Goal: Task Accomplishment & Management: Use online tool/utility

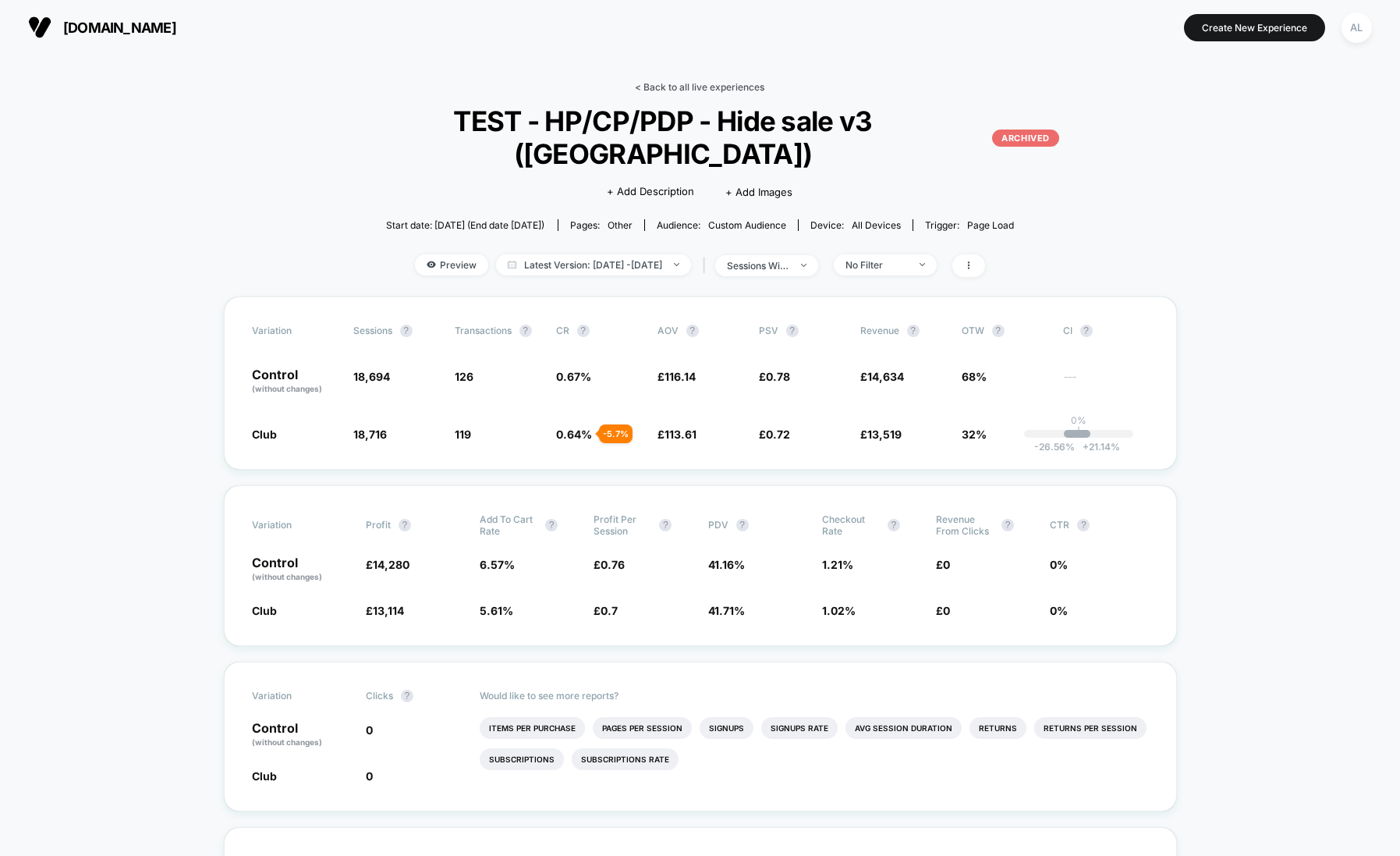
click at [708, 89] on link "< Back to all live experiences" at bounding box center [700, 87] width 130 height 12
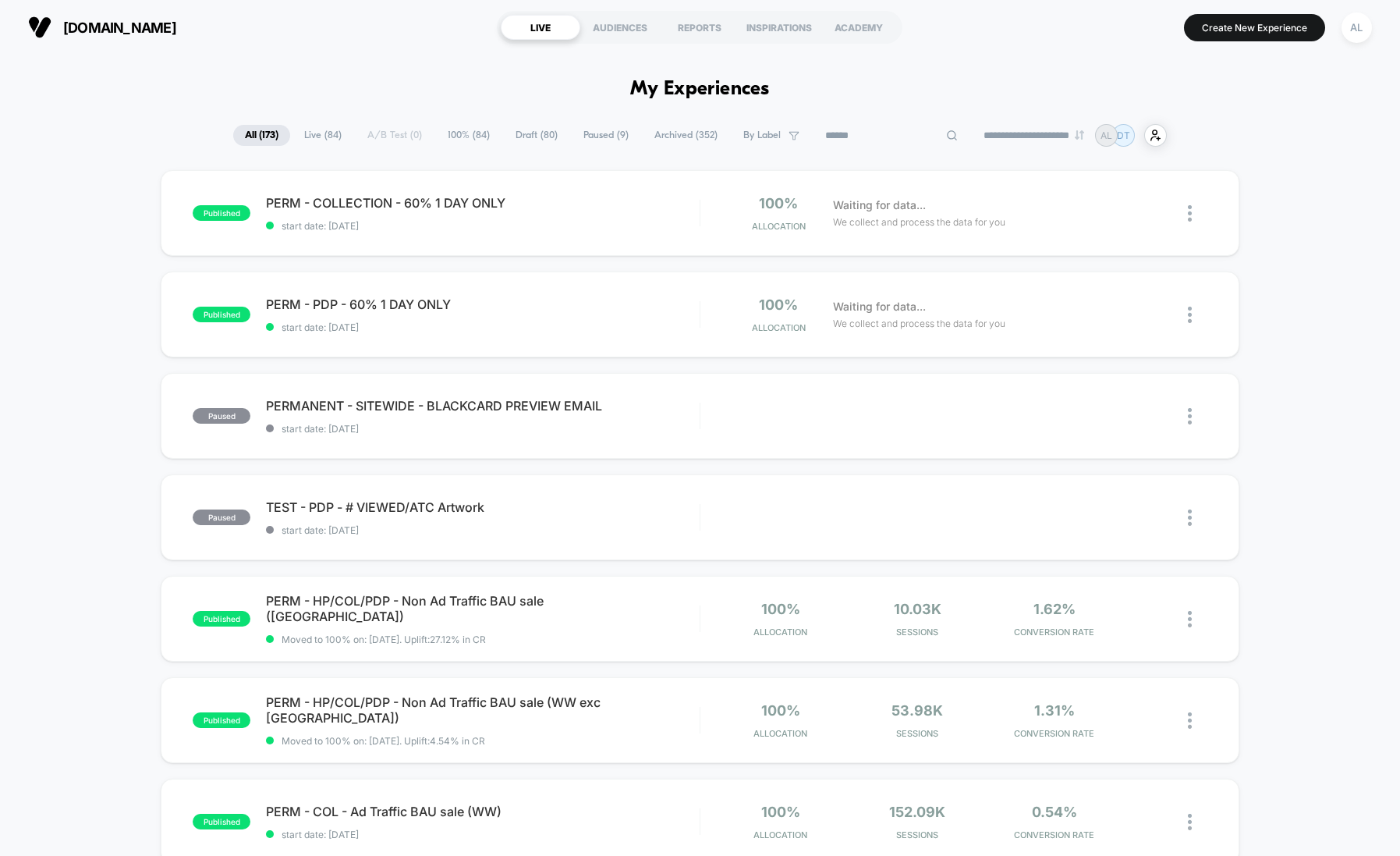
click at [857, 135] on input at bounding box center [892, 135] width 156 height 18
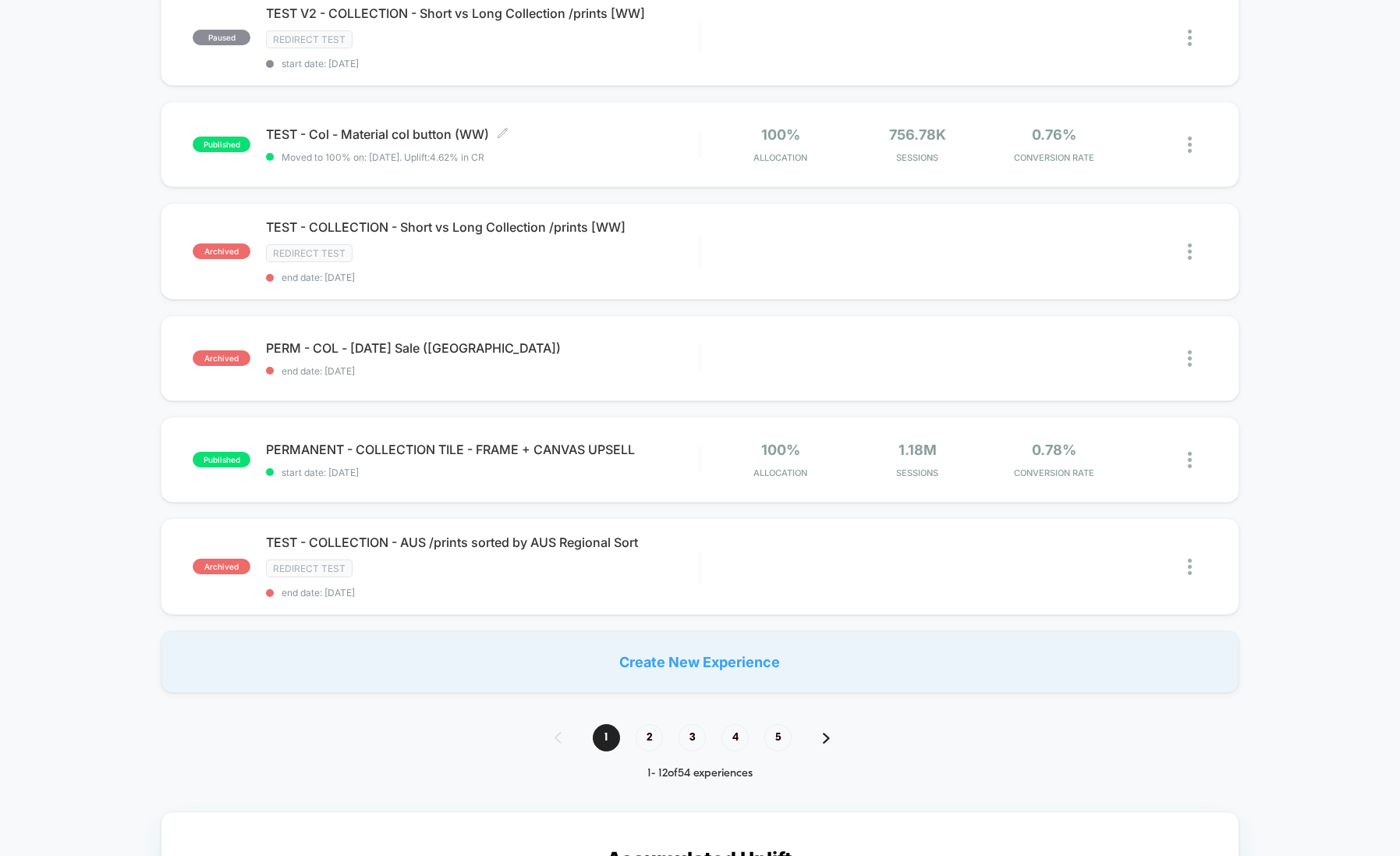
scroll to position [817, 0]
click at [657, 723] on span "2" at bounding box center [649, 736] width 27 height 27
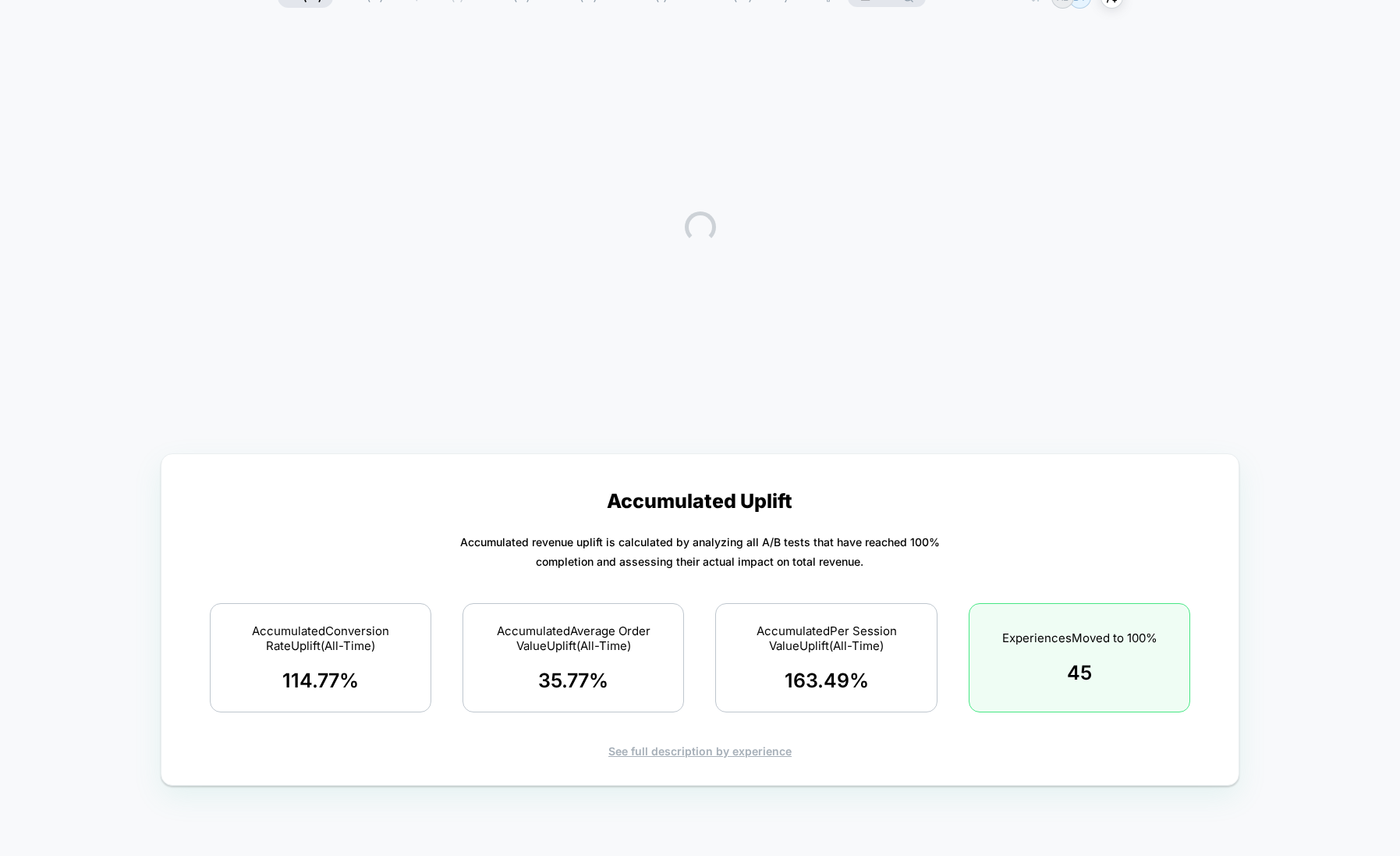
scroll to position [0, 0]
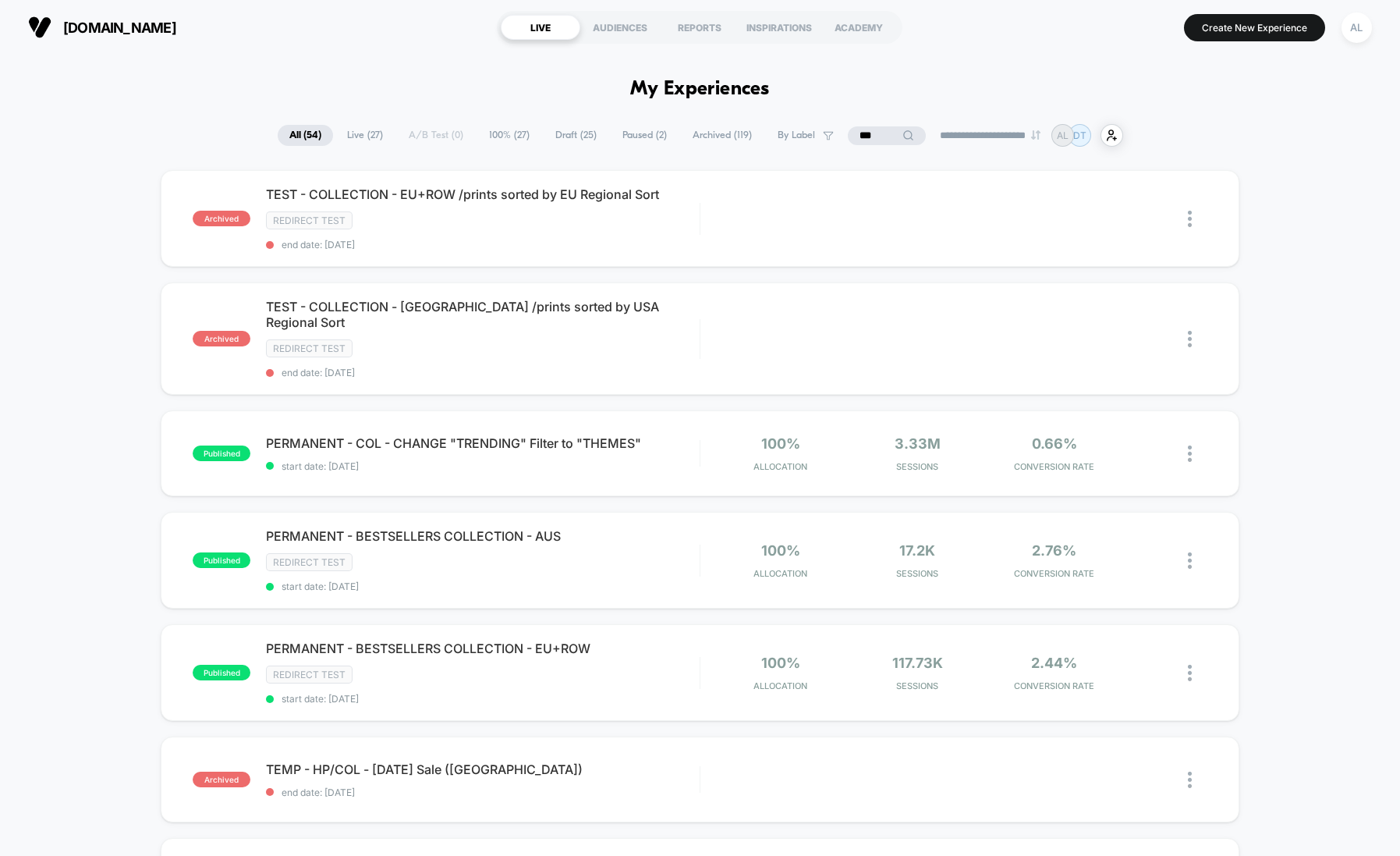
click at [352, 135] on span "Live ( 27 )" at bounding box center [365, 135] width 59 height 21
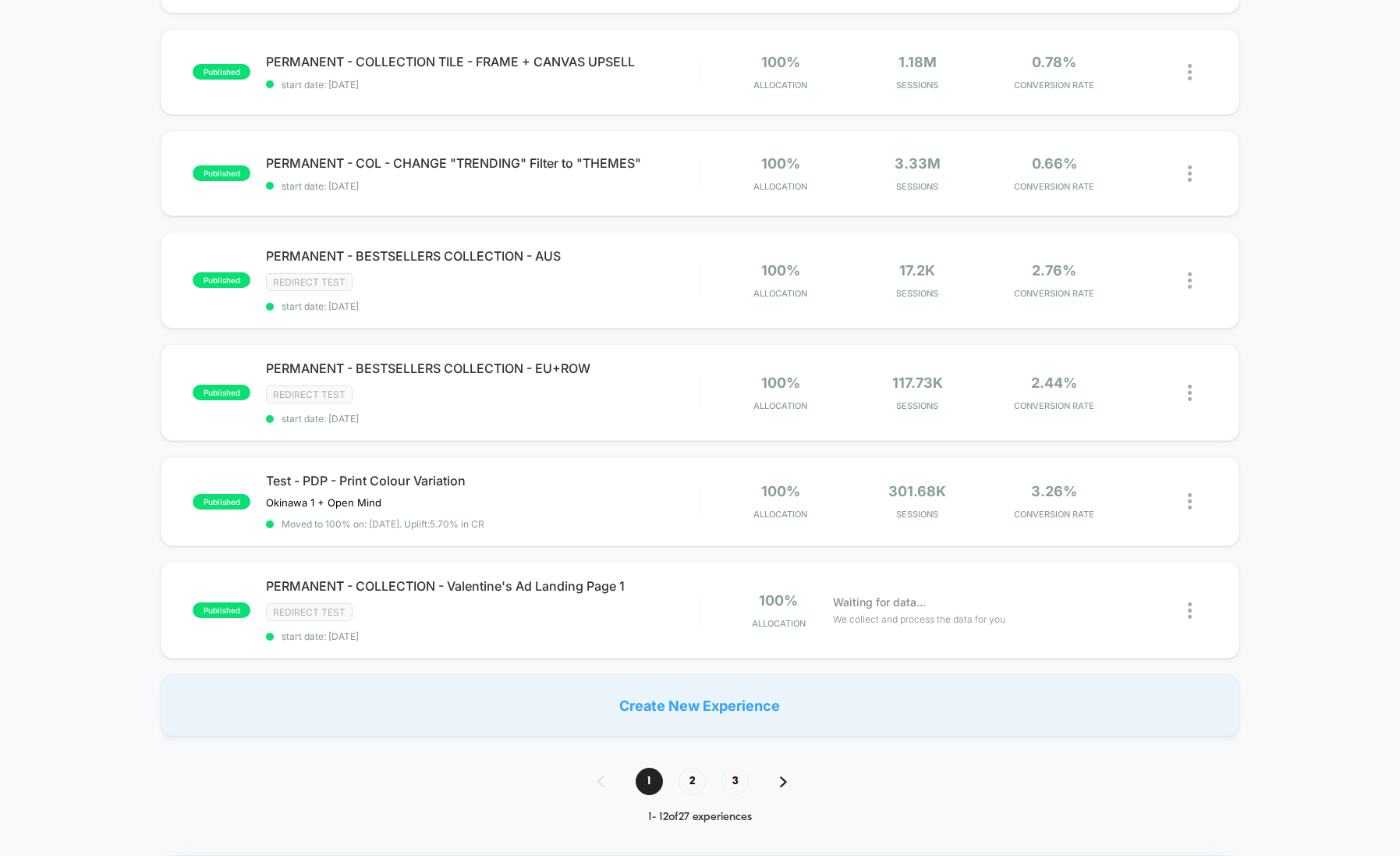
scroll to position [780, 0]
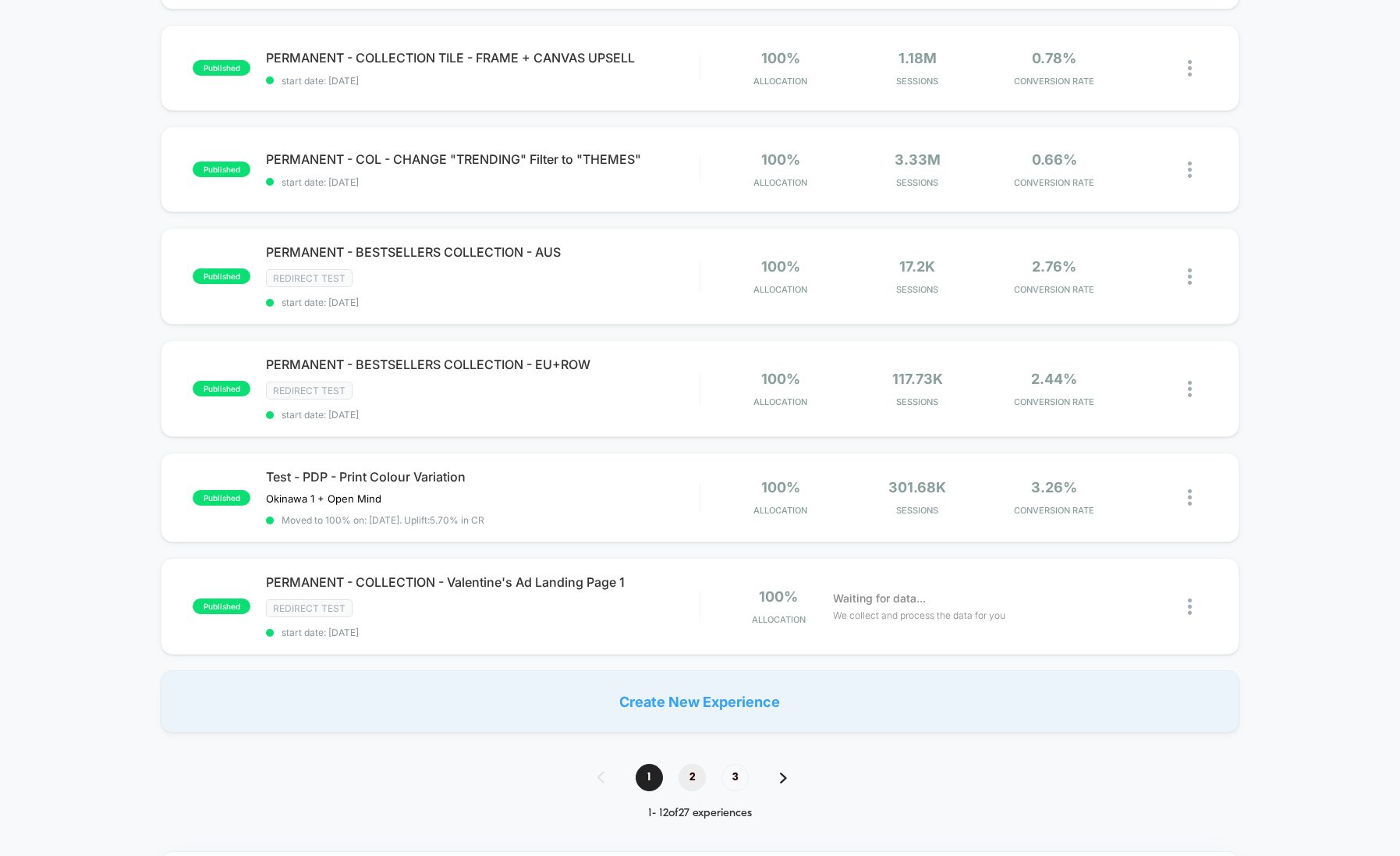
click at [691, 764] on span "2" at bounding box center [692, 777] width 27 height 27
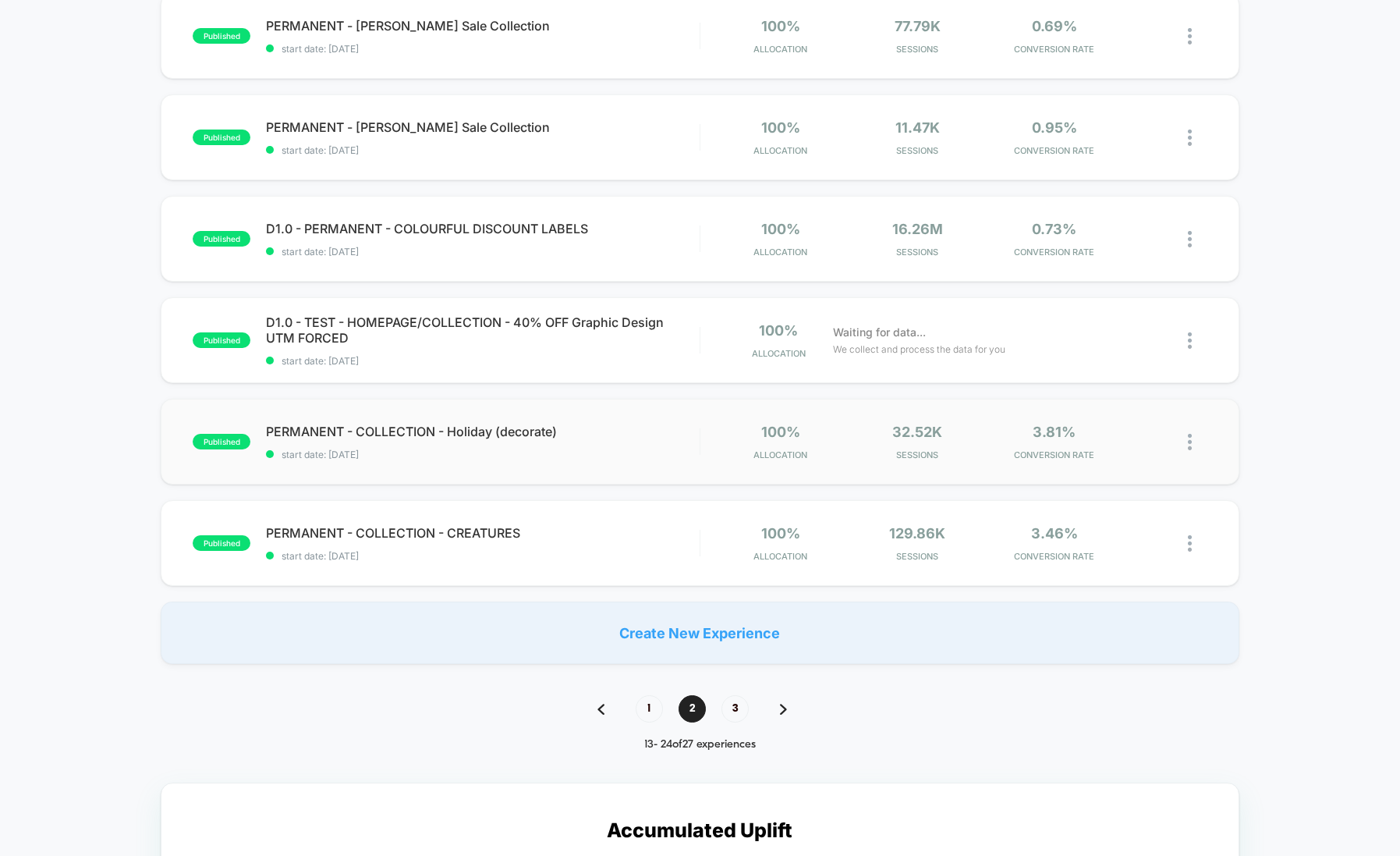
scroll to position [800, 0]
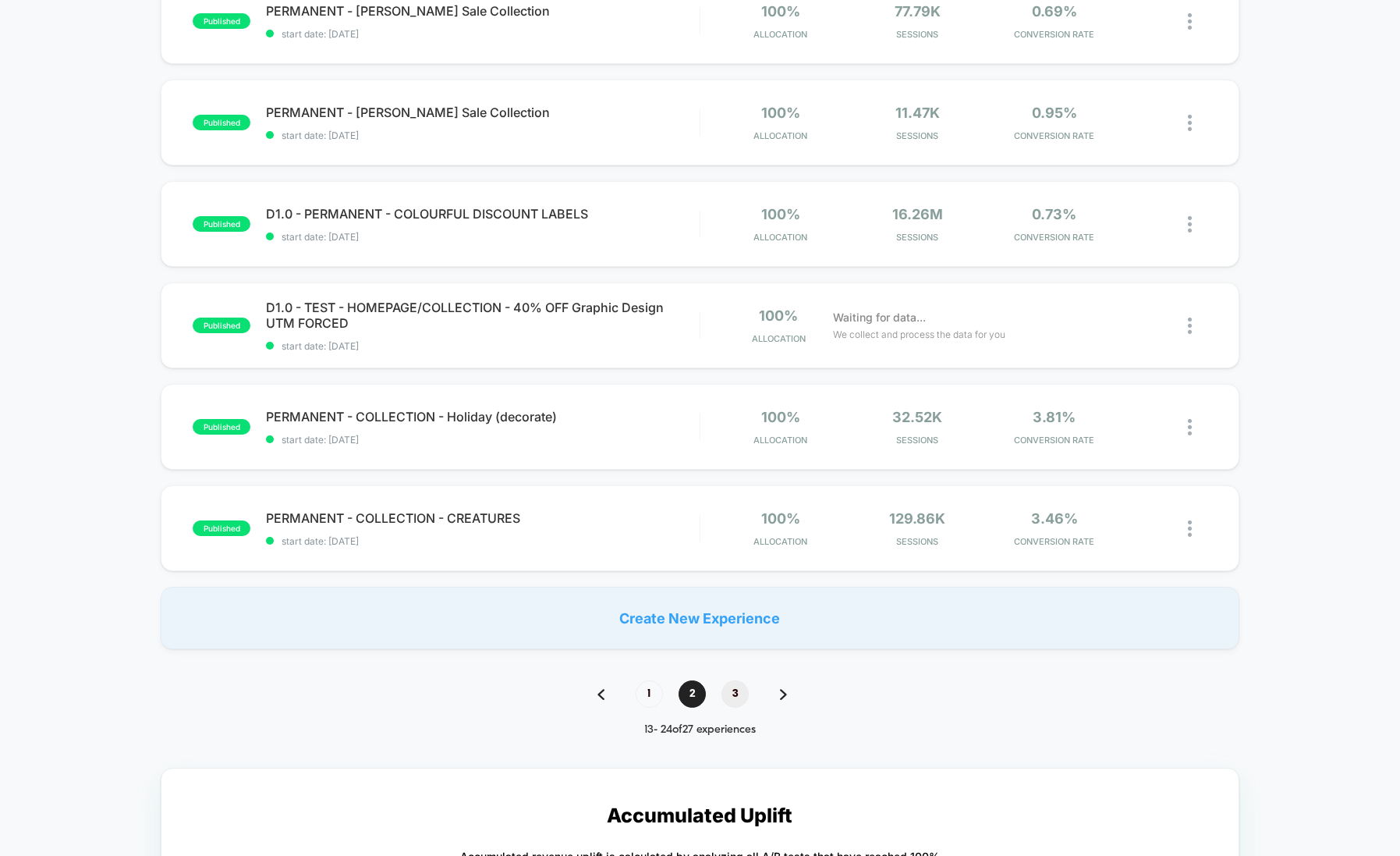
click at [738, 693] on span "3" at bounding box center [735, 694] width 27 height 27
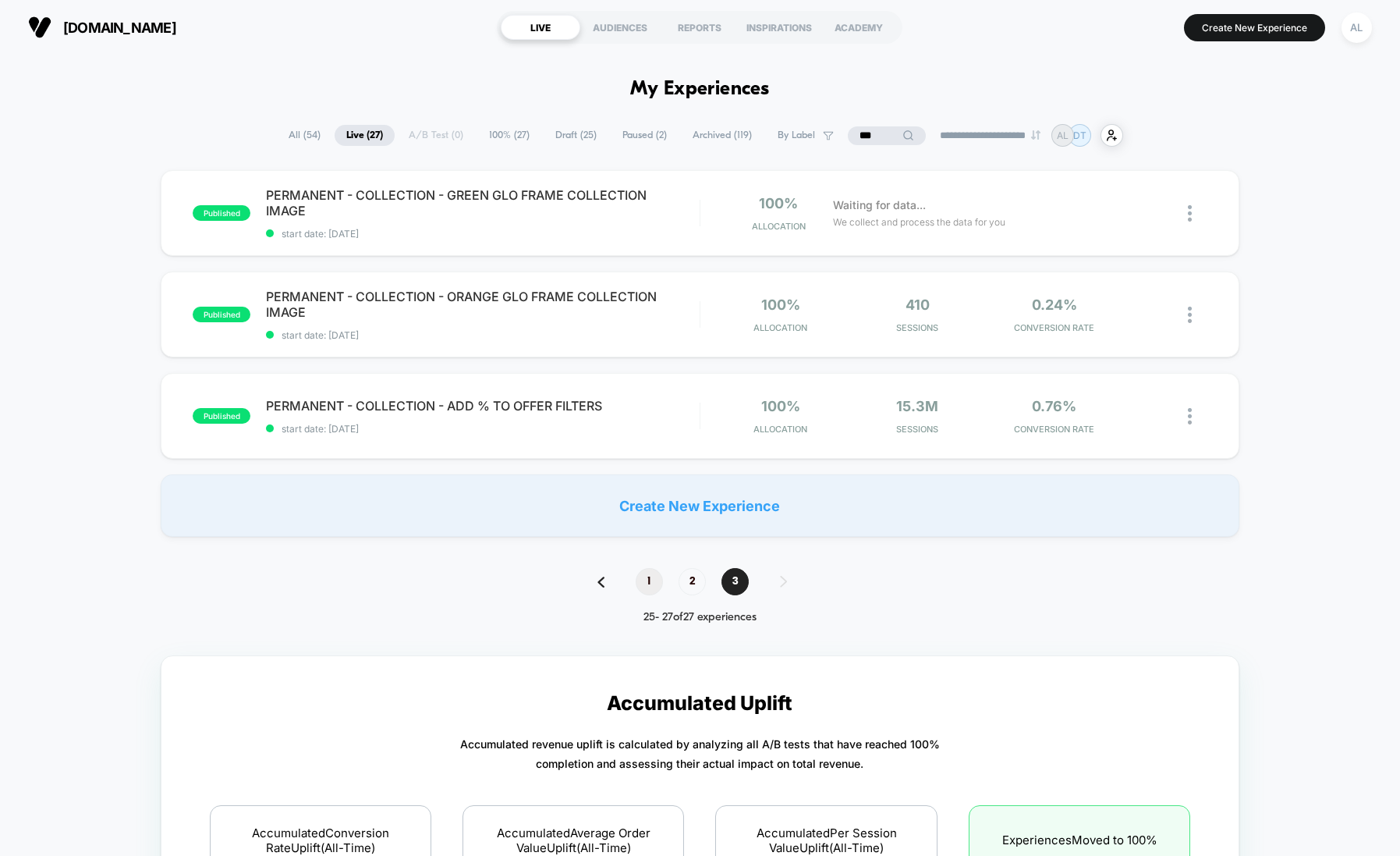
click at [656, 584] on span "1" at bounding box center [649, 582] width 27 height 27
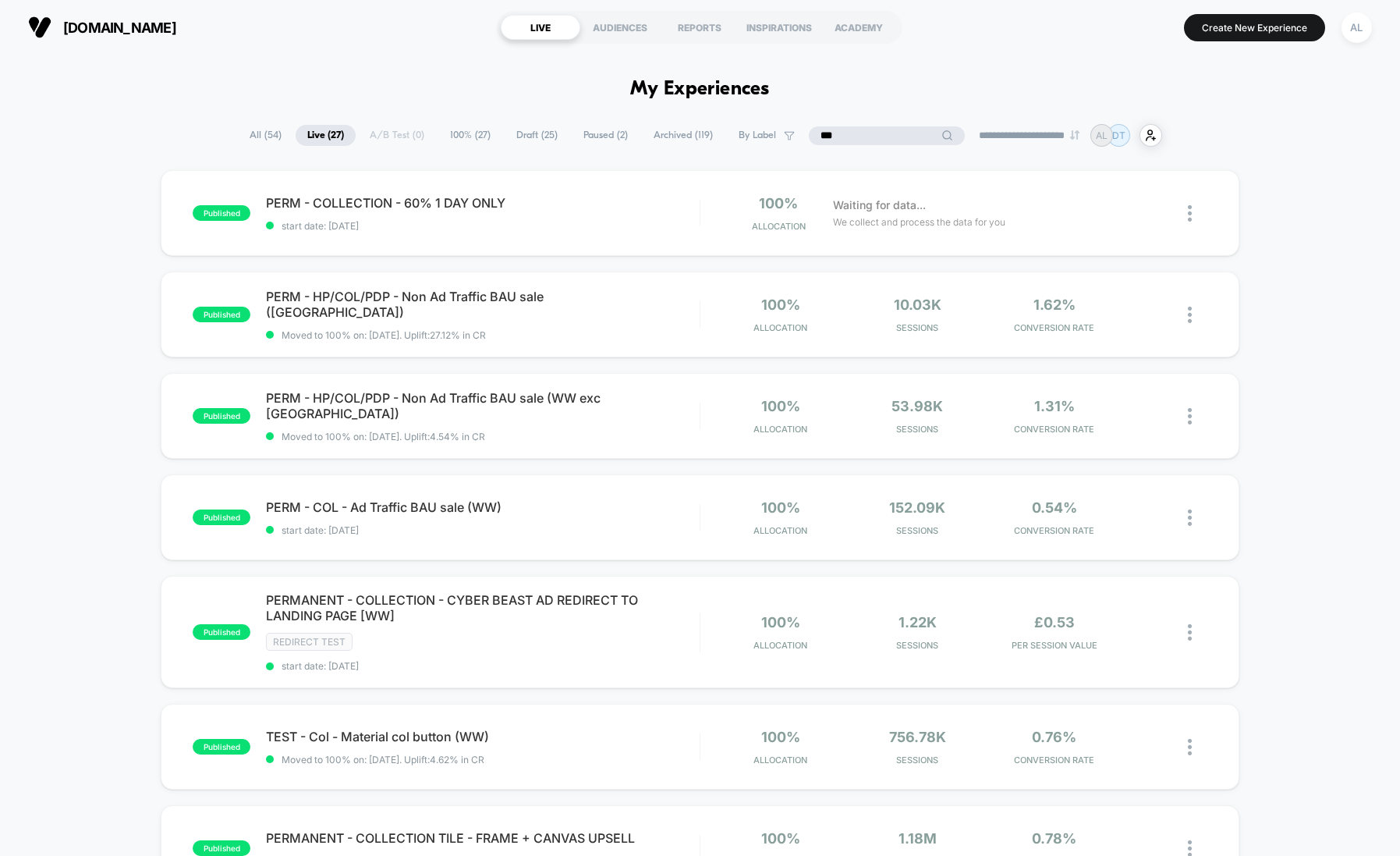
click at [857, 128] on input "***" at bounding box center [887, 135] width 156 height 18
type input "***"
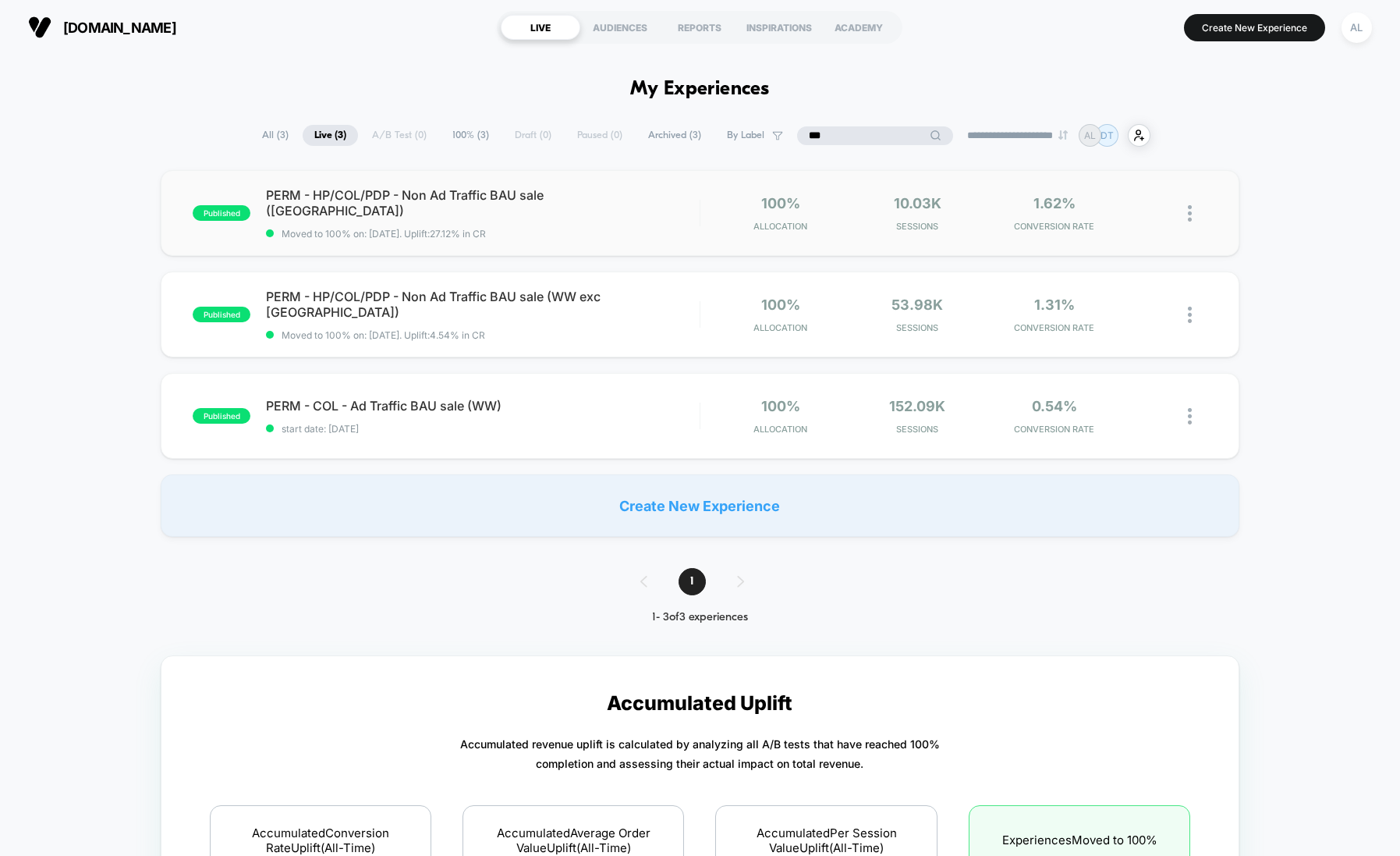
click at [1188, 212] on img at bounding box center [1190, 213] width 4 height 17
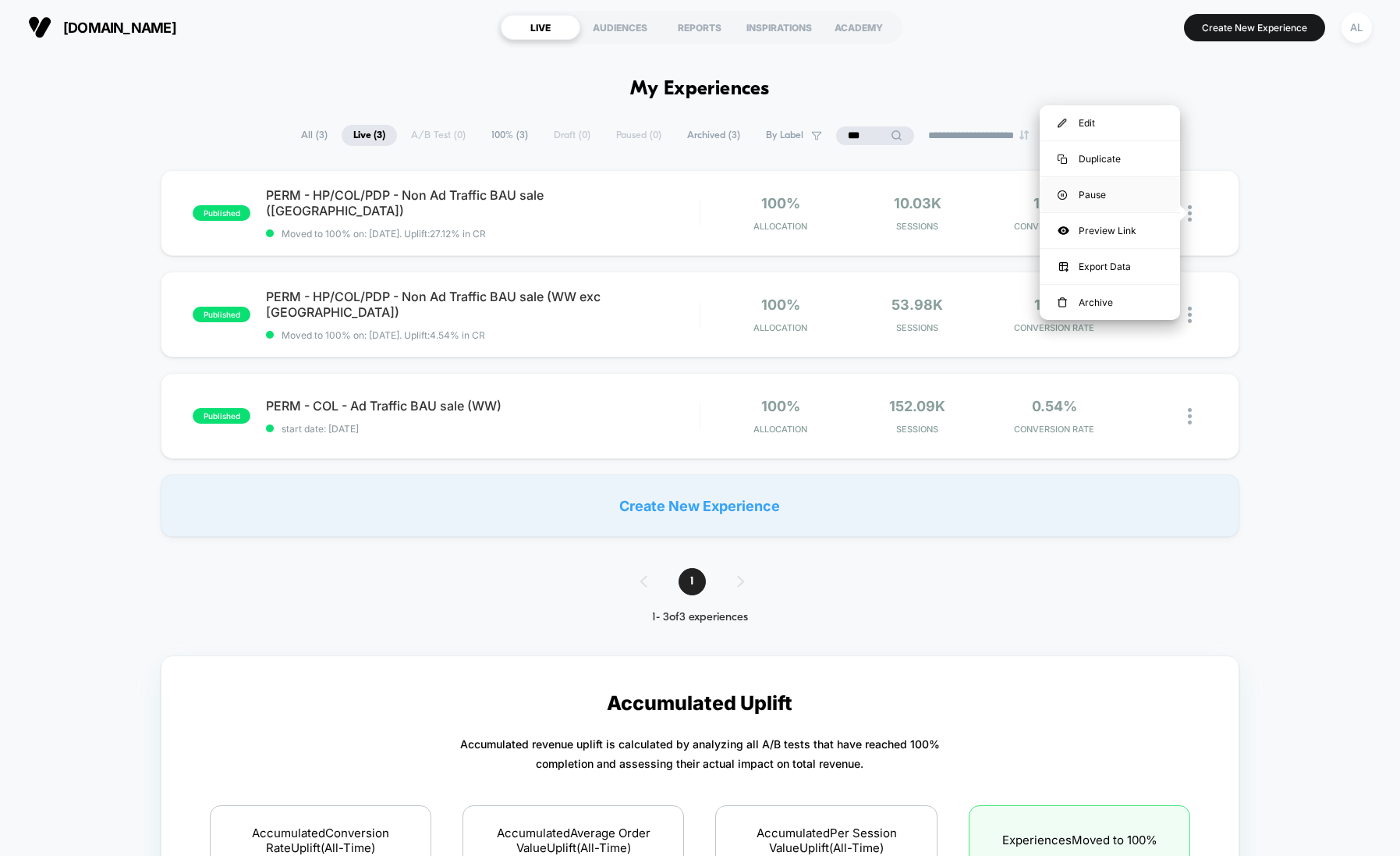
click at [1117, 197] on div "Pause" at bounding box center [1110, 194] width 140 height 35
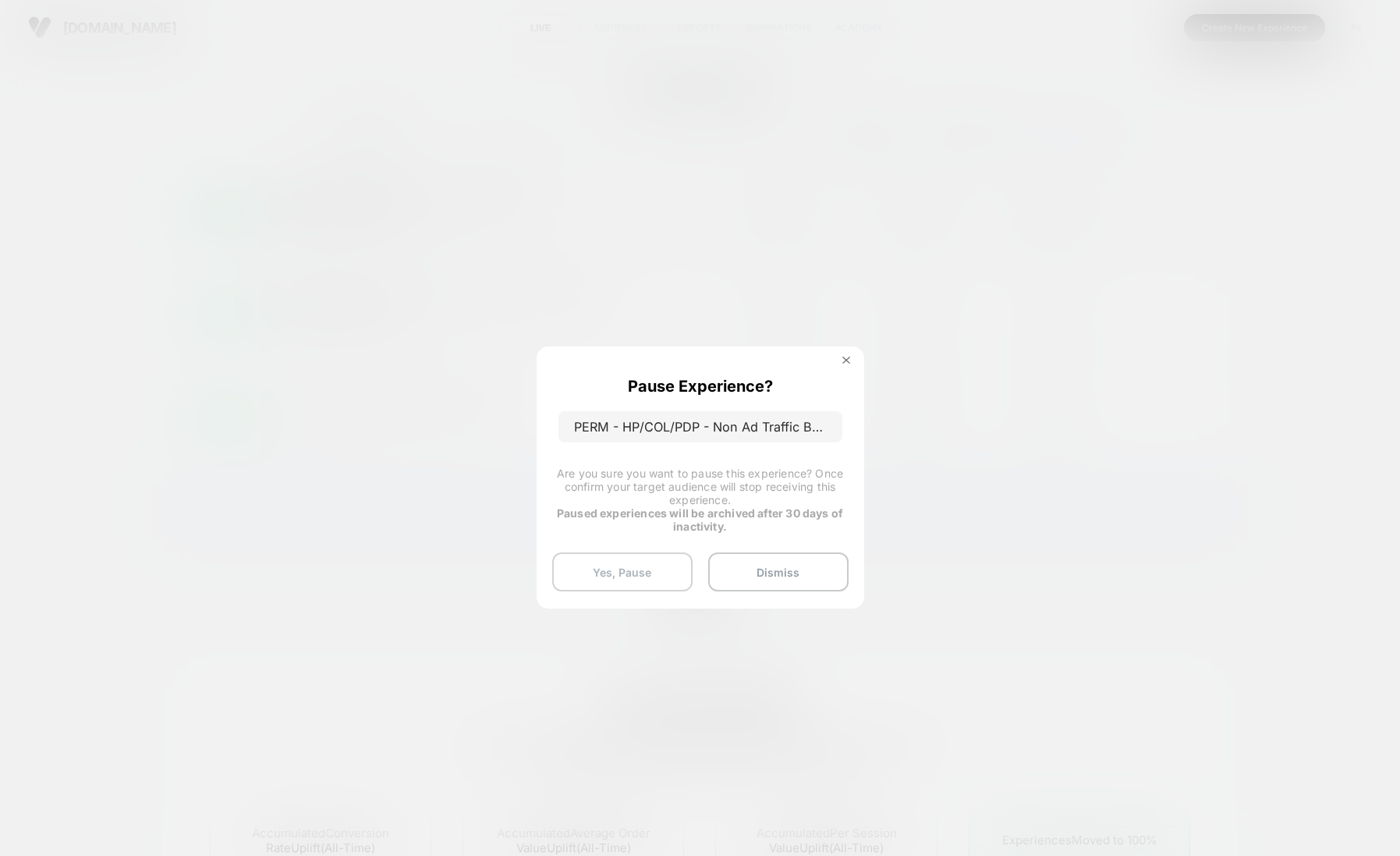
click at [647, 569] on button "Yes, Pause" at bounding box center [622, 571] width 140 height 39
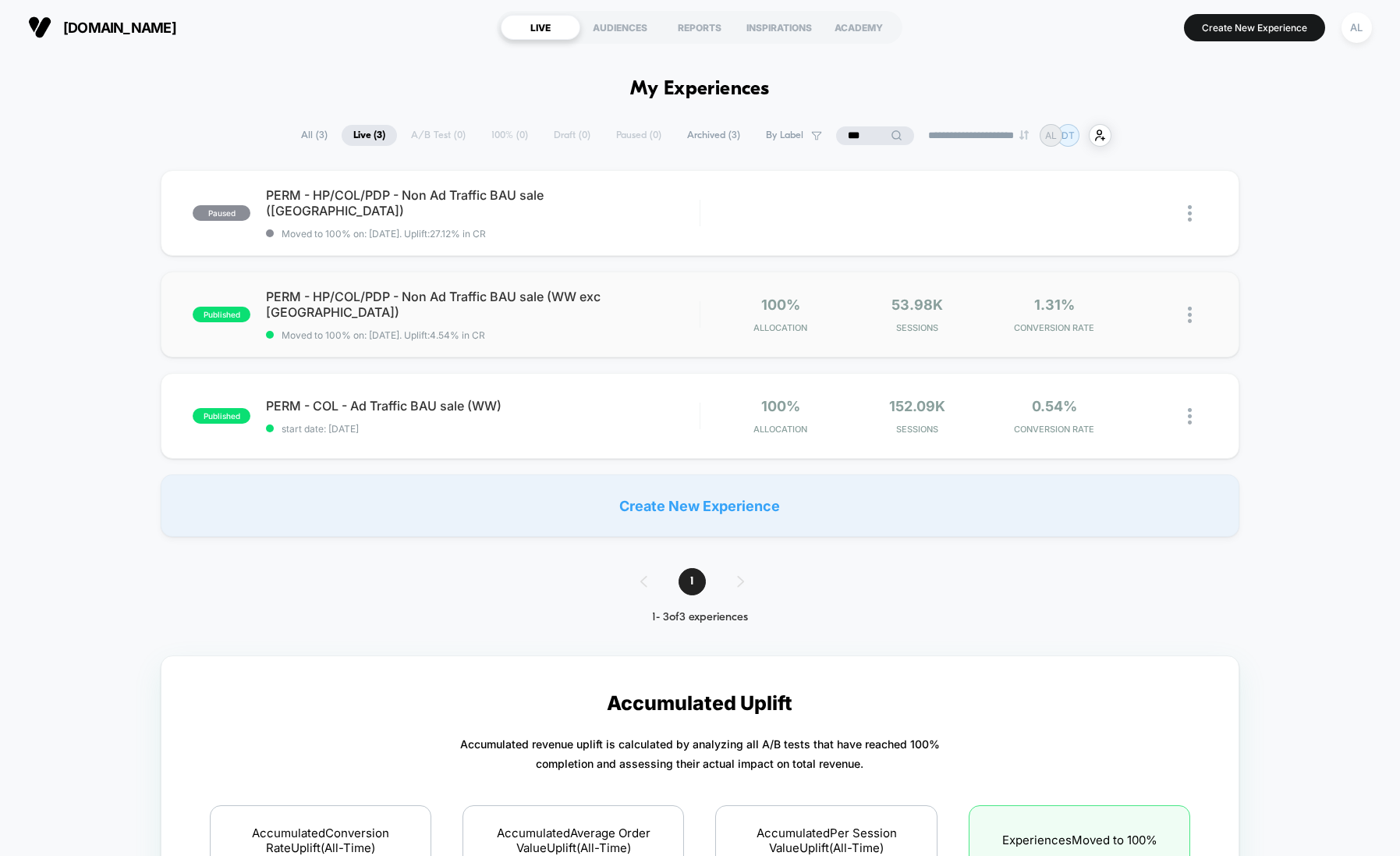
click at [1189, 312] on img at bounding box center [1190, 315] width 4 height 17
click at [1088, 296] on div "Pause" at bounding box center [1110, 296] width 140 height 35
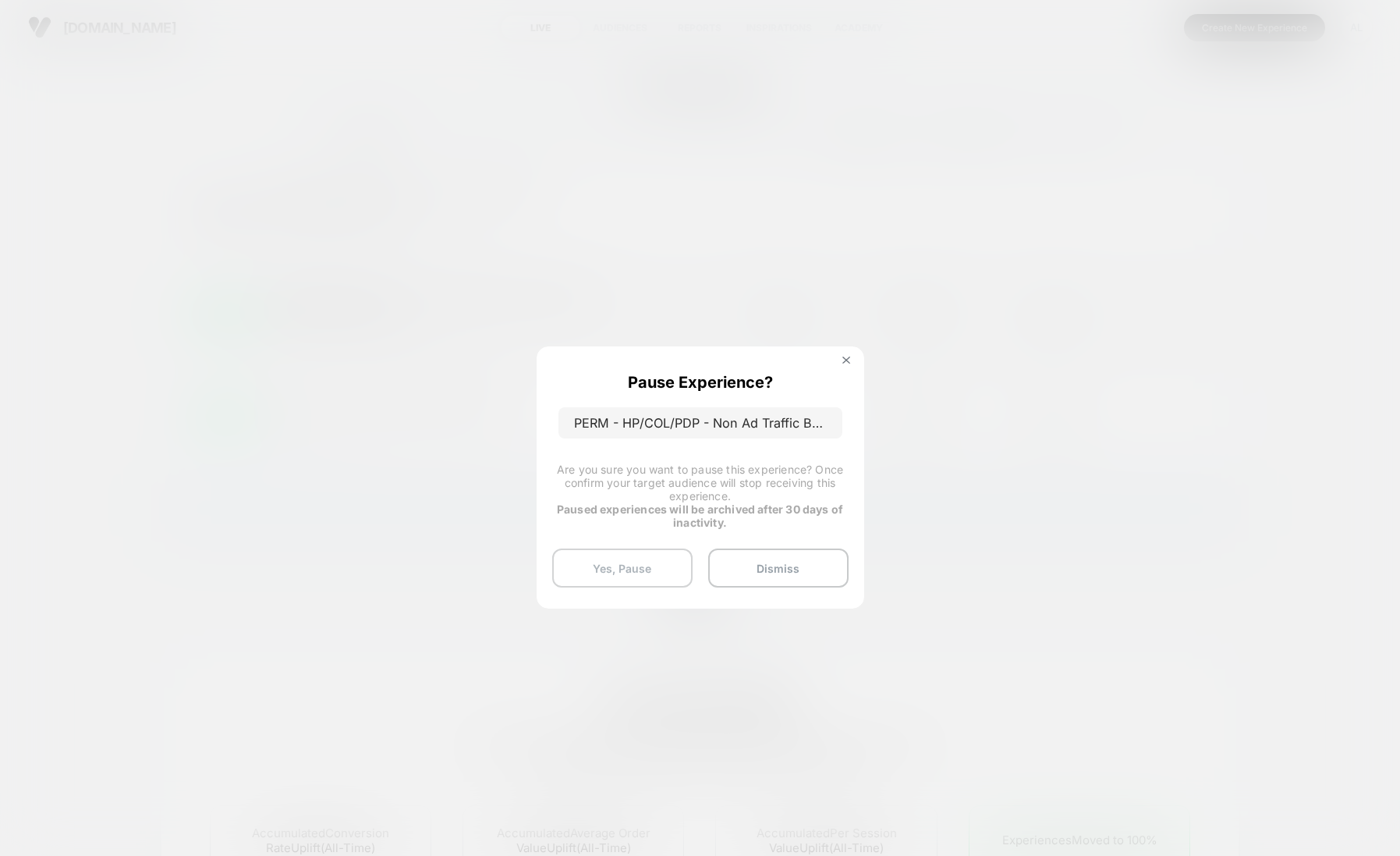
click at [649, 567] on button "Yes, Pause" at bounding box center [622, 567] width 140 height 39
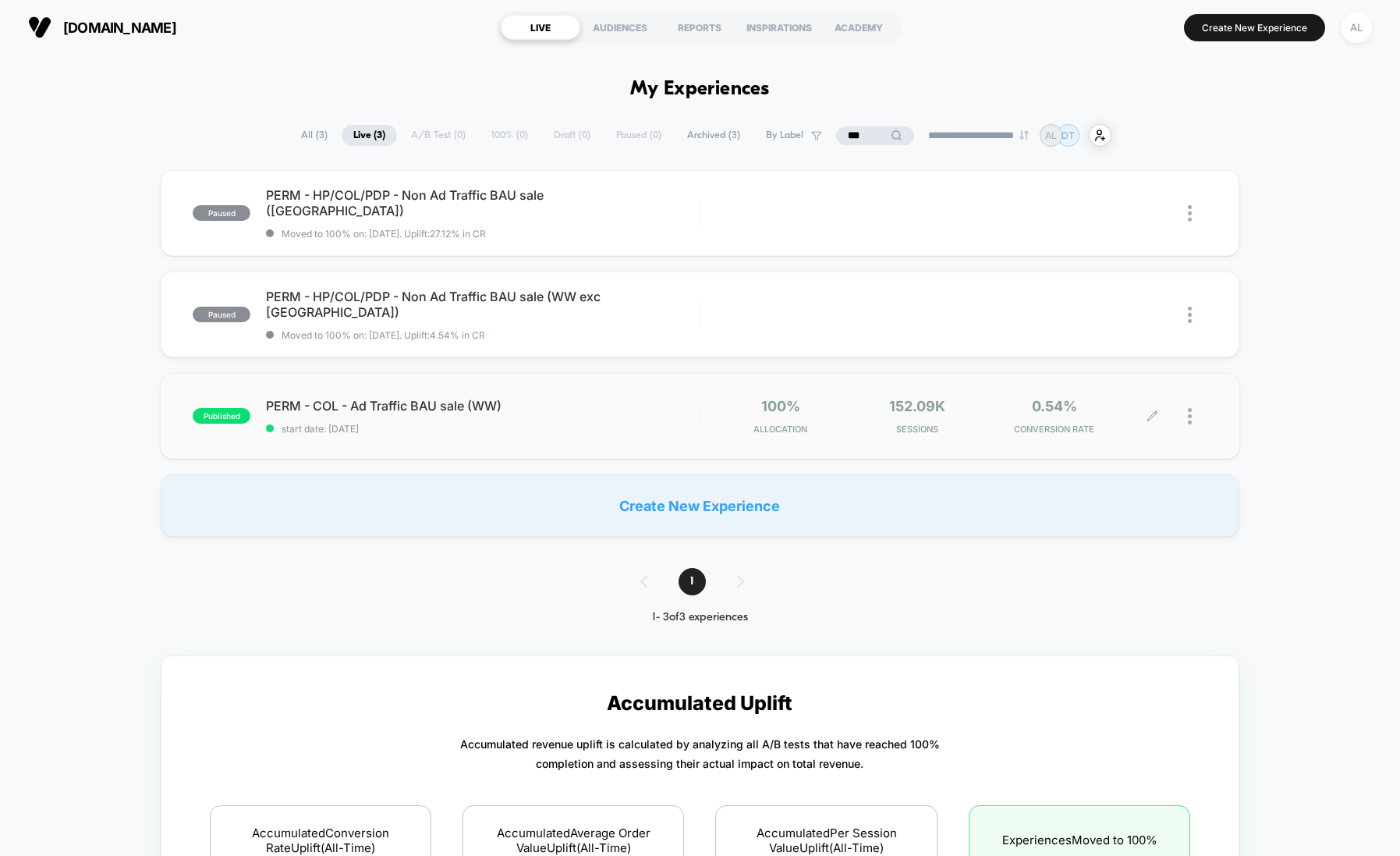
click at [1189, 418] on img at bounding box center [1190, 416] width 4 height 17
click at [1086, 393] on div "Pause" at bounding box center [1110, 398] width 140 height 35
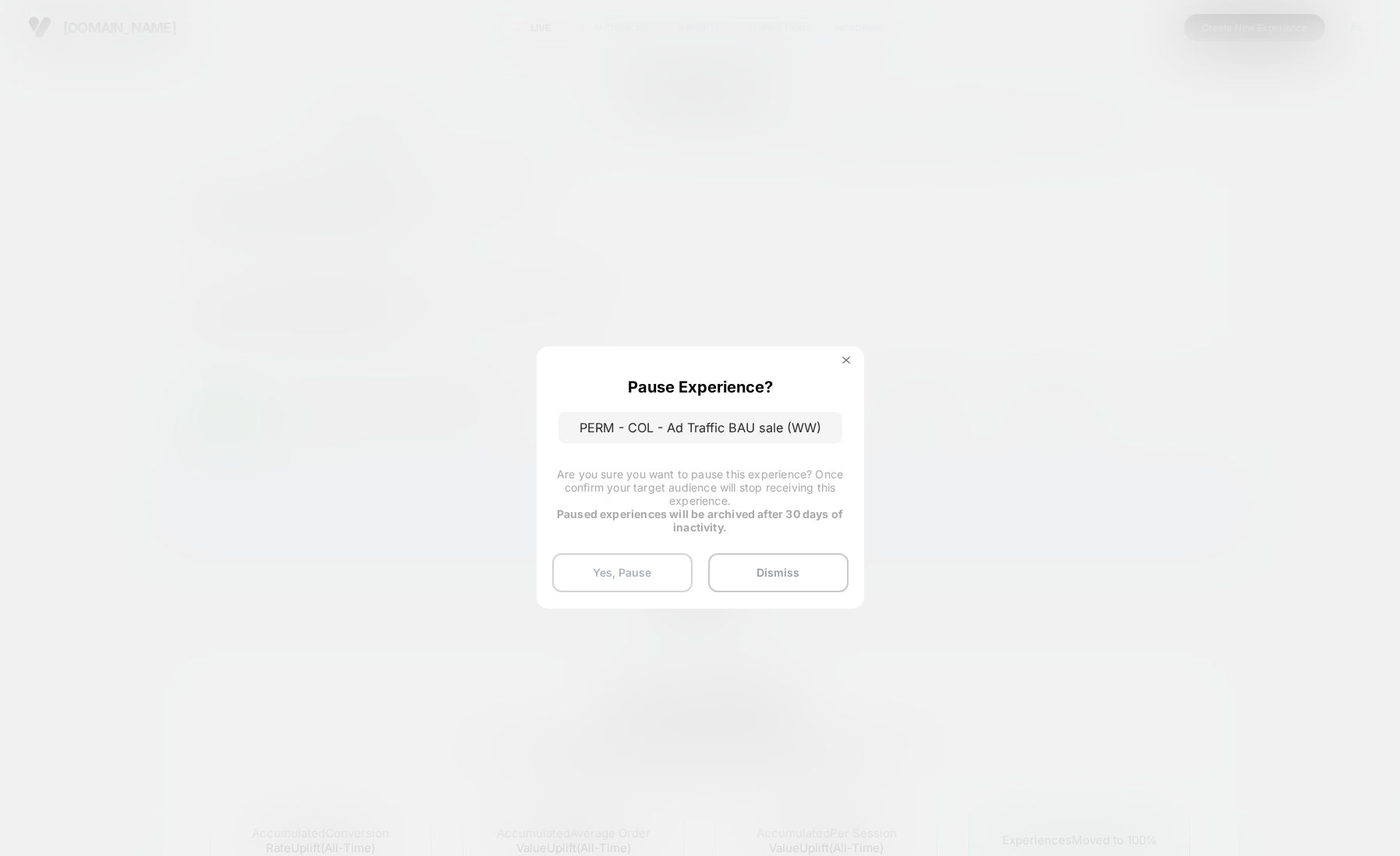
click at [643, 561] on button "Yes, Pause" at bounding box center [622, 572] width 140 height 39
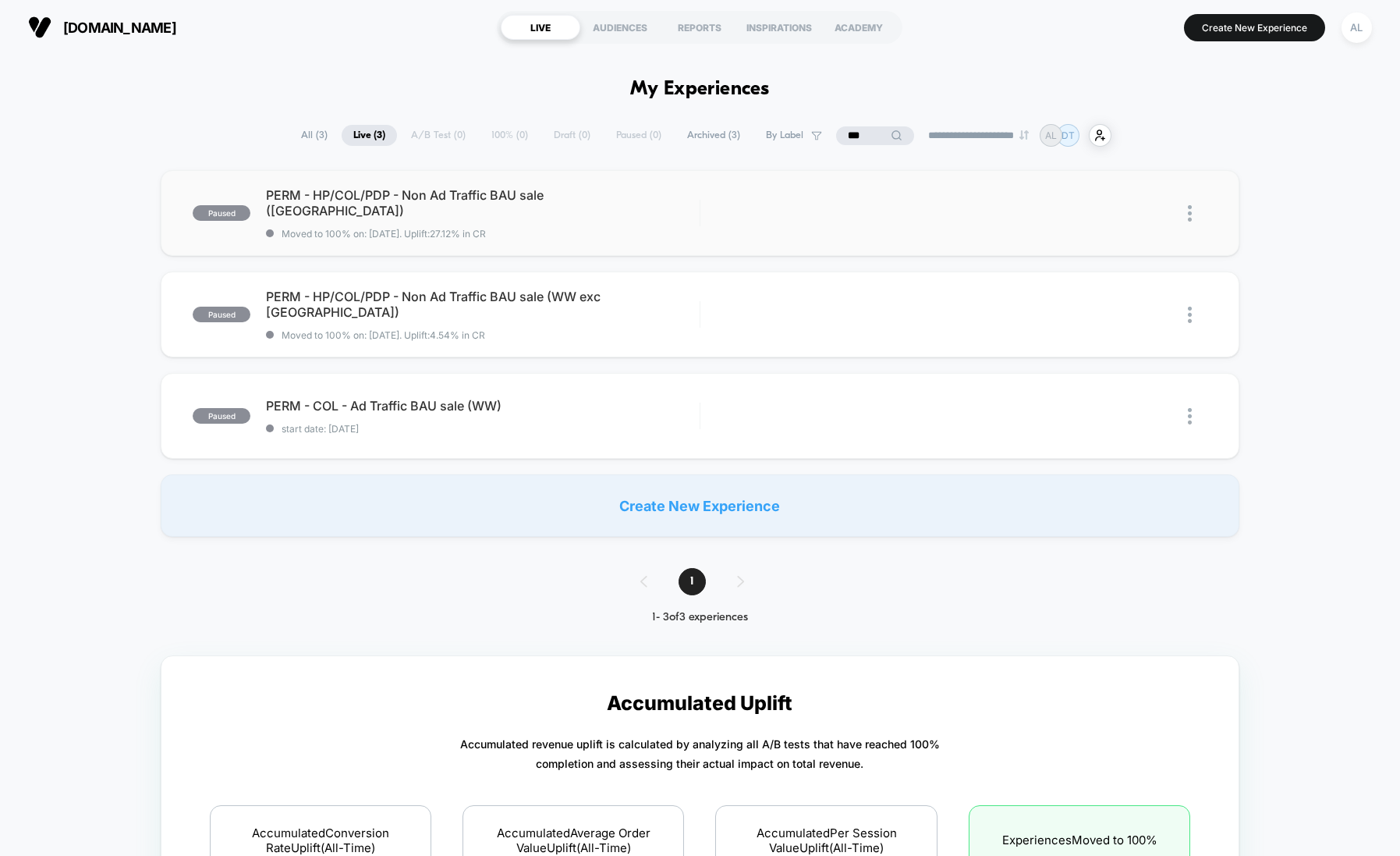
click at [1190, 207] on img at bounding box center [1190, 213] width 4 height 17
click at [1143, 191] on div "Start" at bounding box center [1110, 194] width 140 height 35
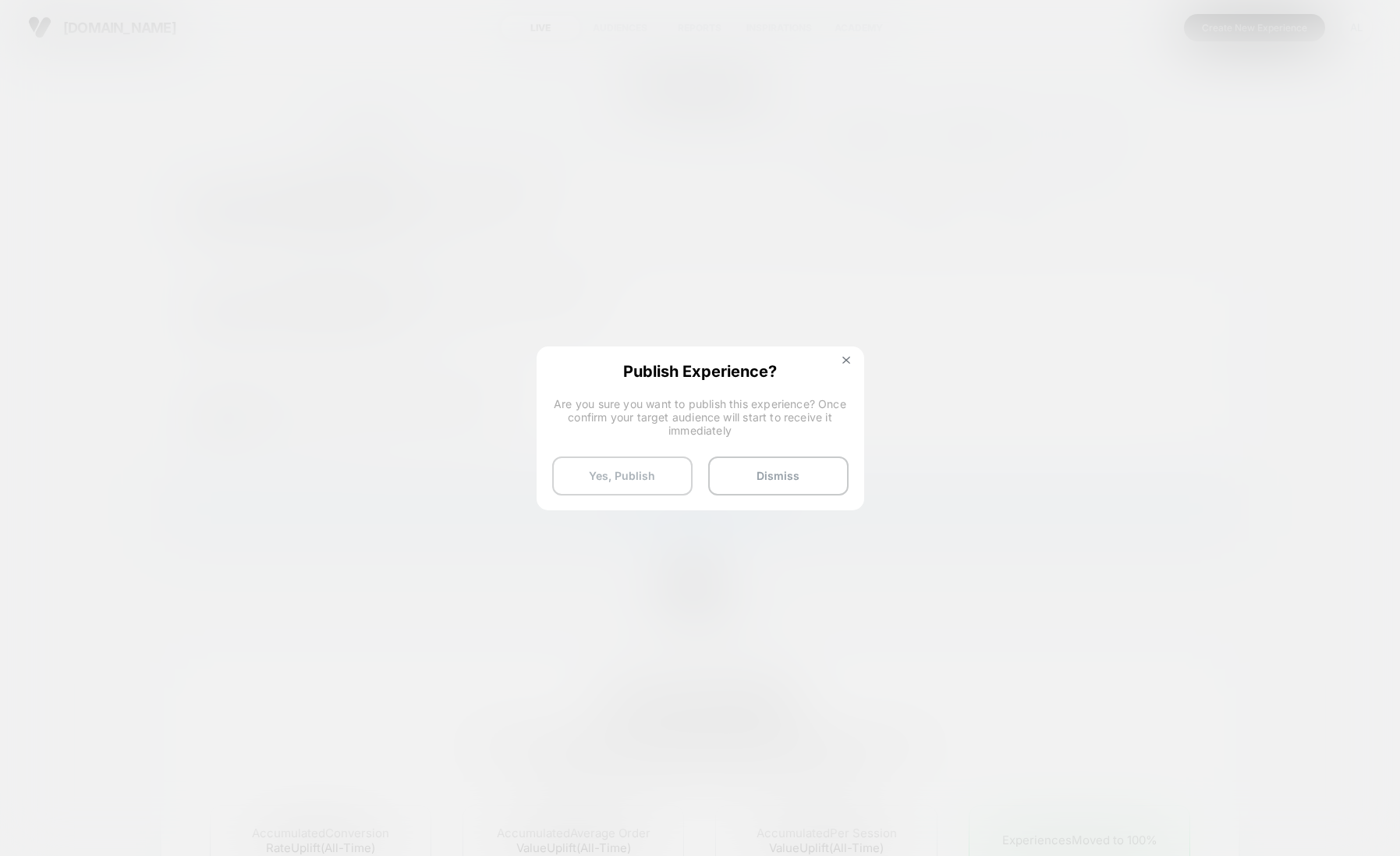
click at [598, 476] on button "Yes, Publish" at bounding box center [622, 476] width 140 height 39
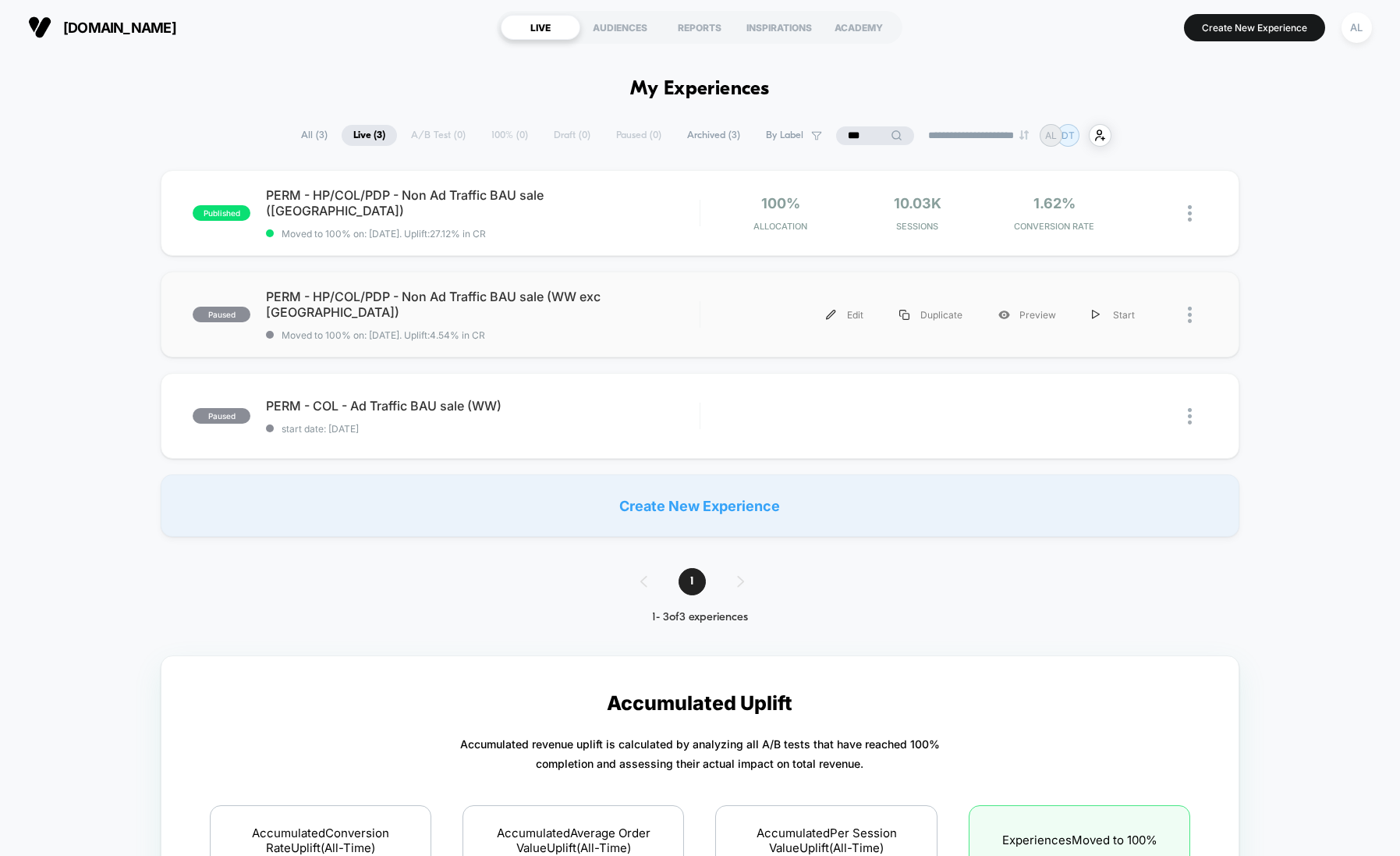
click at [1192, 307] on div at bounding box center [1198, 315] width 19 height 35
click at [1081, 300] on div "Start" at bounding box center [1110, 296] width 140 height 35
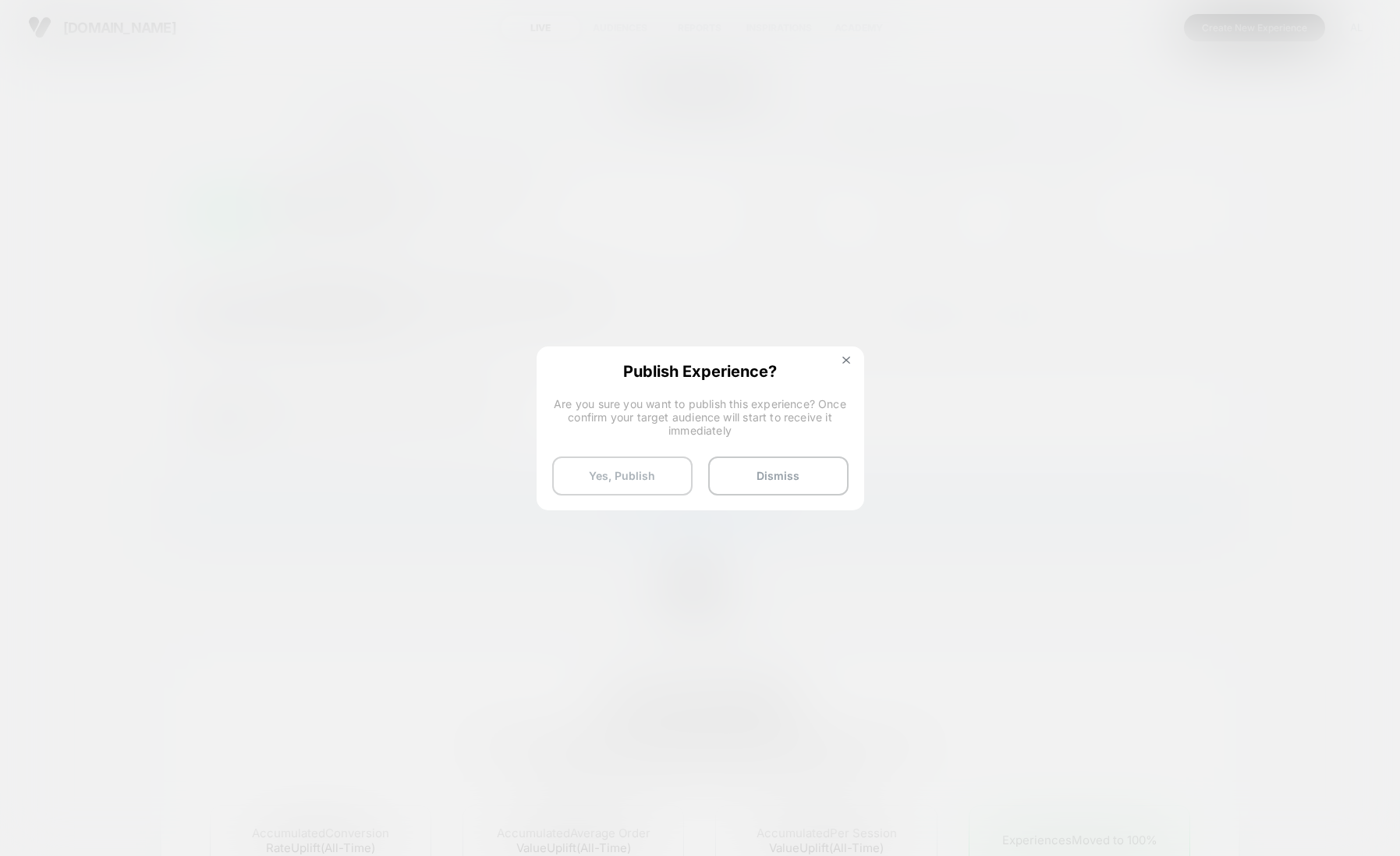
click at [645, 477] on button "Yes, Publish" at bounding box center [622, 476] width 140 height 39
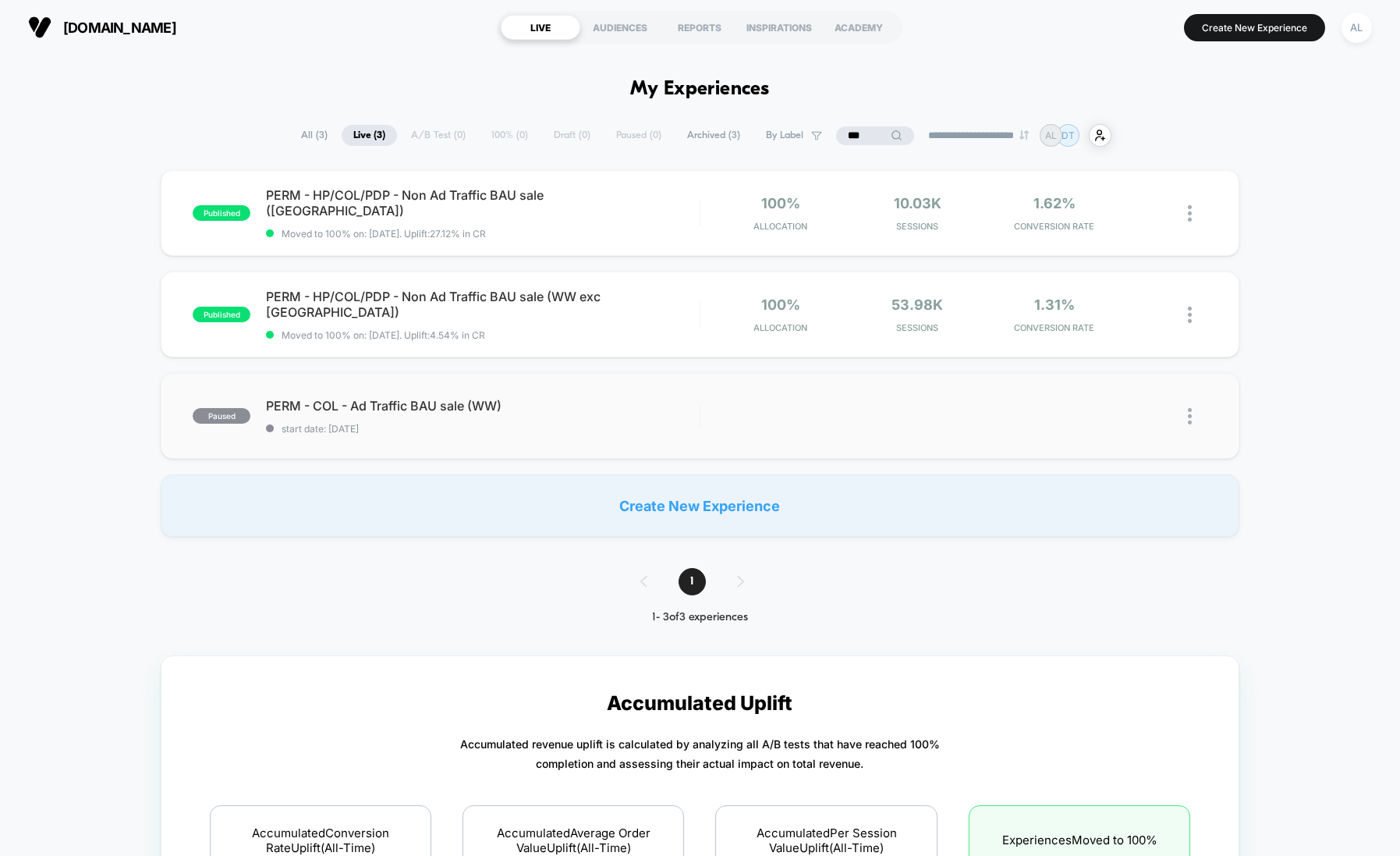
click at [1188, 420] on img at bounding box center [1190, 416] width 4 height 17
click at [1084, 394] on div "Start" at bounding box center [1110, 398] width 140 height 35
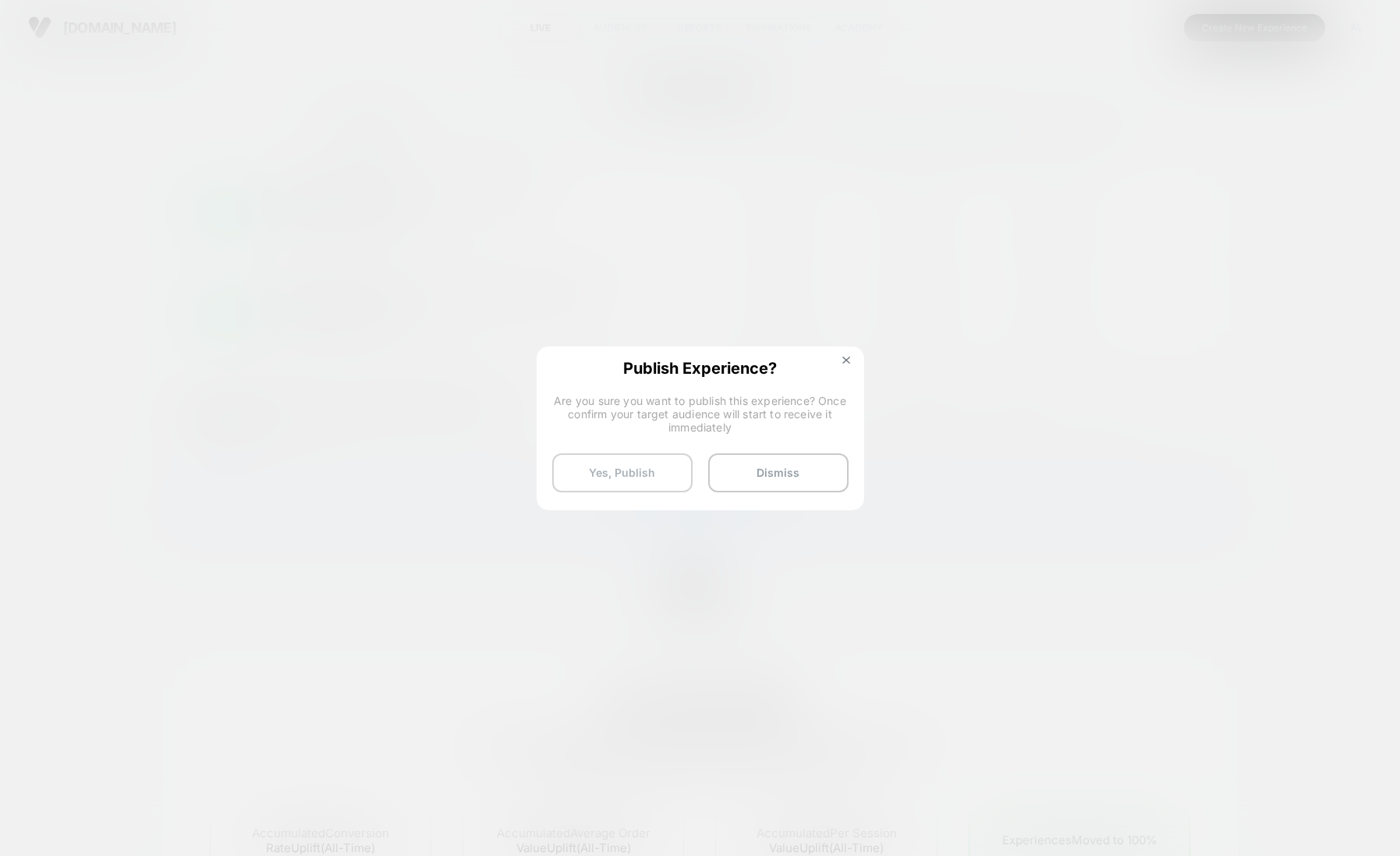
click at [629, 477] on button "Yes, Publish" at bounding box center [622, 473] width 140 height 39
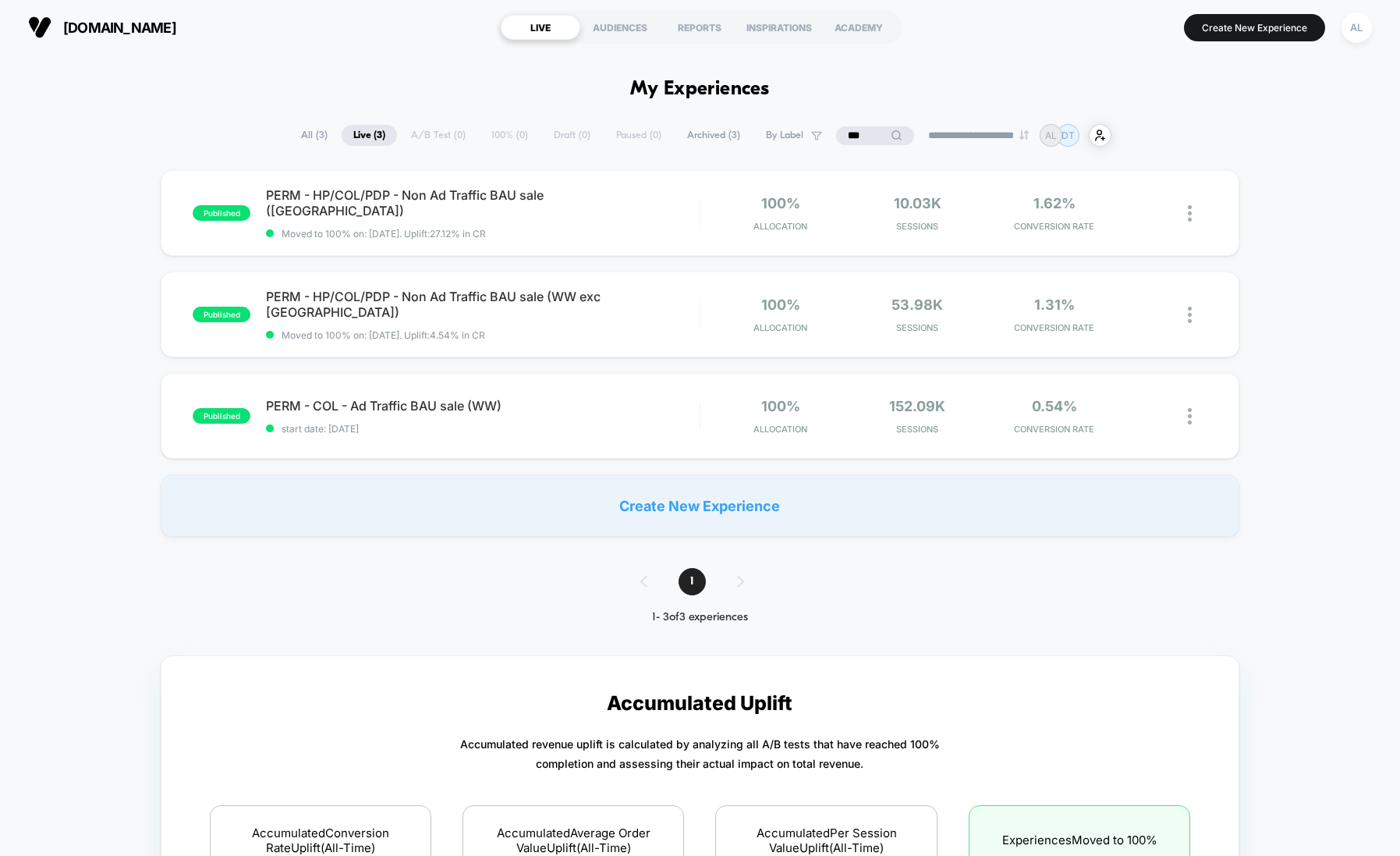
click at [304, 134] on span "All ( 3 )" at bounding box center [314, 135] width 50 height 21
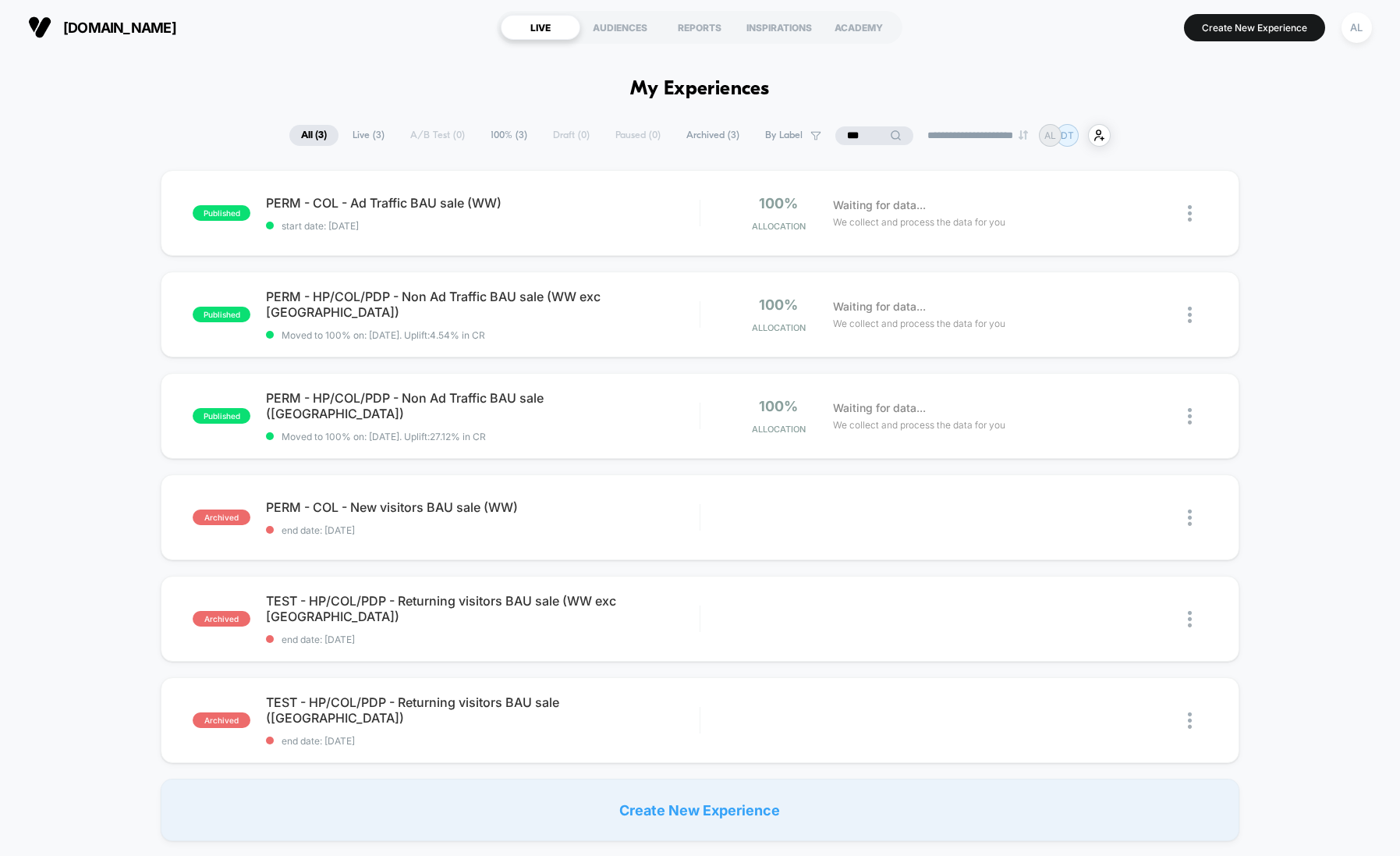
click at [845, 132] on input "***" at bounding box center [874, 135] width 78 height 18
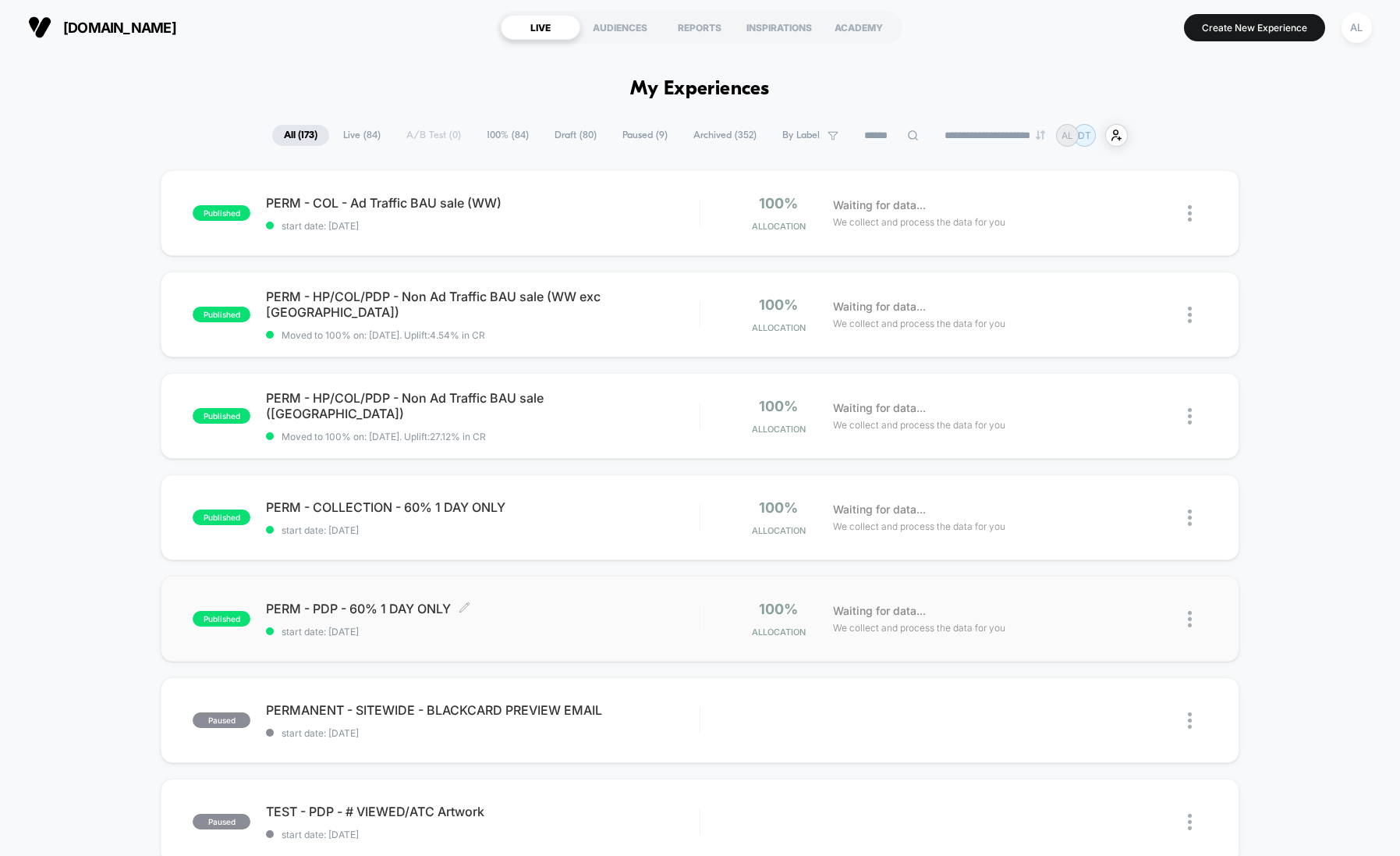
click at [539, 623] on div "PERM - PDP - 60% 1 DAY ONLY Click to edit experience details Click to edit expe…" at bounding box center [482, 619] width 433 height 37
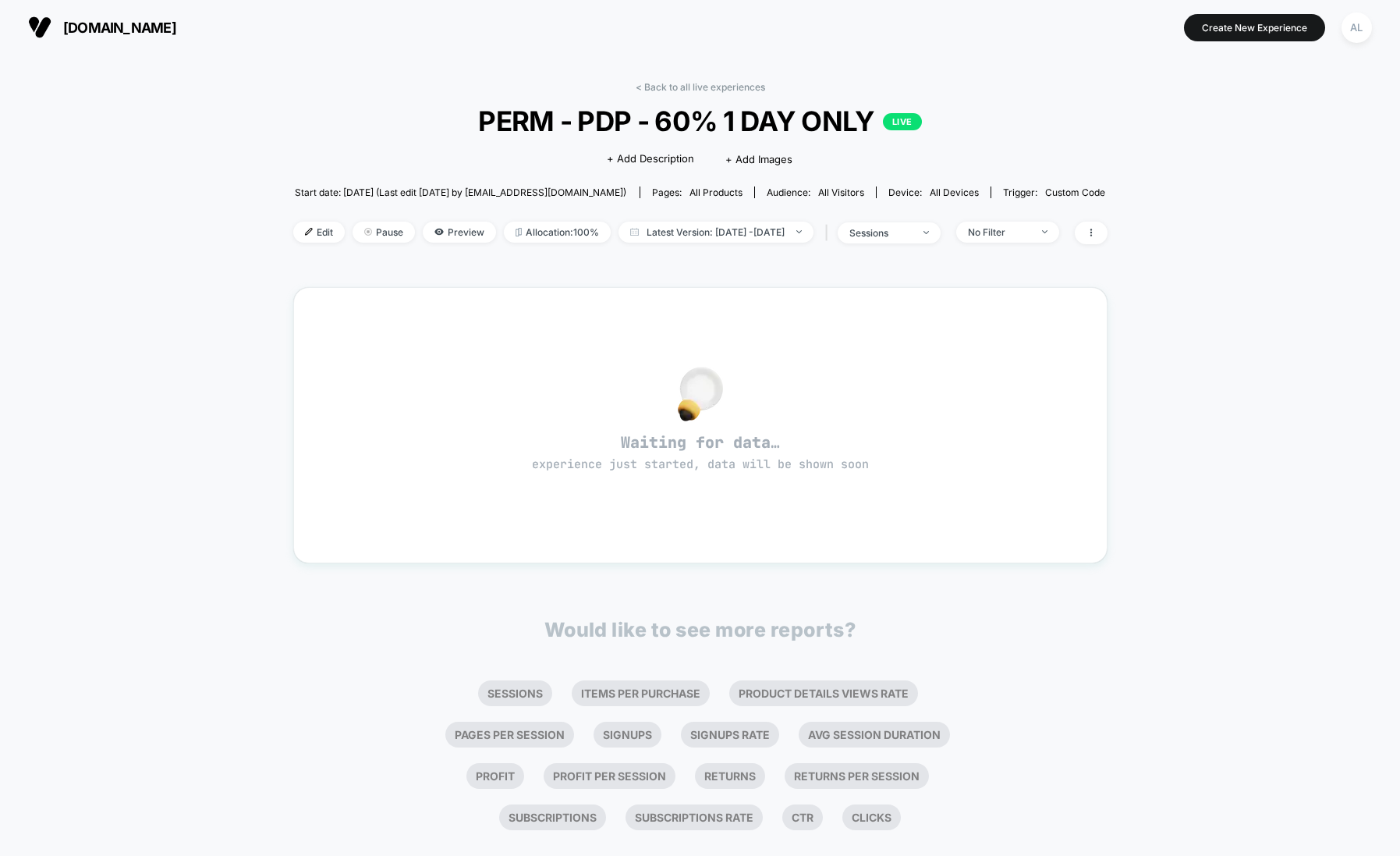
click at [716, 80] on div "< Back to all live experiences PERM - PDP - 60% 1 DAY ONLY LIVE Click to edit e…" at bounding box center [700, 454] width 814 height 768
click at [700, 88] on link "< Back to all live experiences" at bounding box center [700, 87] width 130 height 12
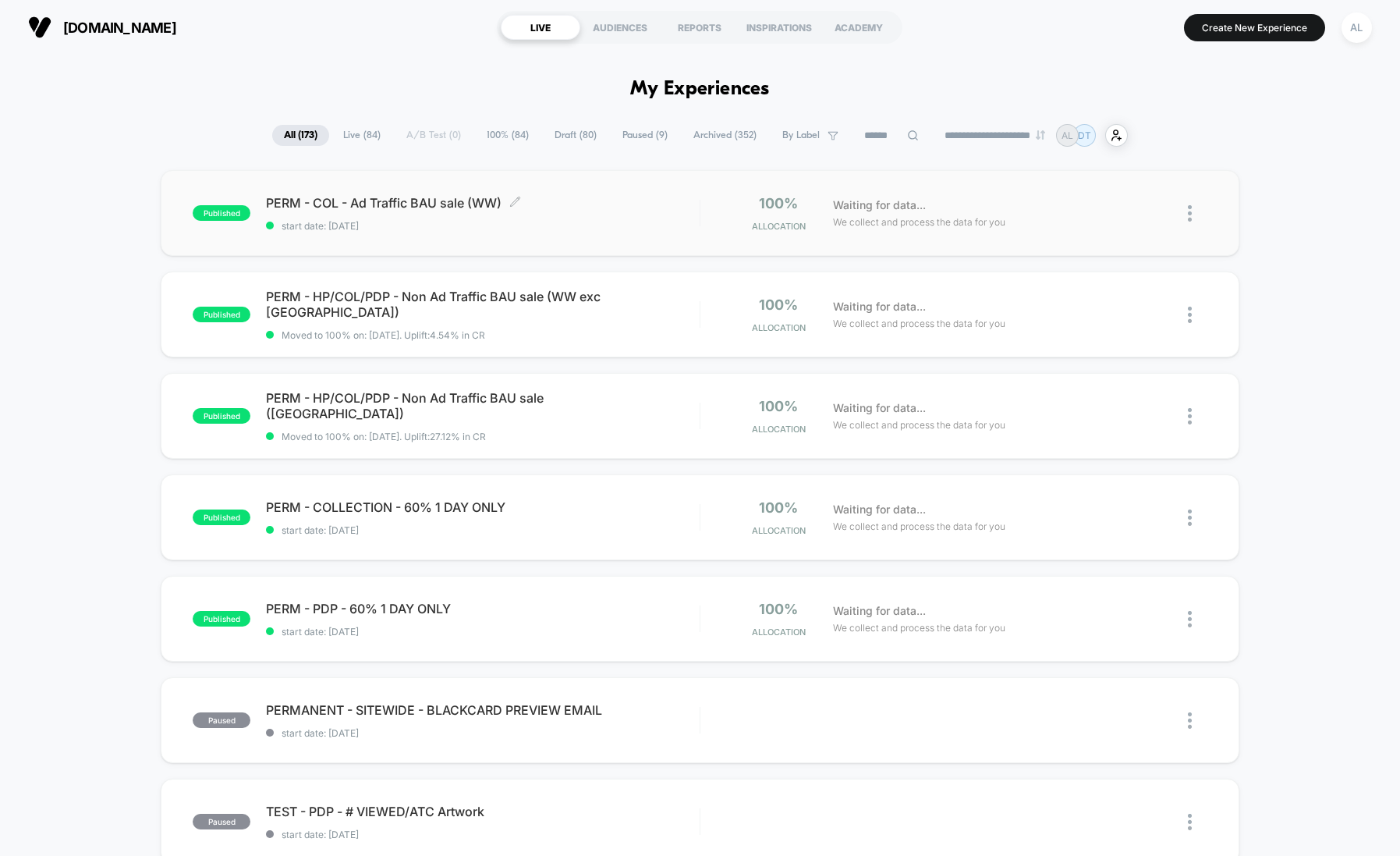
click at [463, 204] on span "PERM - COL - Ad Traffic BAU sale (WW) Click to edit experience details" at bounding box center [482, 203] width 433 height 16
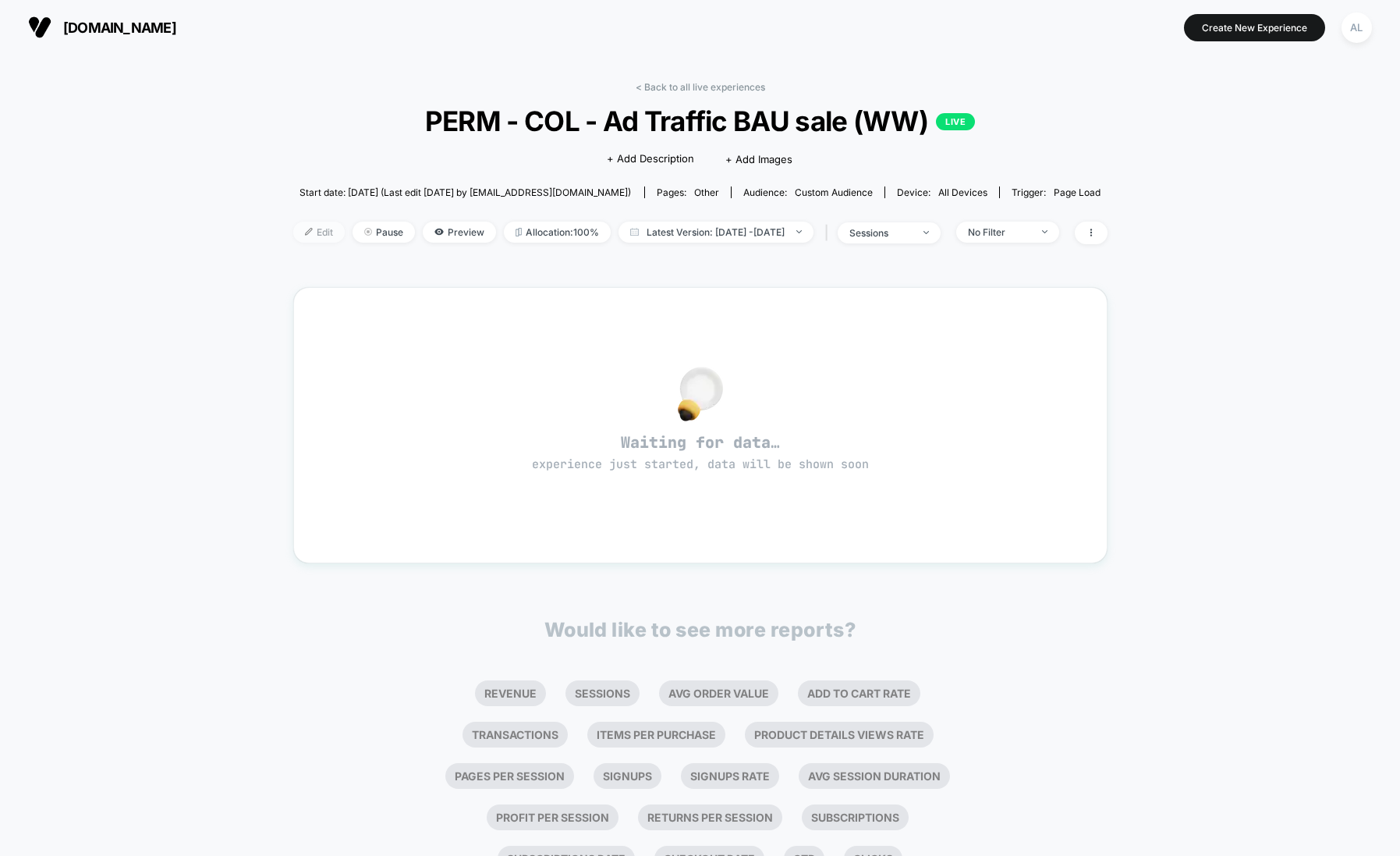
click at [293, 230] on span "Edit" at bounding box center [319, 232] width 52 height 21
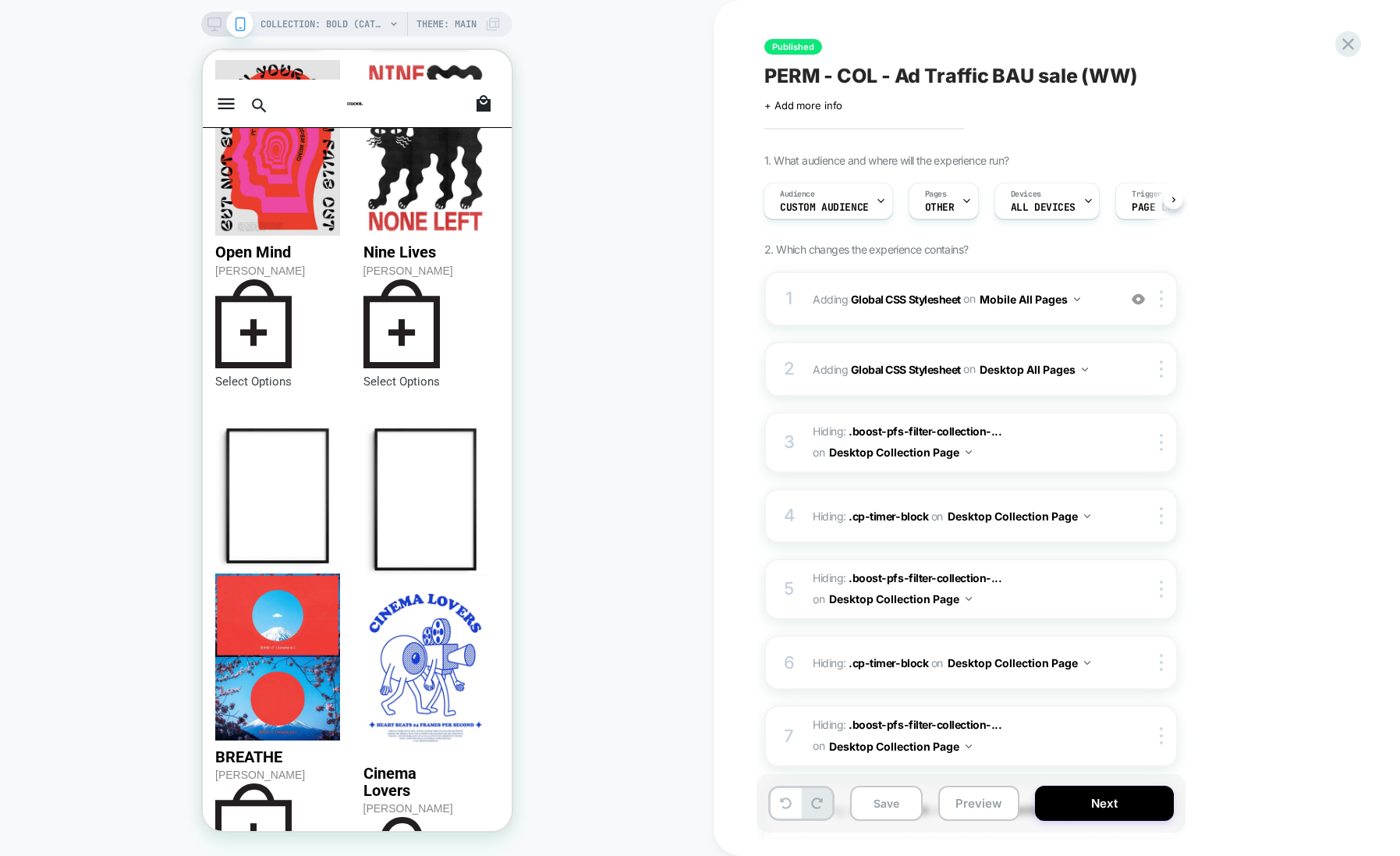
scroll to position [989, 0]
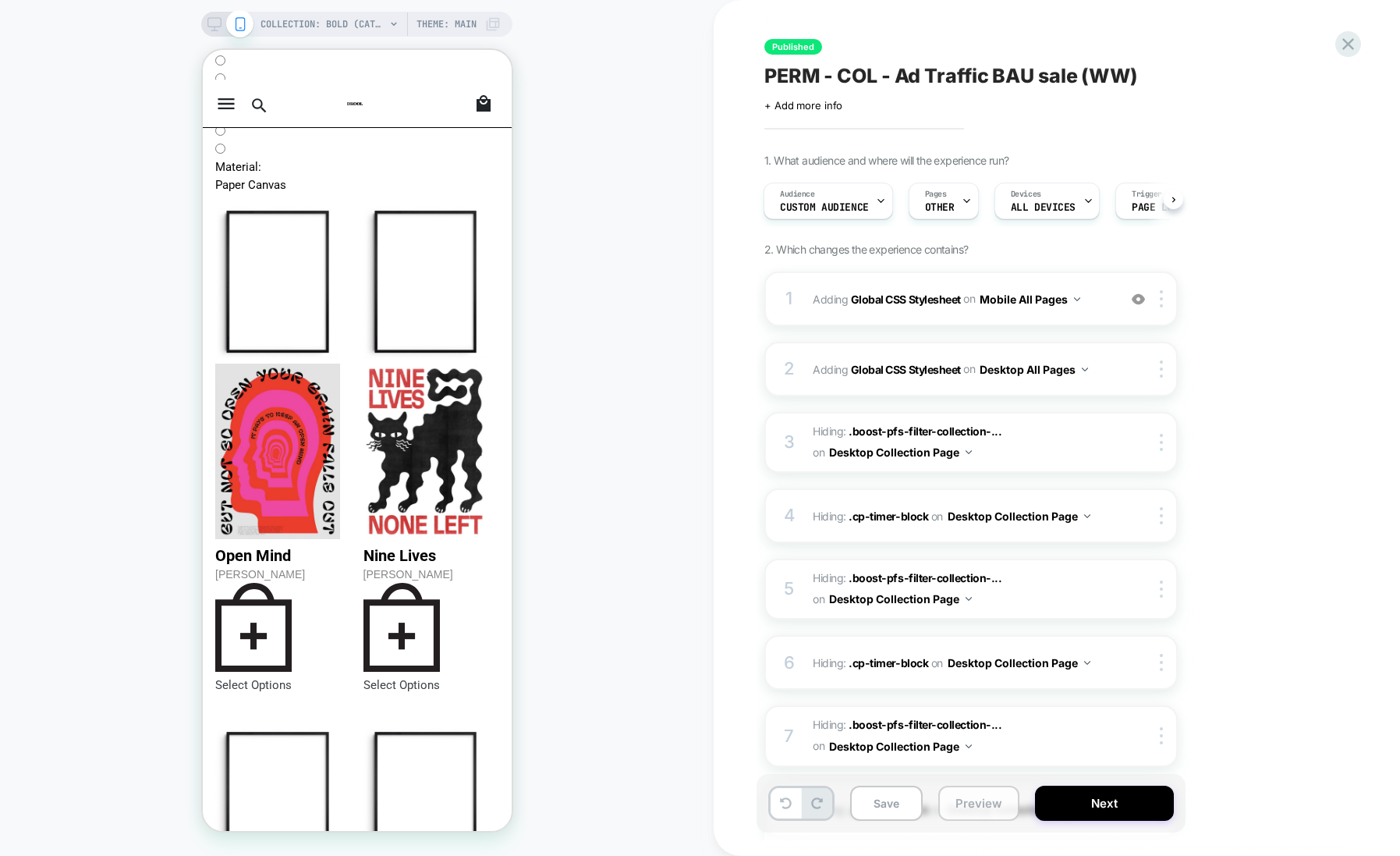
click at [983, 806] on button "Preview" at bounding box center [979, 803] width 81 height 35
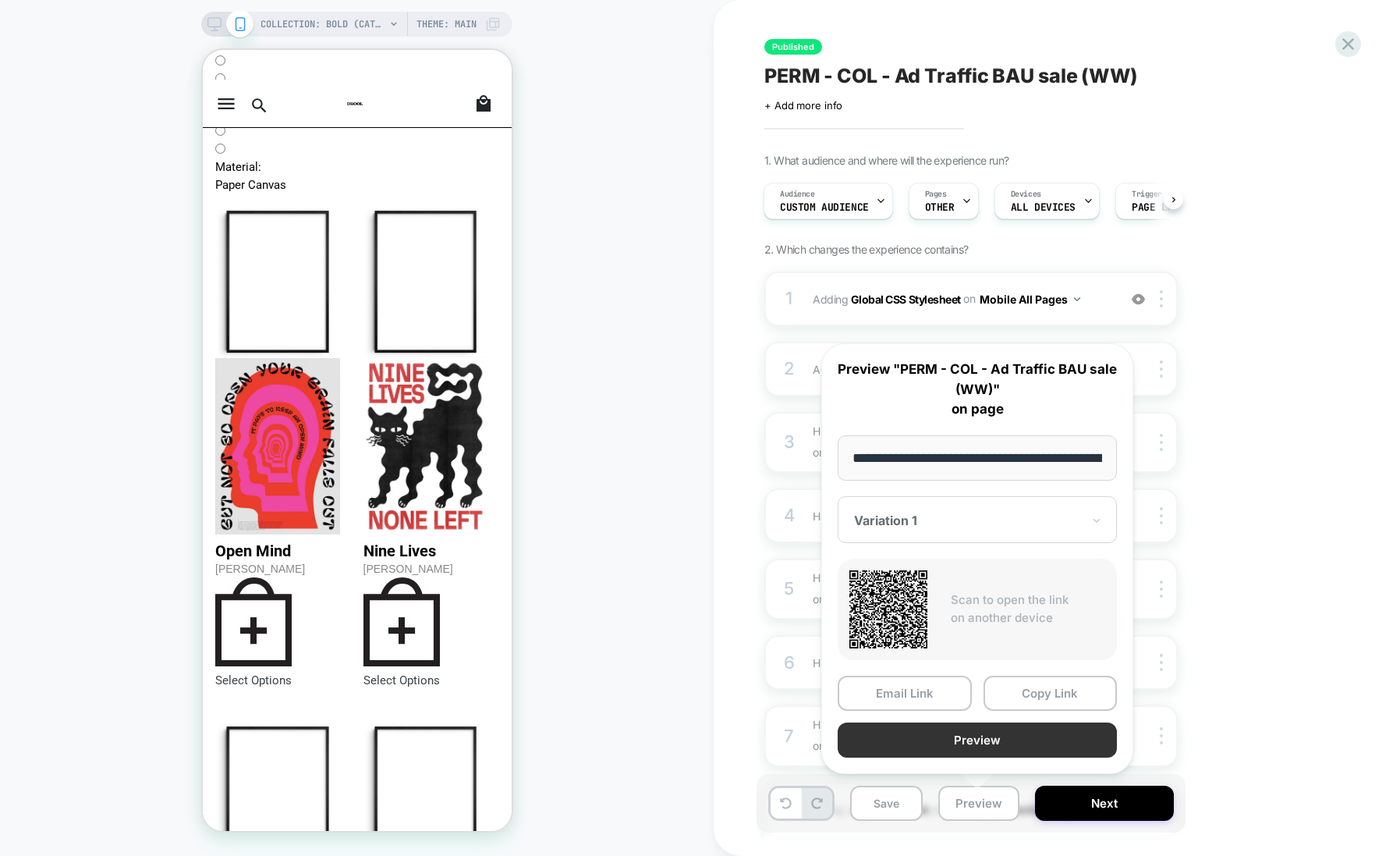
scroll to position [0, 104]
click at [979, 726] on button "Preview" at bounding box center [977, 740] width 279 height 35
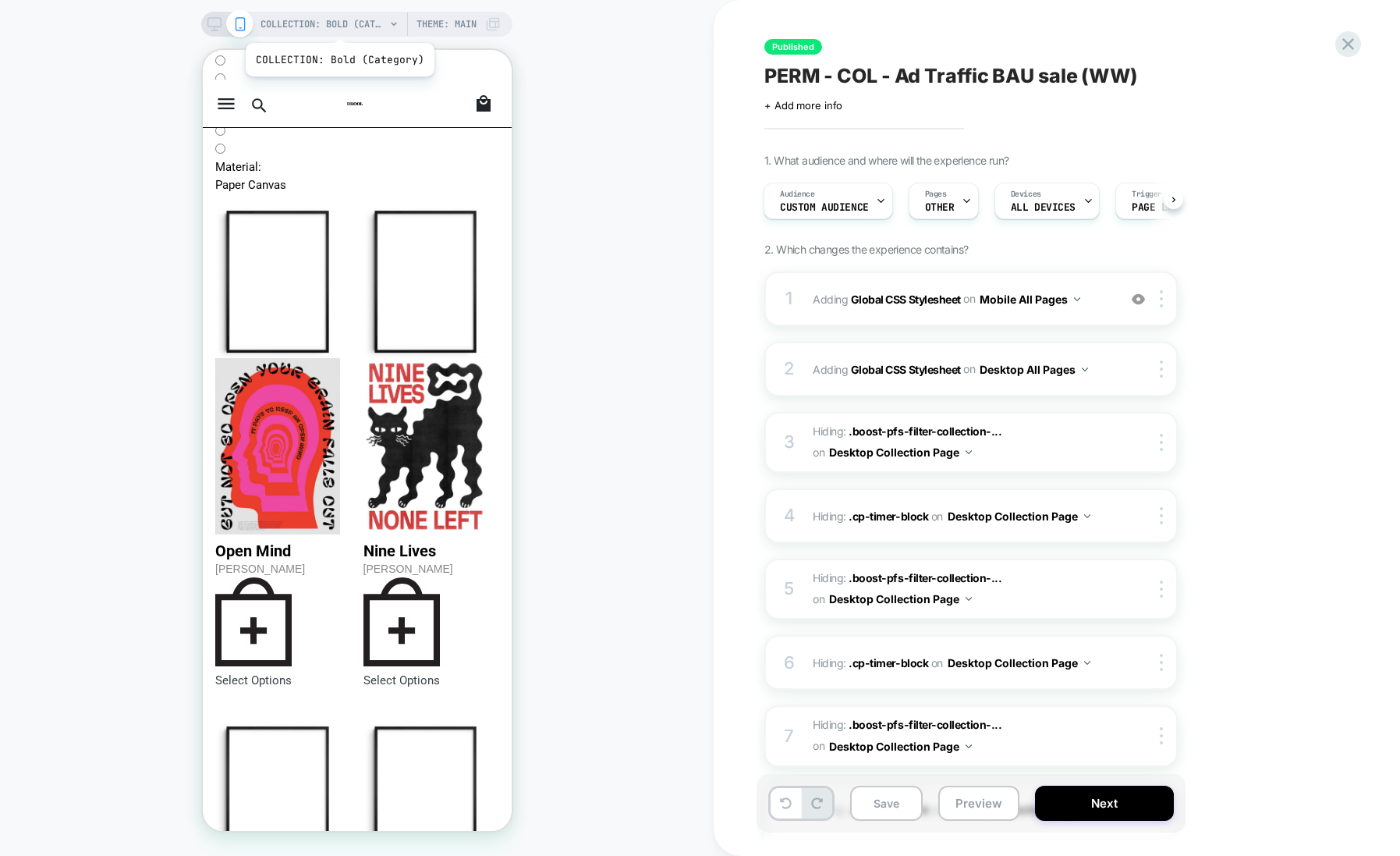
click at [334, 18] on span "COLLECTION: Bold (Category)" at bounding box center [323, 24] width 125 height 25
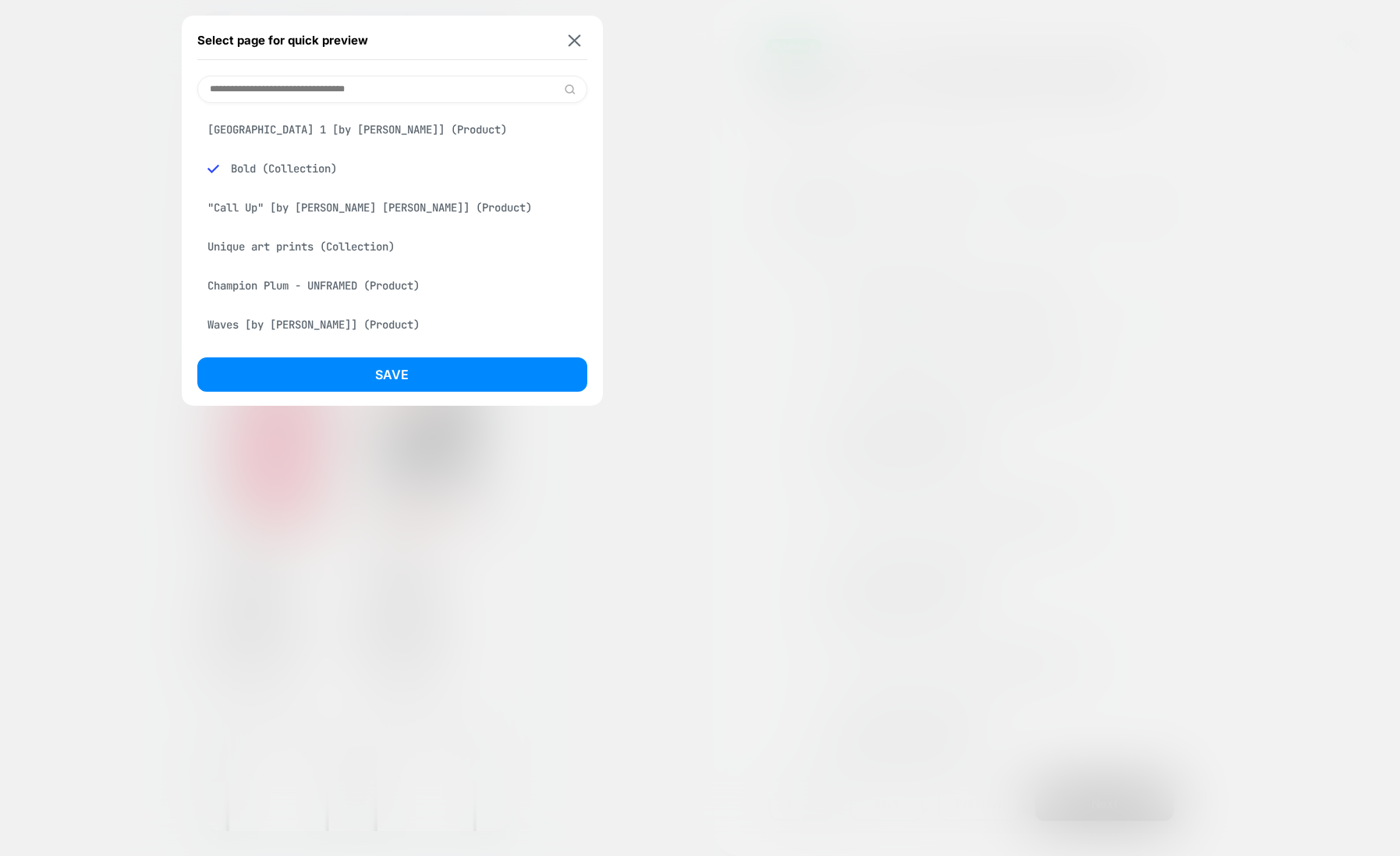
click at [331, 89] on input at bounding box center [392, 89] width 390 height 27
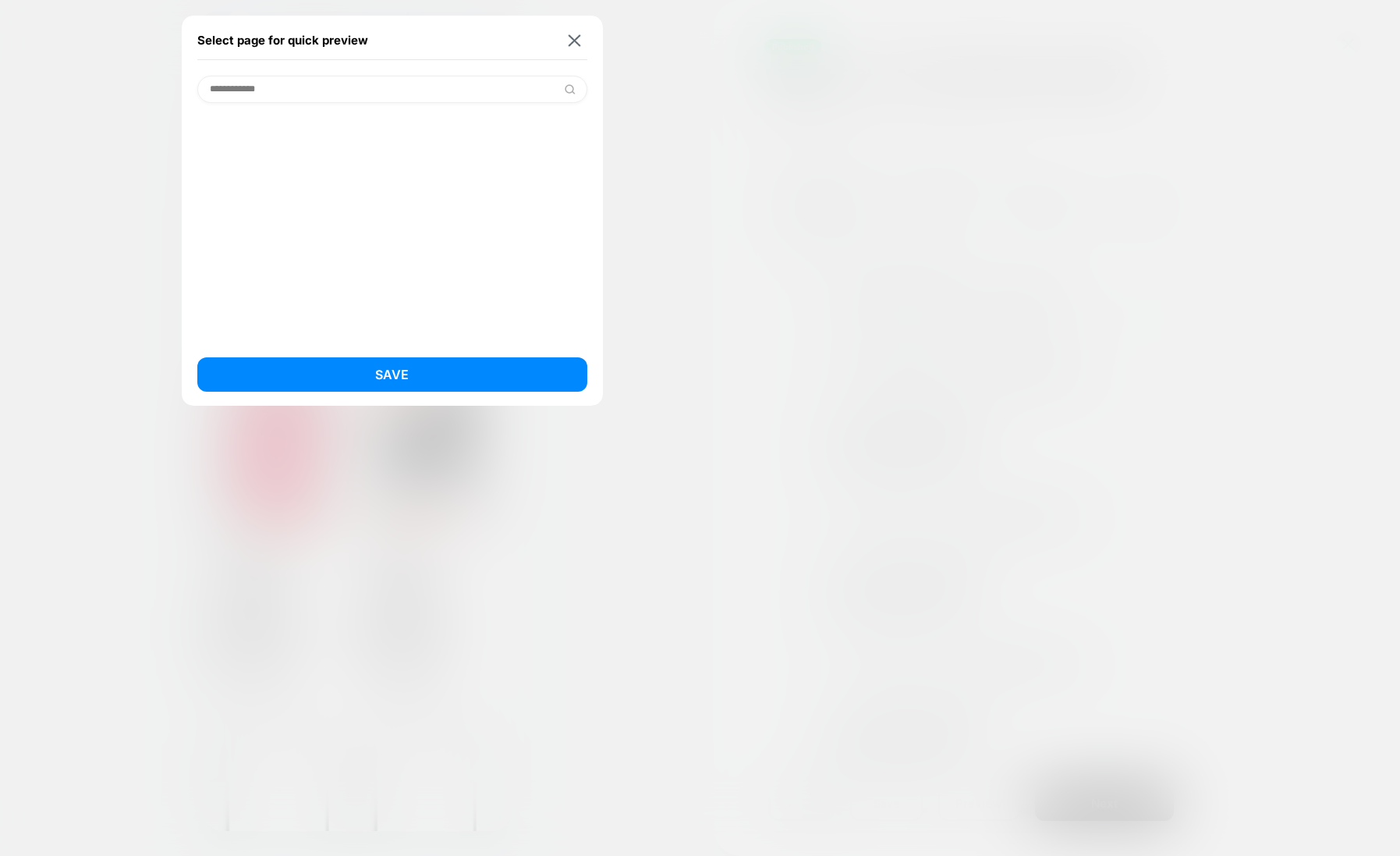
paste input "**********"
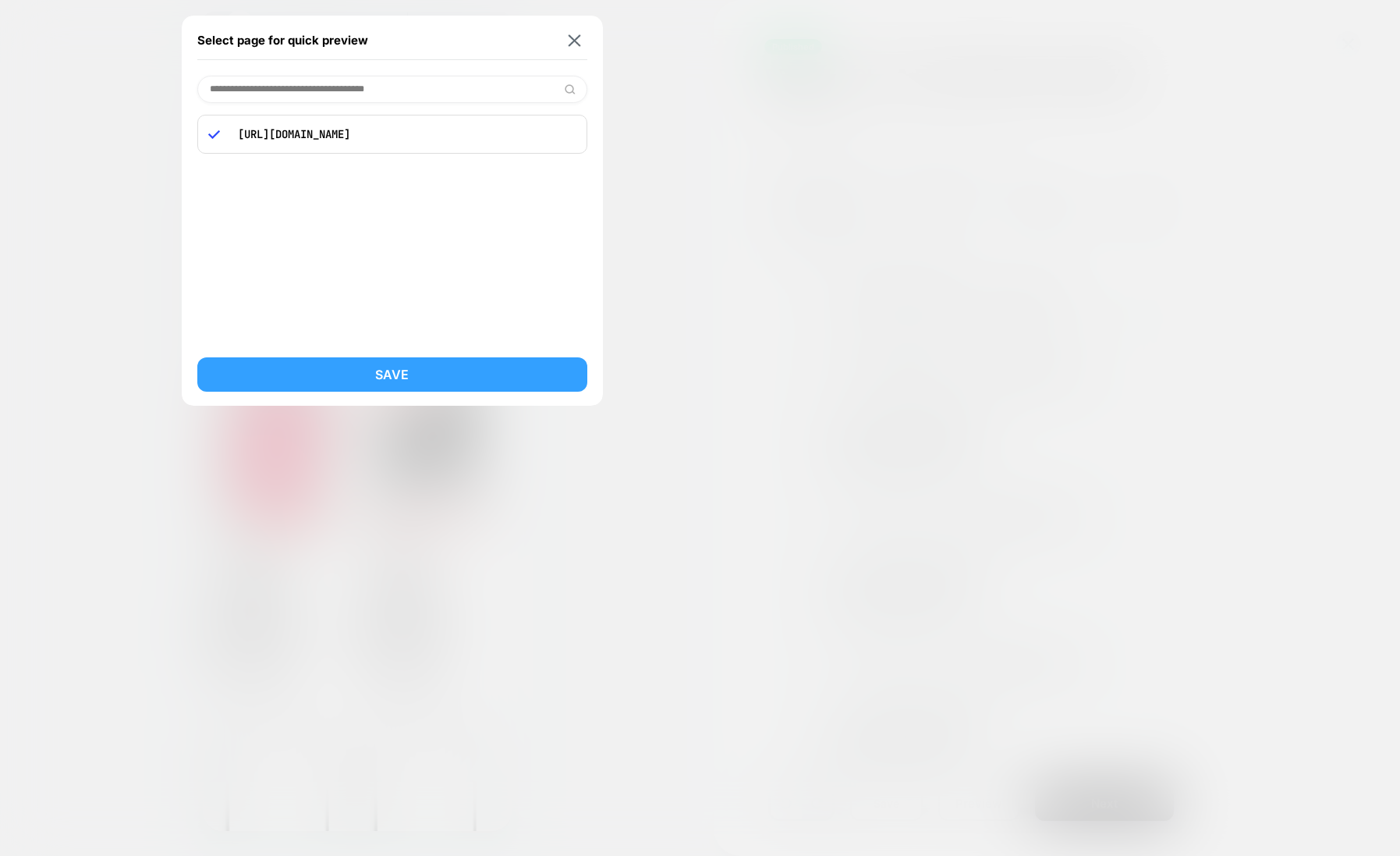
type input "**********"
click at [322, 371] on button "Save" at bounding box center [392, 374] width 390 height 34
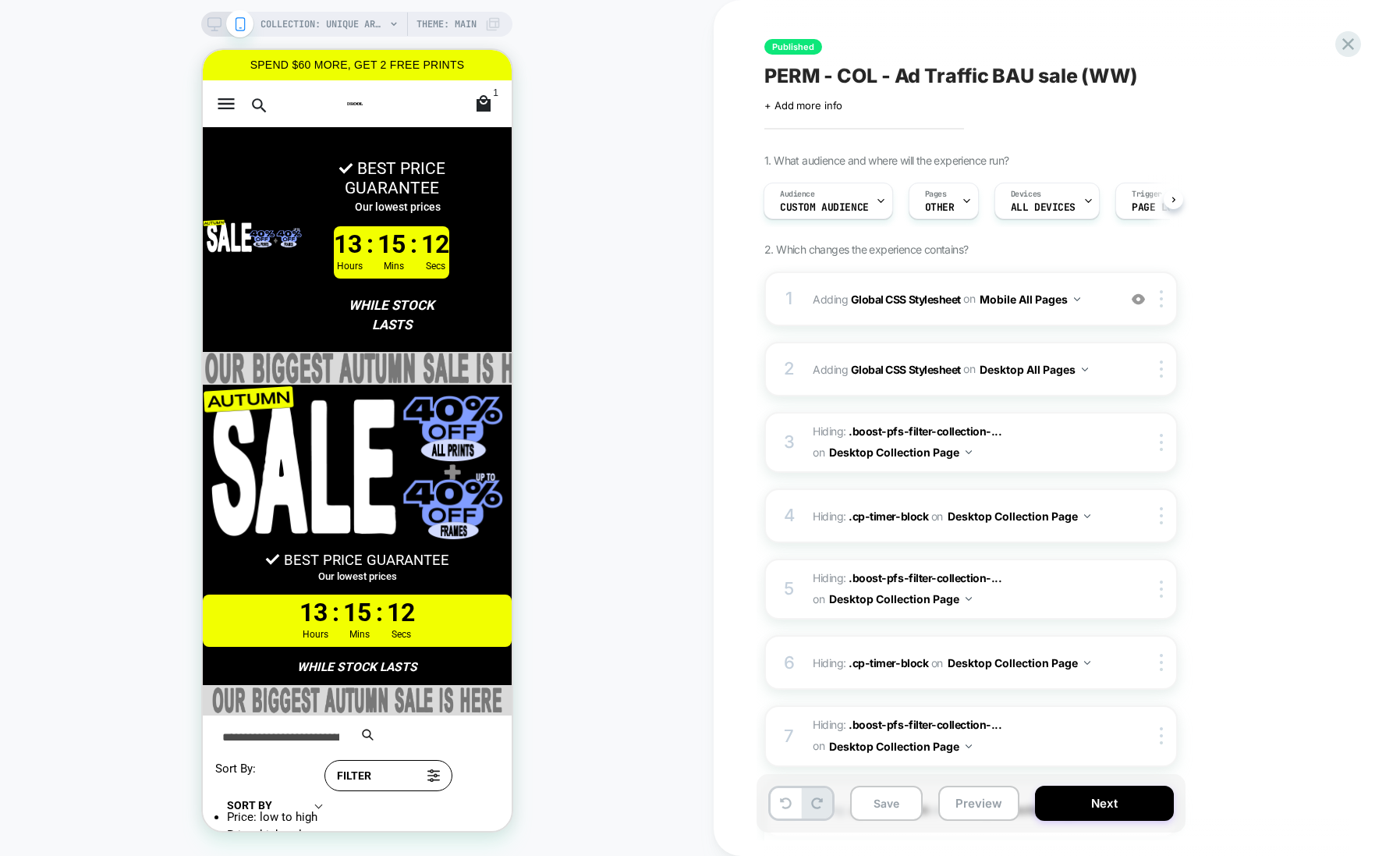
scroll to position [0, 2]
click at [1139, 299] on img at bounding box center [1138, 299] width 14 height 14
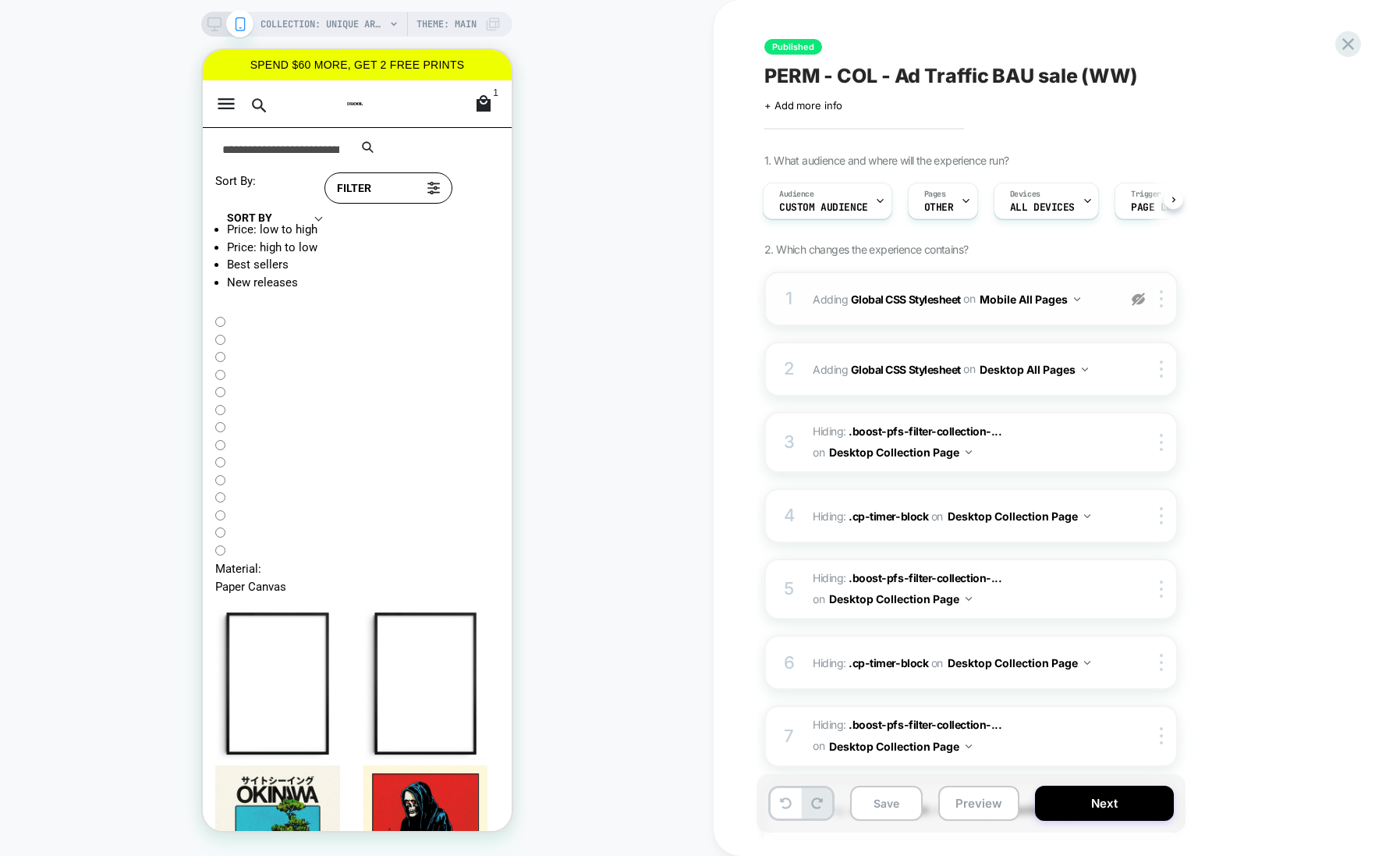
click at [1139, 299] on img at bounding box center [1138, 299] width 14 height 14
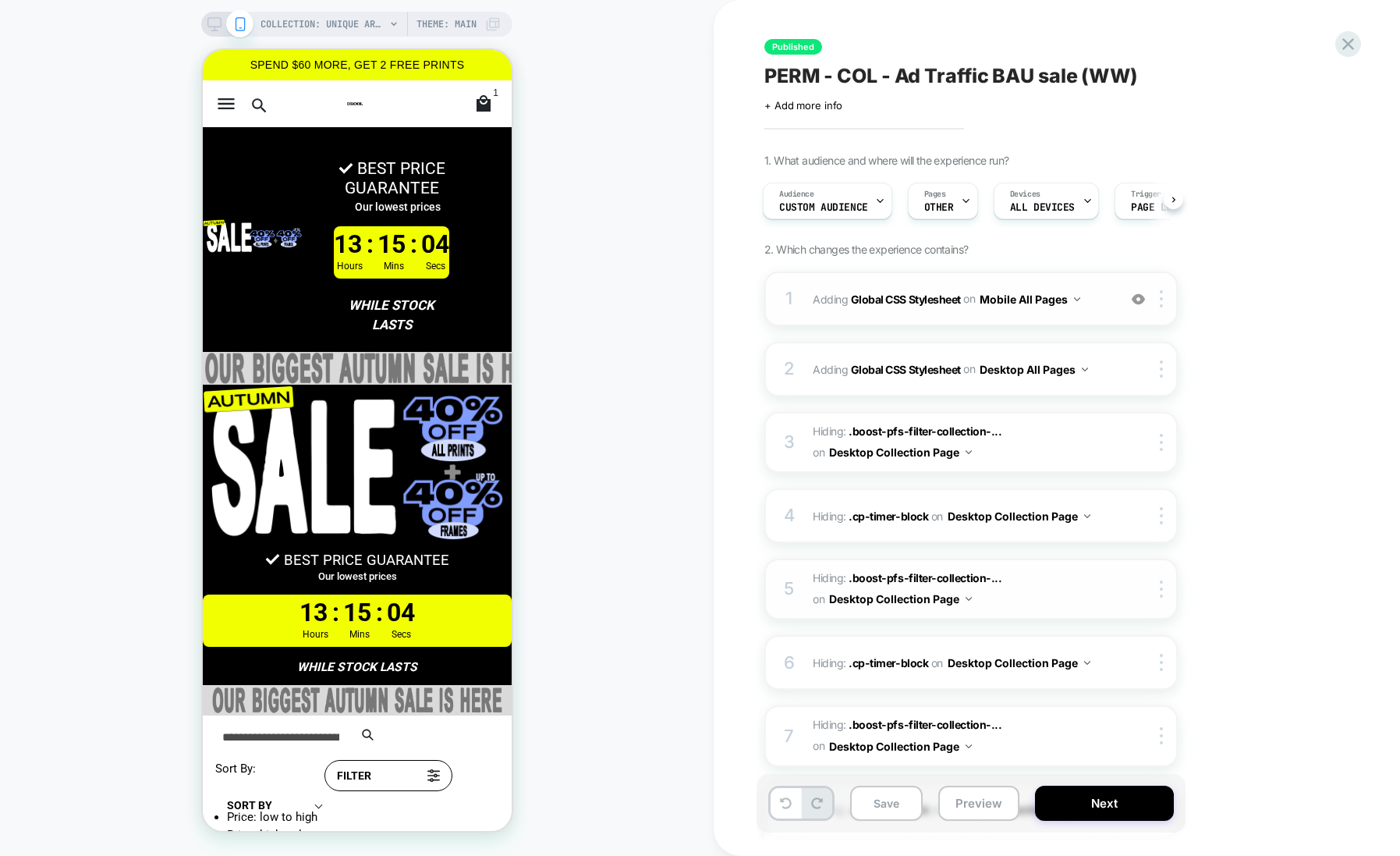
scroll to position [313, 0]
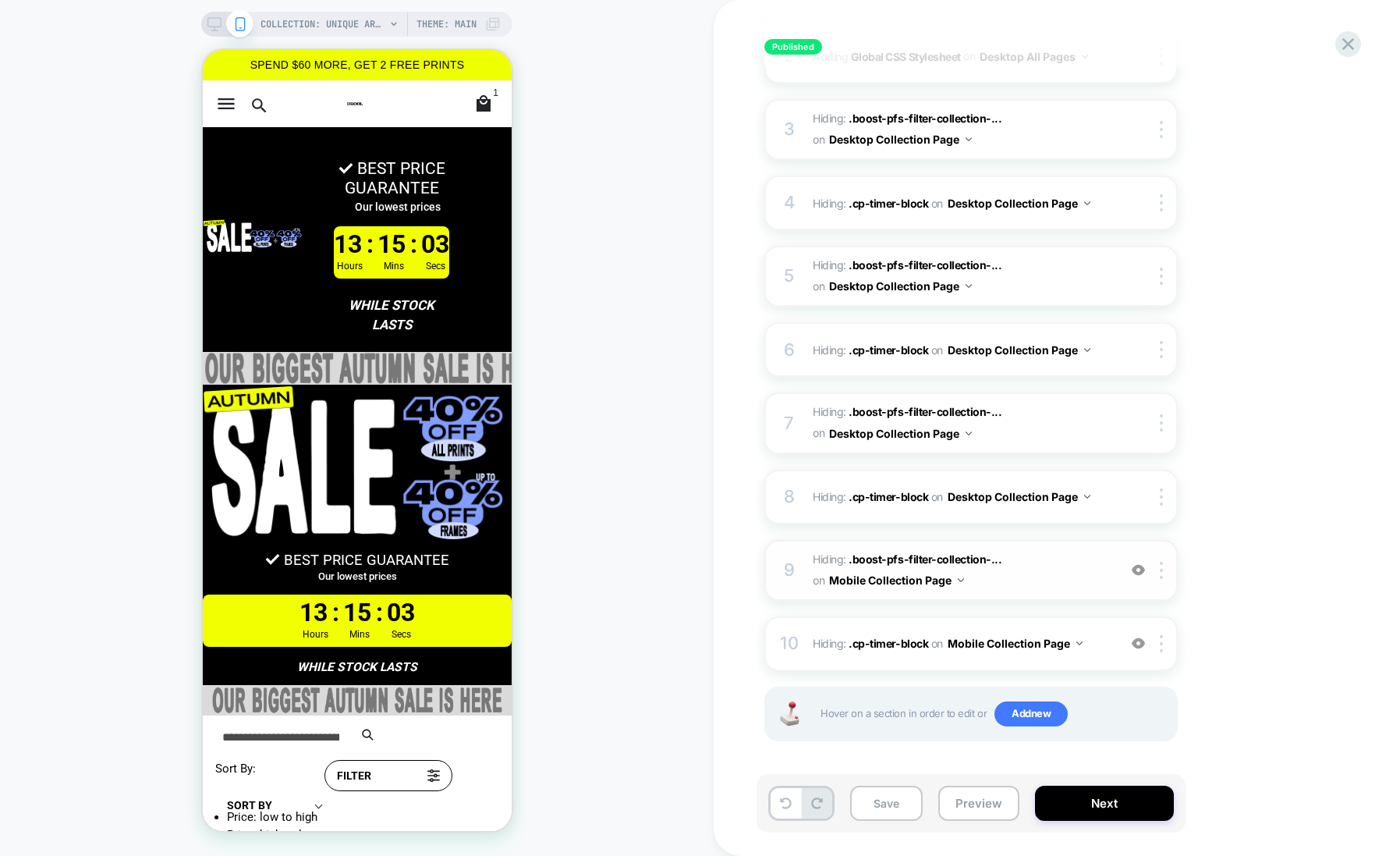
click at [1139, 565] on img at bounding box center [1138, 570] width 14 height 14
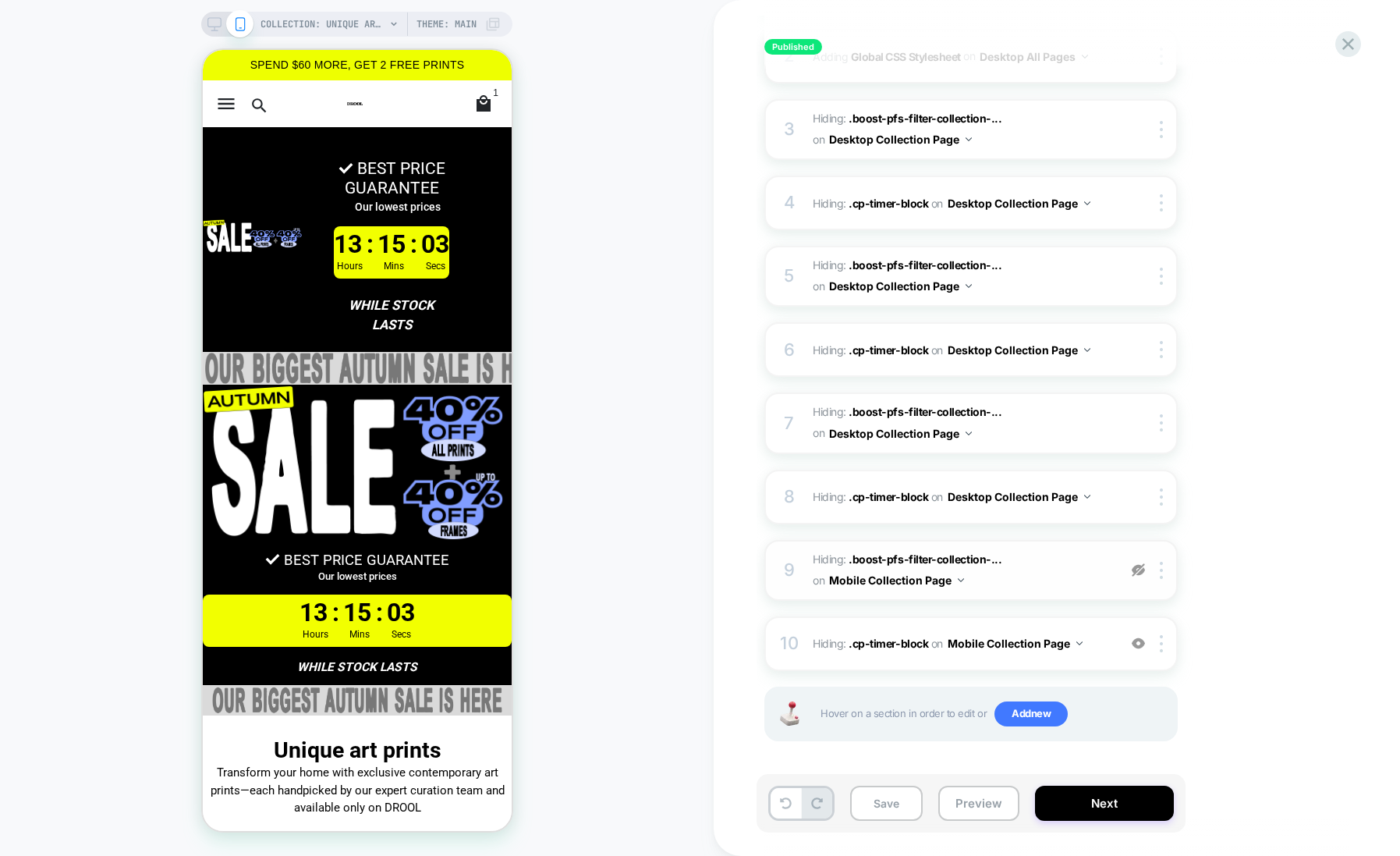
click at [1139, 565] on img at bounding box center [1138, 570] width 14 height 14
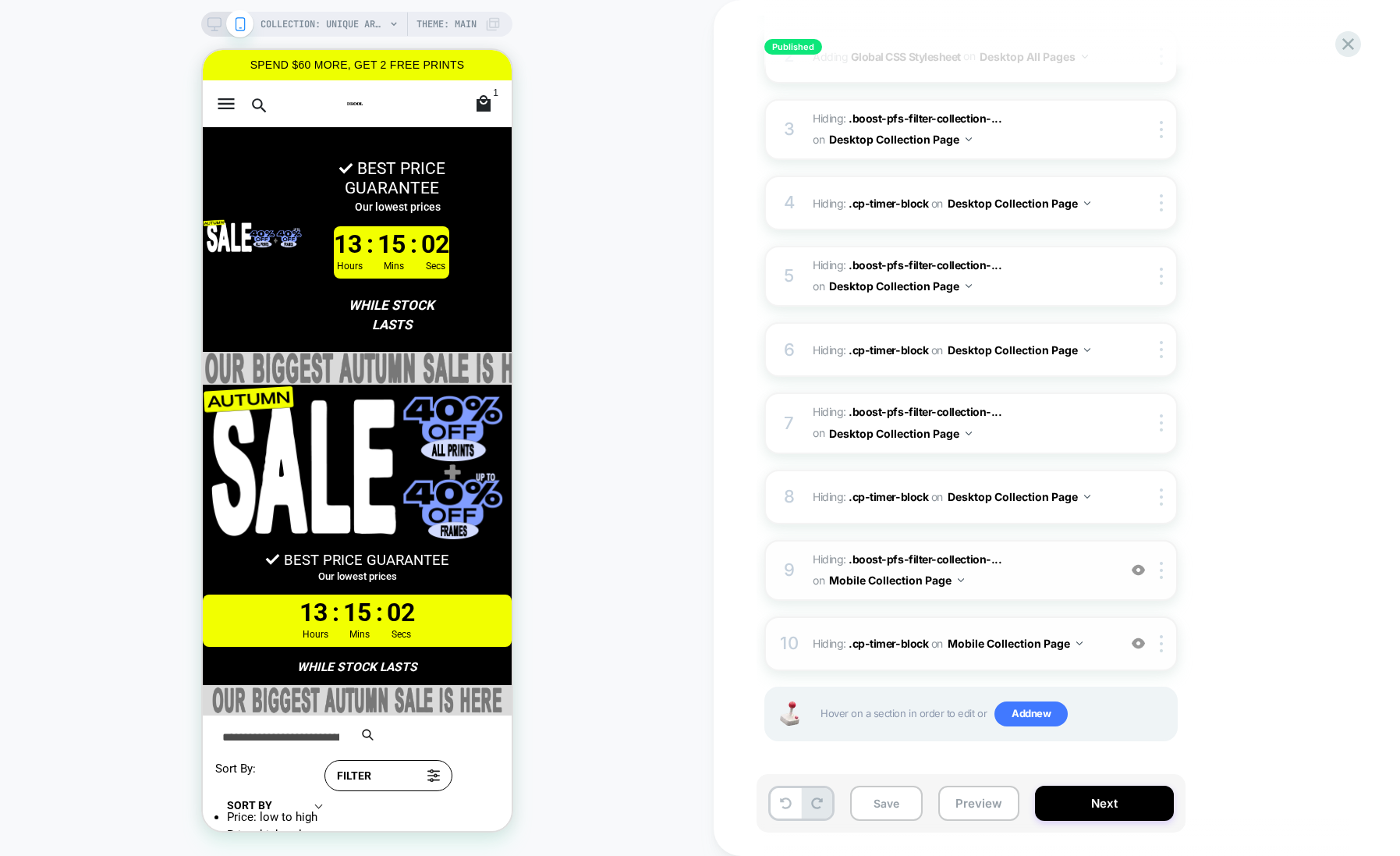
click at [1135, 642] on img at bounding box center [1138, 643] width 14 height 14
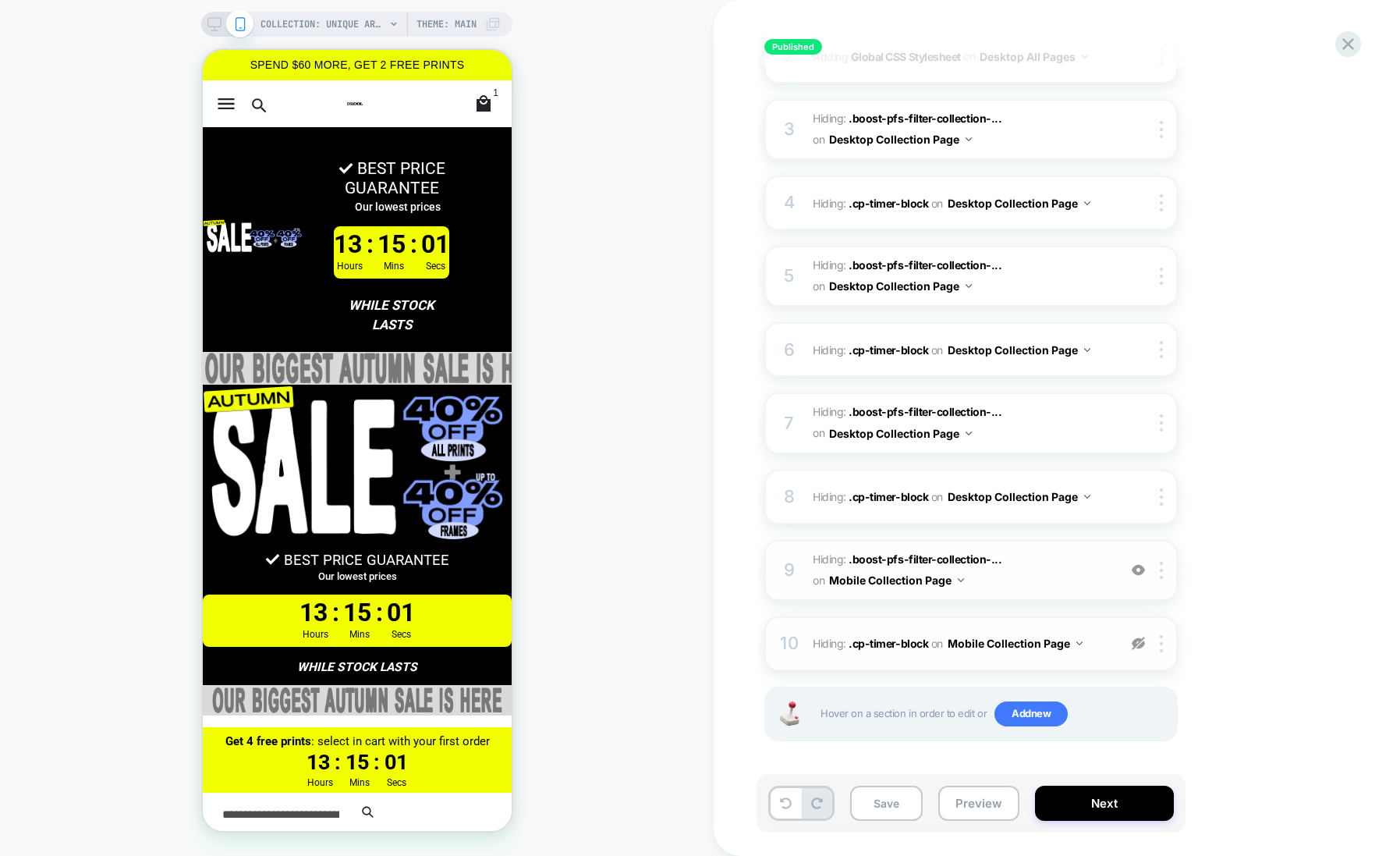
click at [1135, 642] on img at bounding box center [1138, 643] width 14 height 14
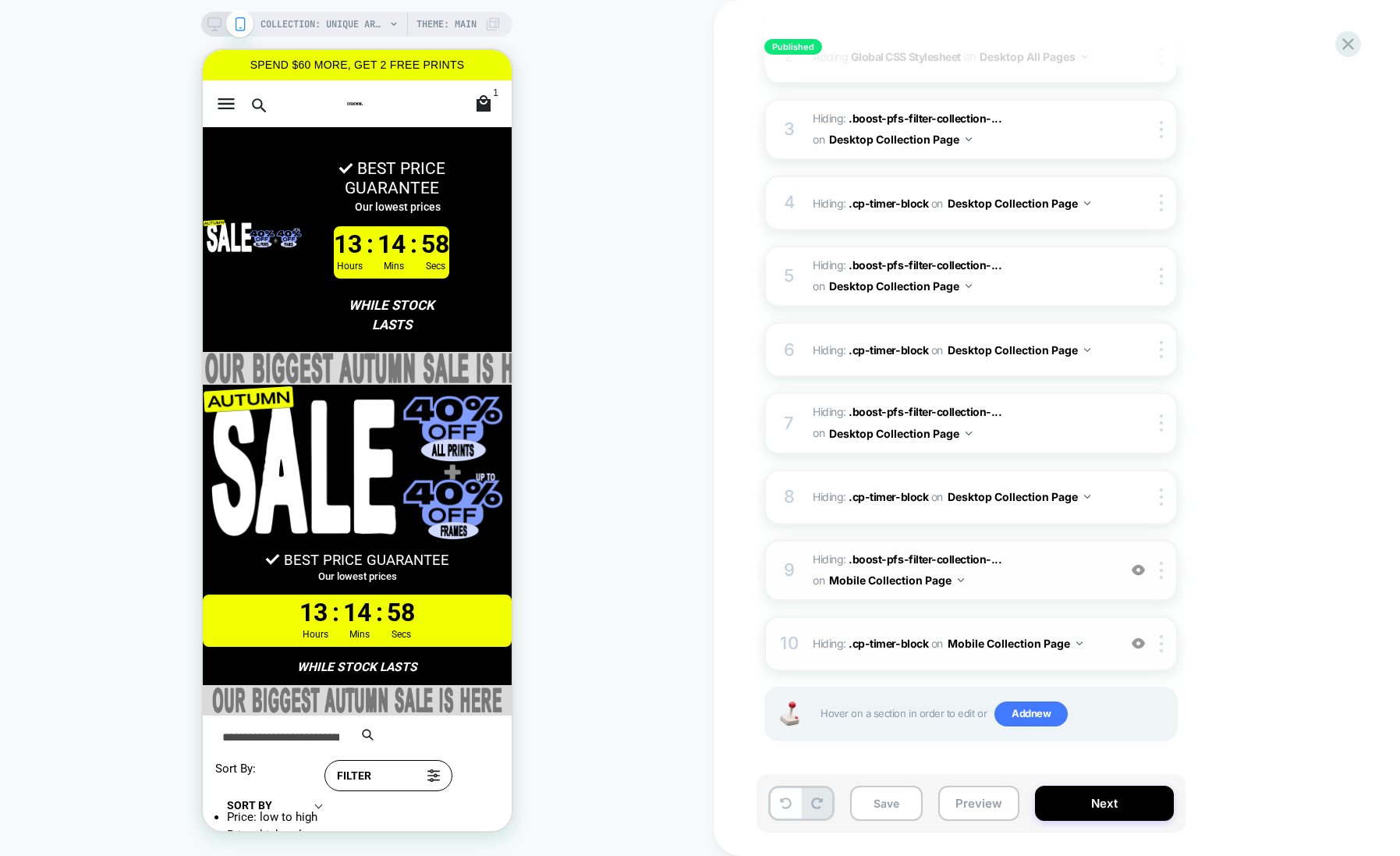
scroll to position [0, 0]
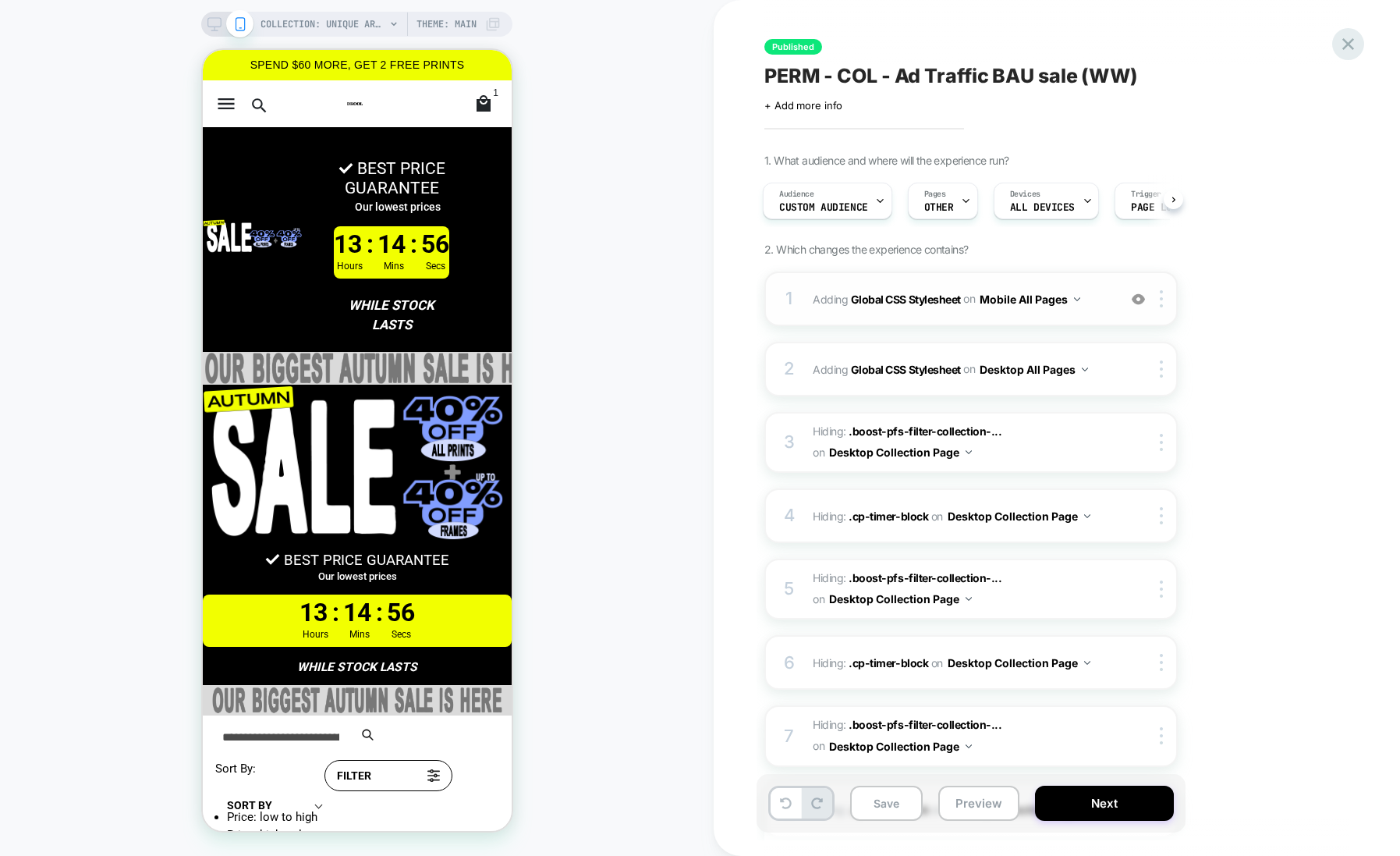
click at [1359, 49] on div at bounding box center [1348, 44] width 32 height 32
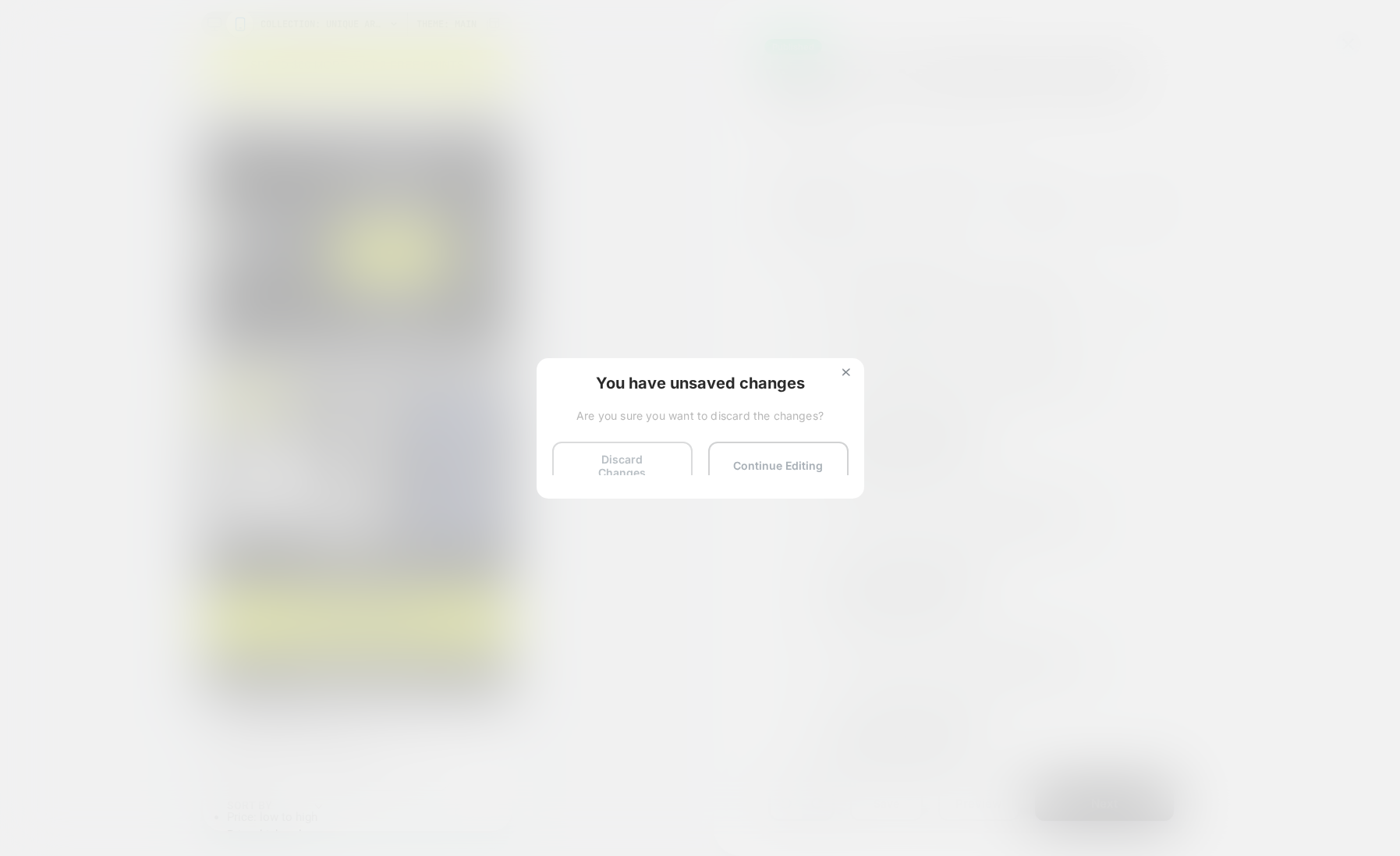
click at [606, 462] on button "Discard Changes" at bounding box center [622, 465] width 140 height 49
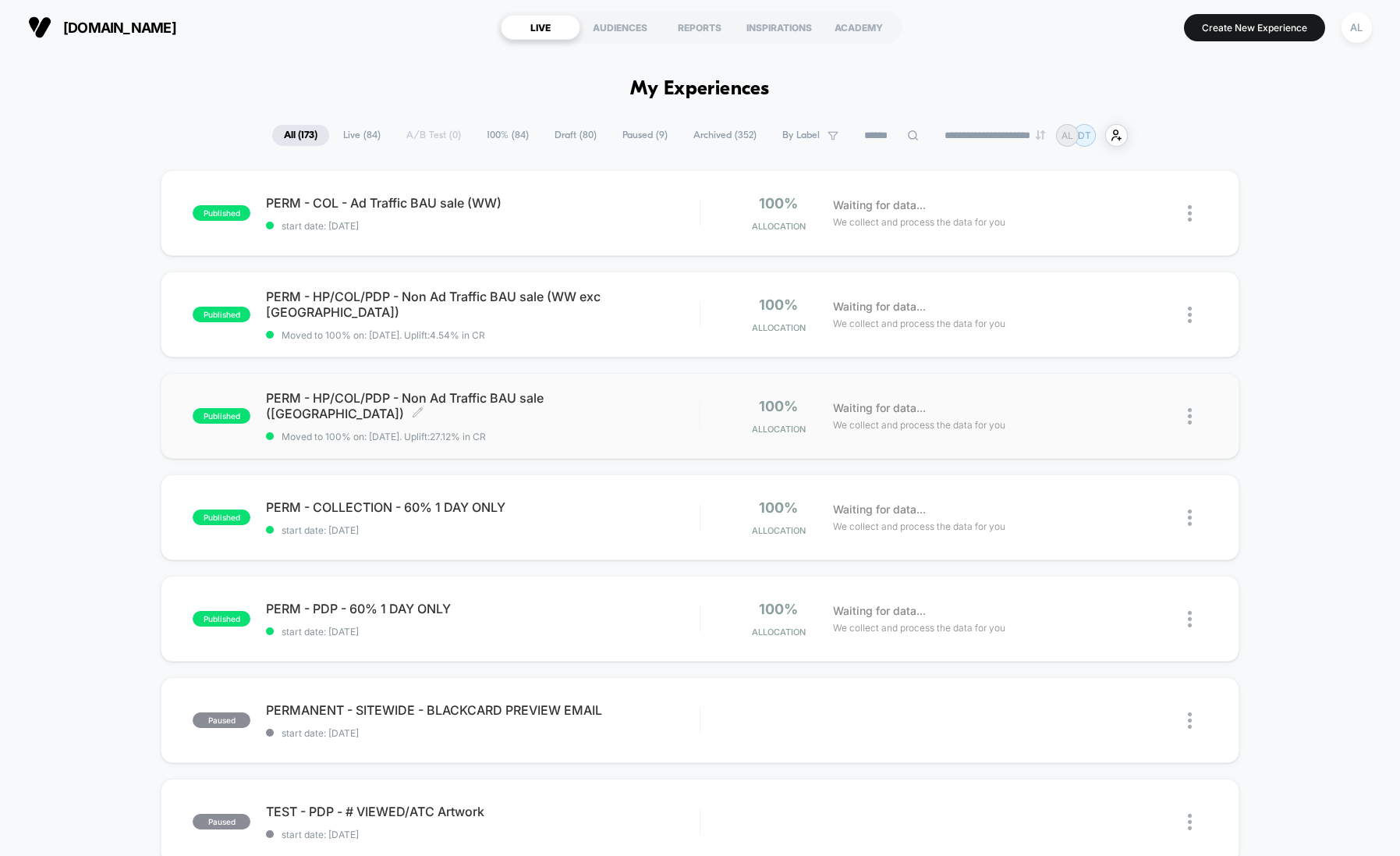
click at [630, 410] on span "PERM - HP/COL/PDP - Non Ad Traffic BAU sale ([GEOGRAPHIC_DATA]) Click to edit e…" at bounding box center [482, 405] width 433 height 31
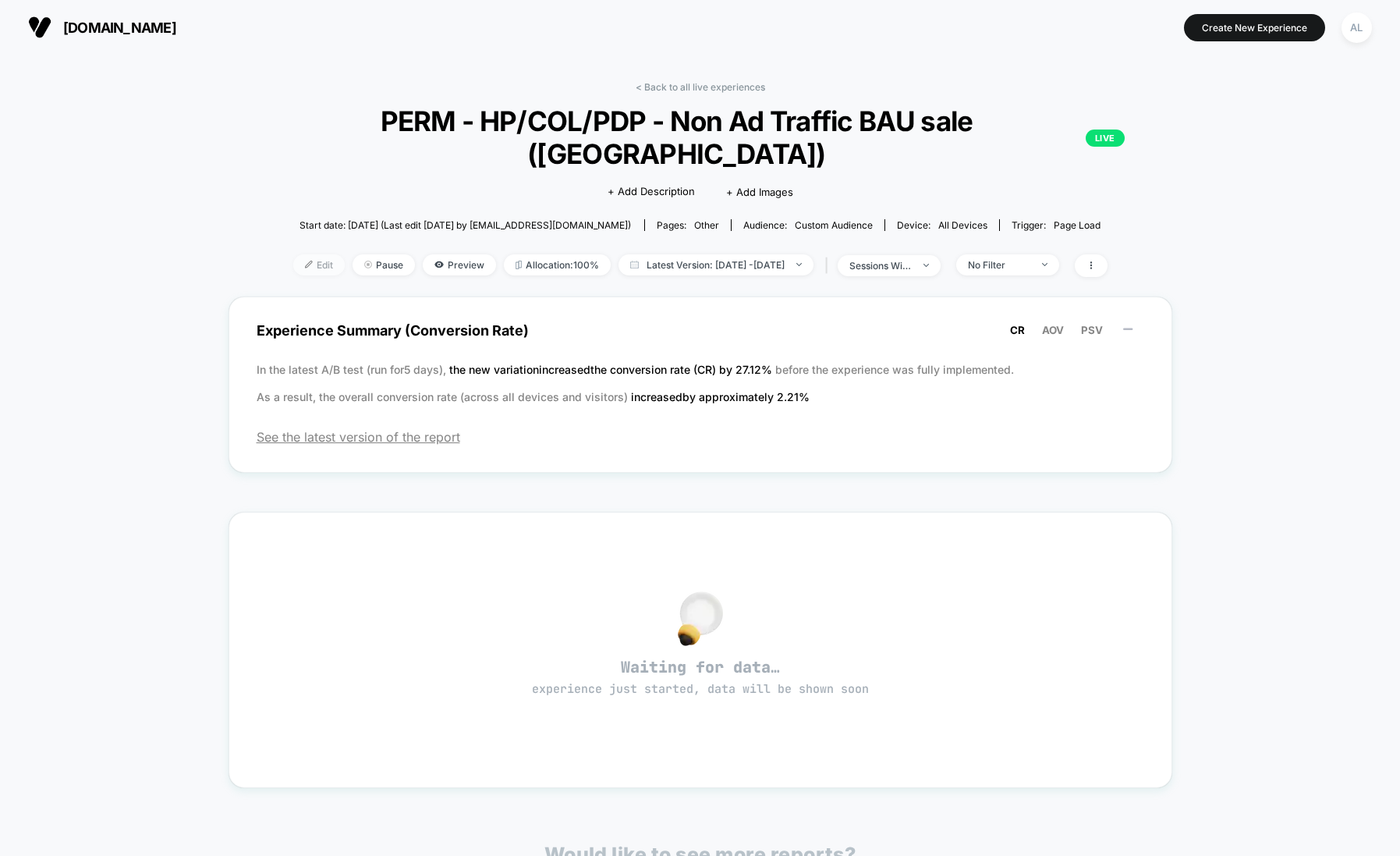
click at [305, 261] on img at bounding box center [309, 265] width 8 height 8
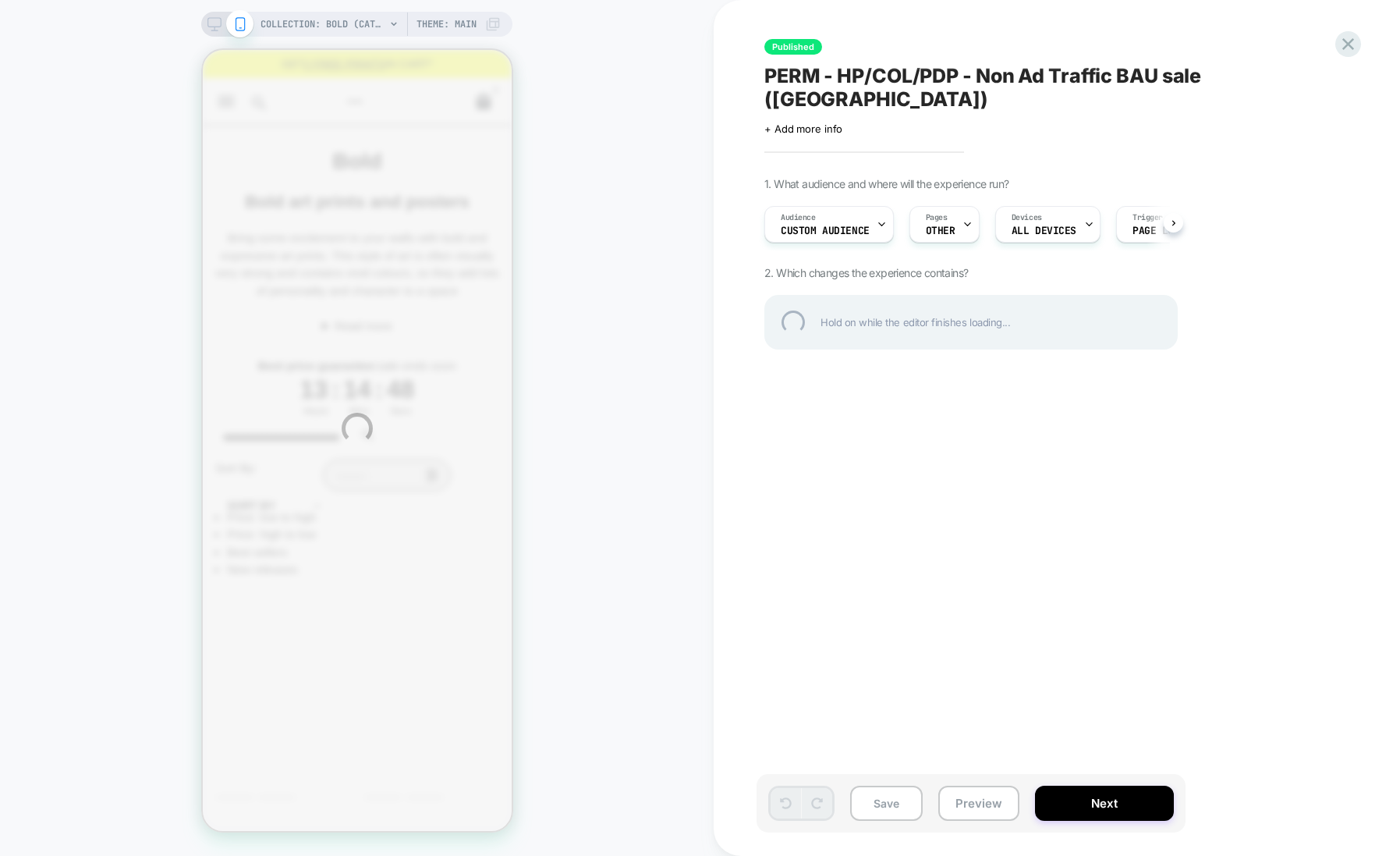
click at [320, 22] on div "COLLECTION: Bold (Category) COLLECTION: Bold (Category) Theme: MAIN Published P…" at bounding box center [700, 428] width 1400 height 856
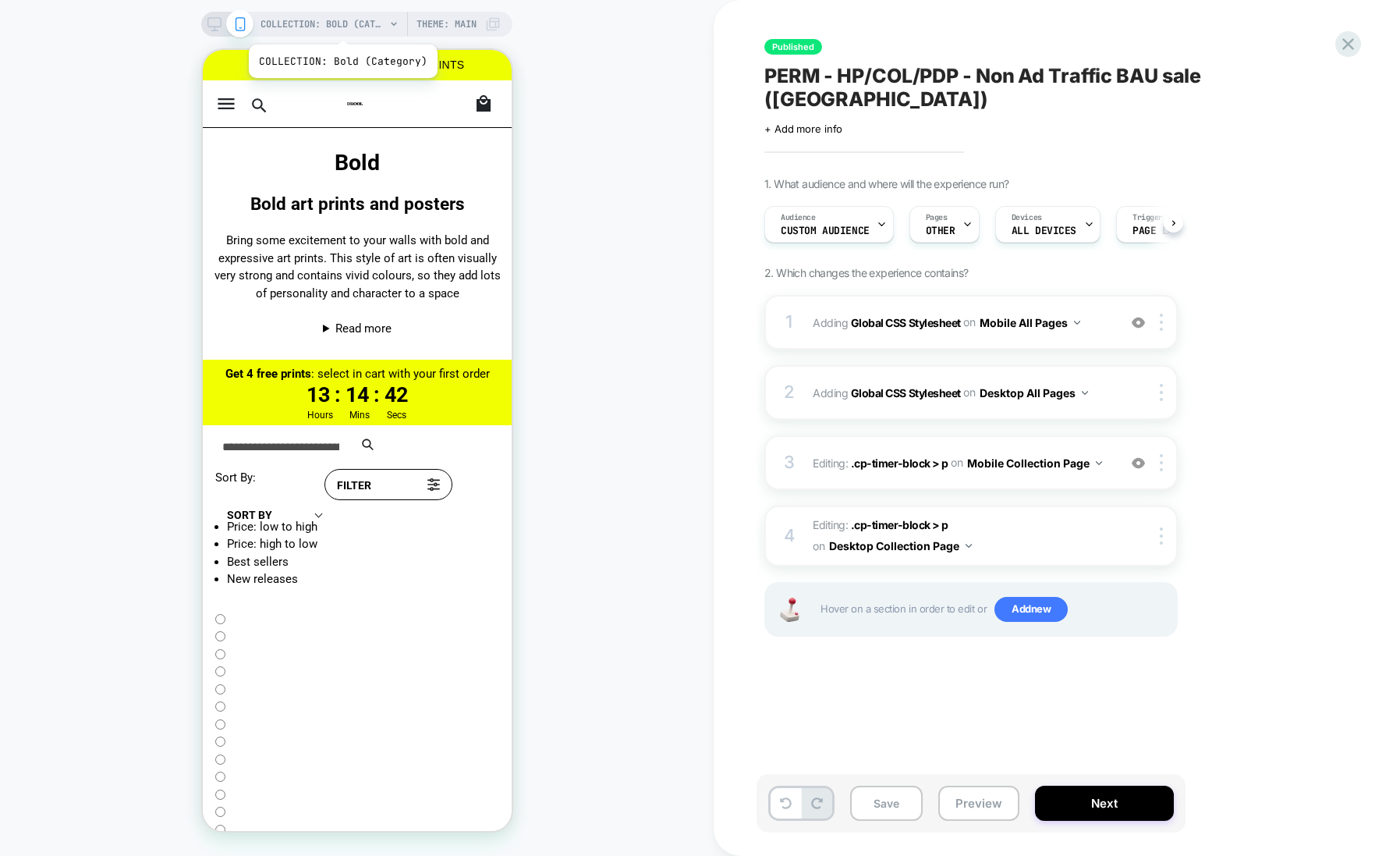
scroll to position [0, 1]
click at [341, 25] on span "COLLECTION: Bold (Category)" at bounding box center [323, 24] width 125 height 25
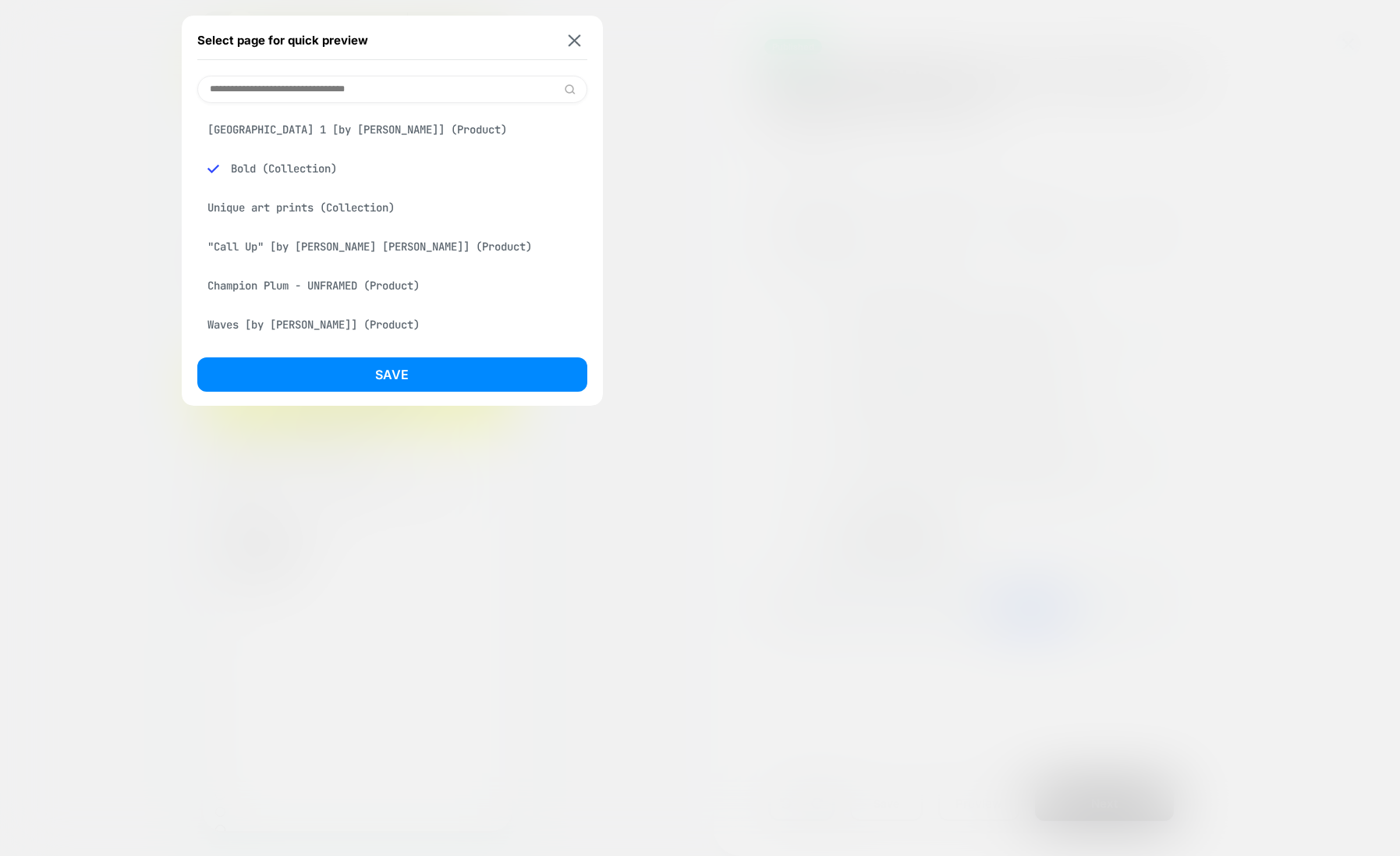
click at [307, 87] on input at bounding box center [392, 89] width 390 height 27
paste input "**********"
type input "**********"
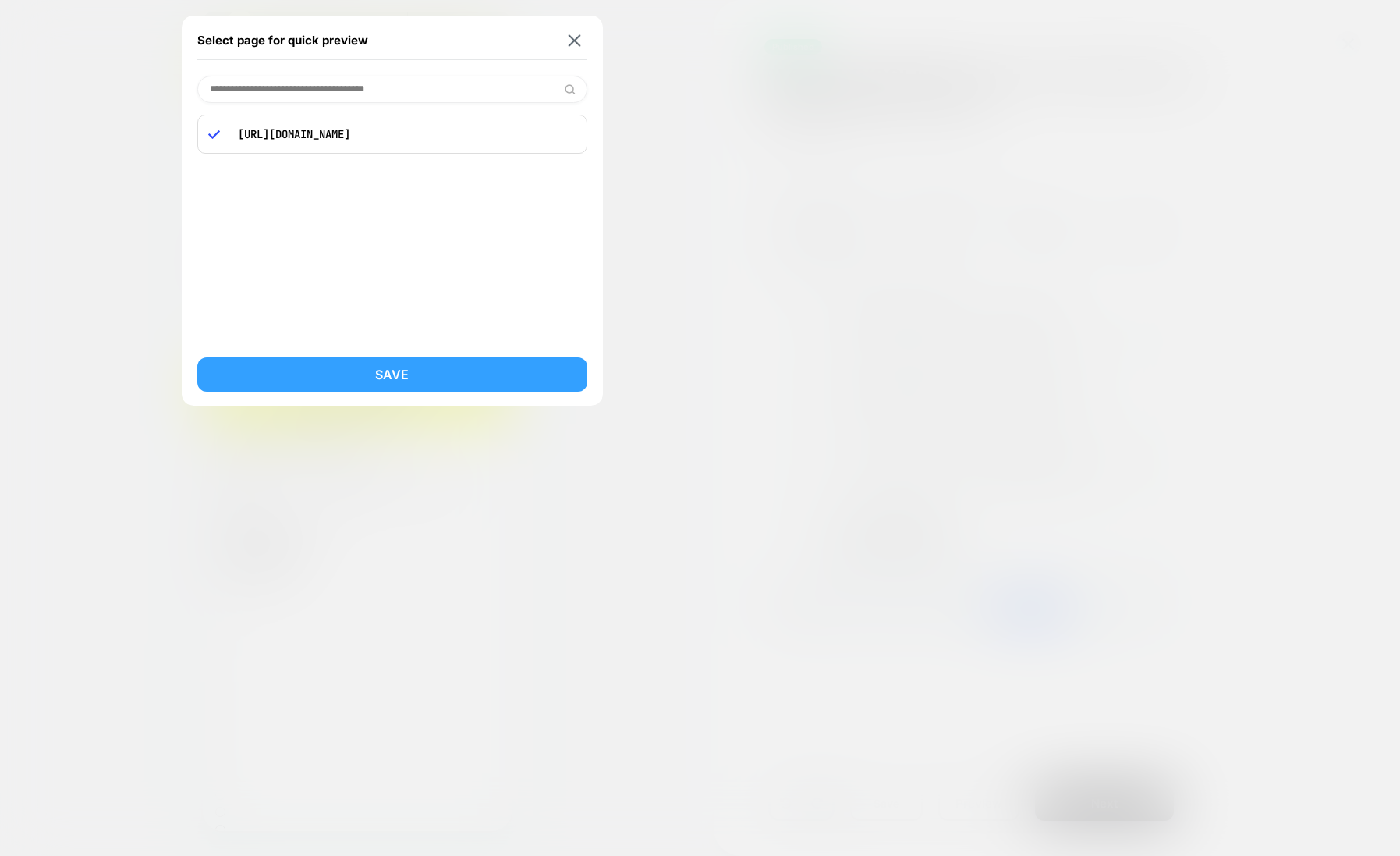
click at [277, 381] on button "Save" at bounding box center [392, 374] width 390 height 34
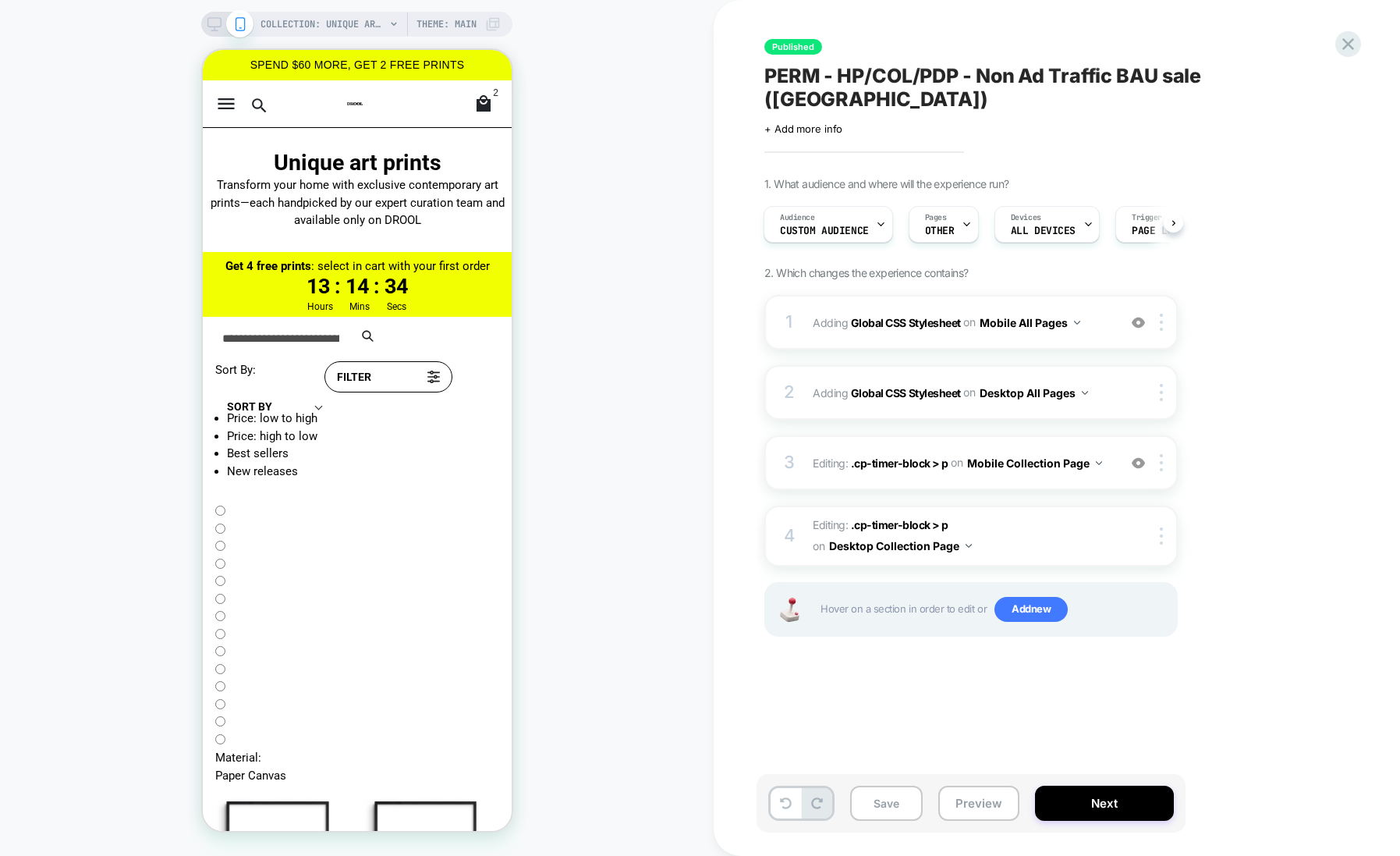
scroll to position [0, 2]
click at [1140, 316] on img at bounding box center [1138, 322] width 14 height 14
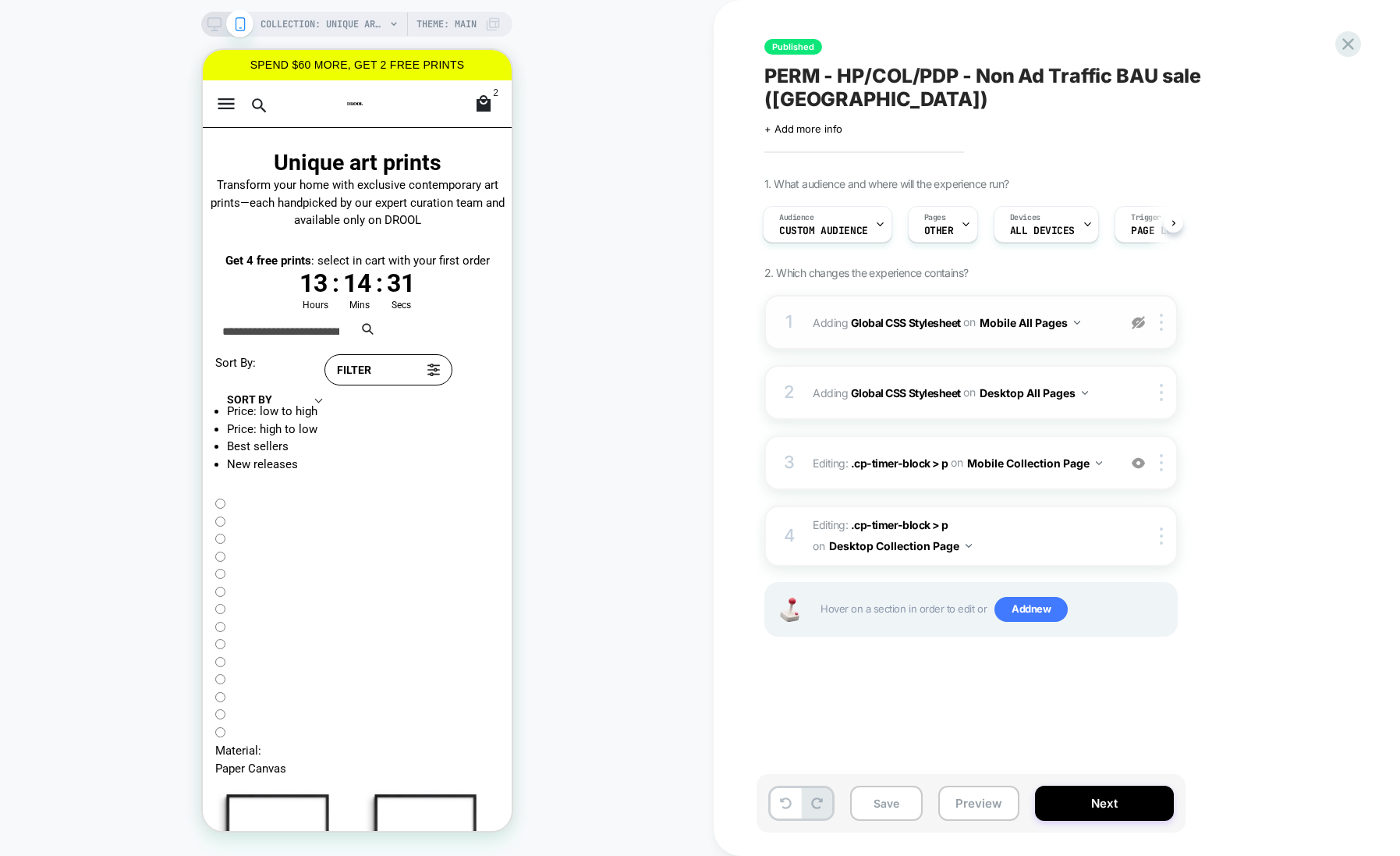
click at [1140, 316] on img at bounding box center [1138, 322] width 14 height 14
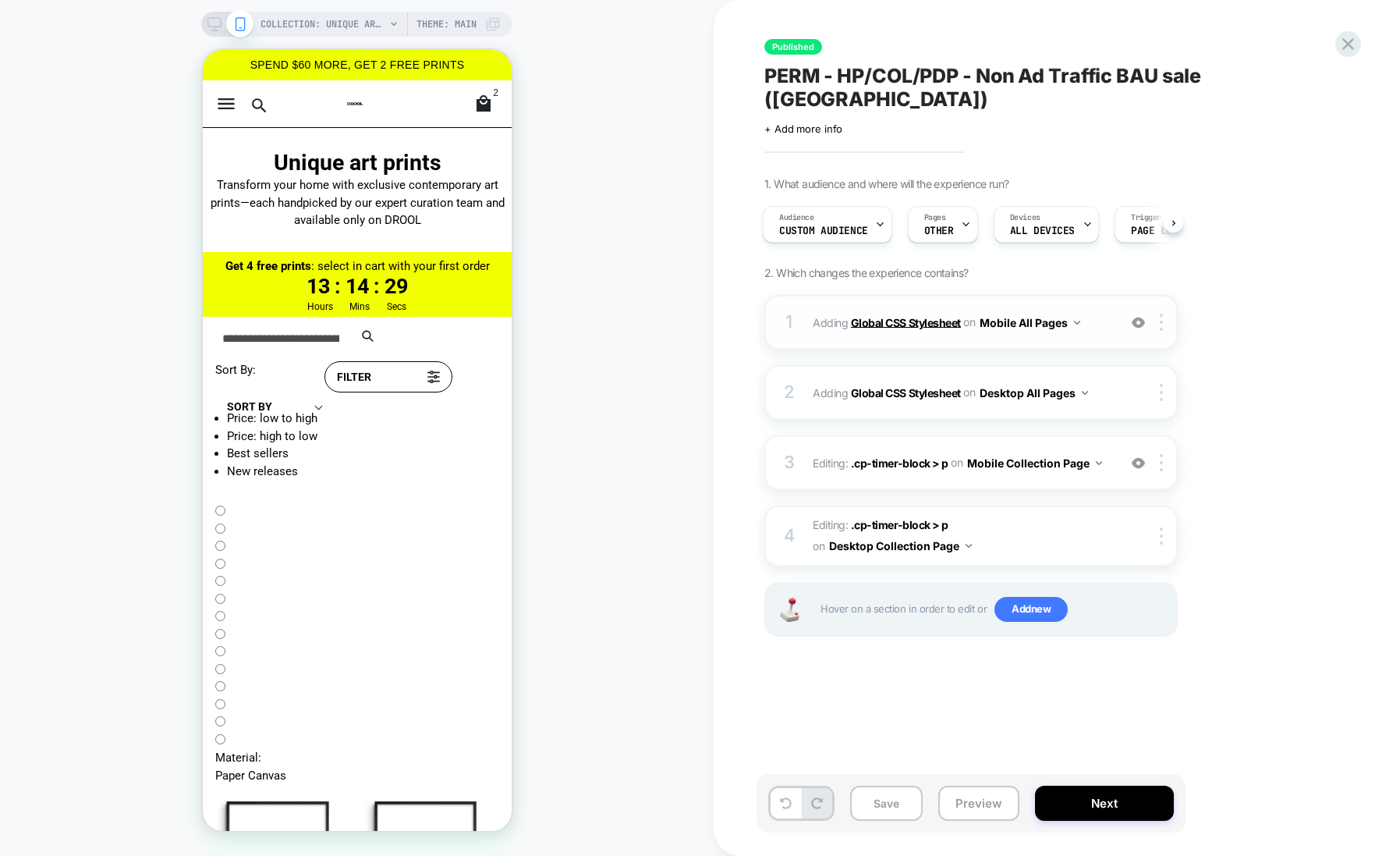
click at [903, 315] on b "Global CSS Stylesheet" at bounding box center [906, 321] width 110 height 14
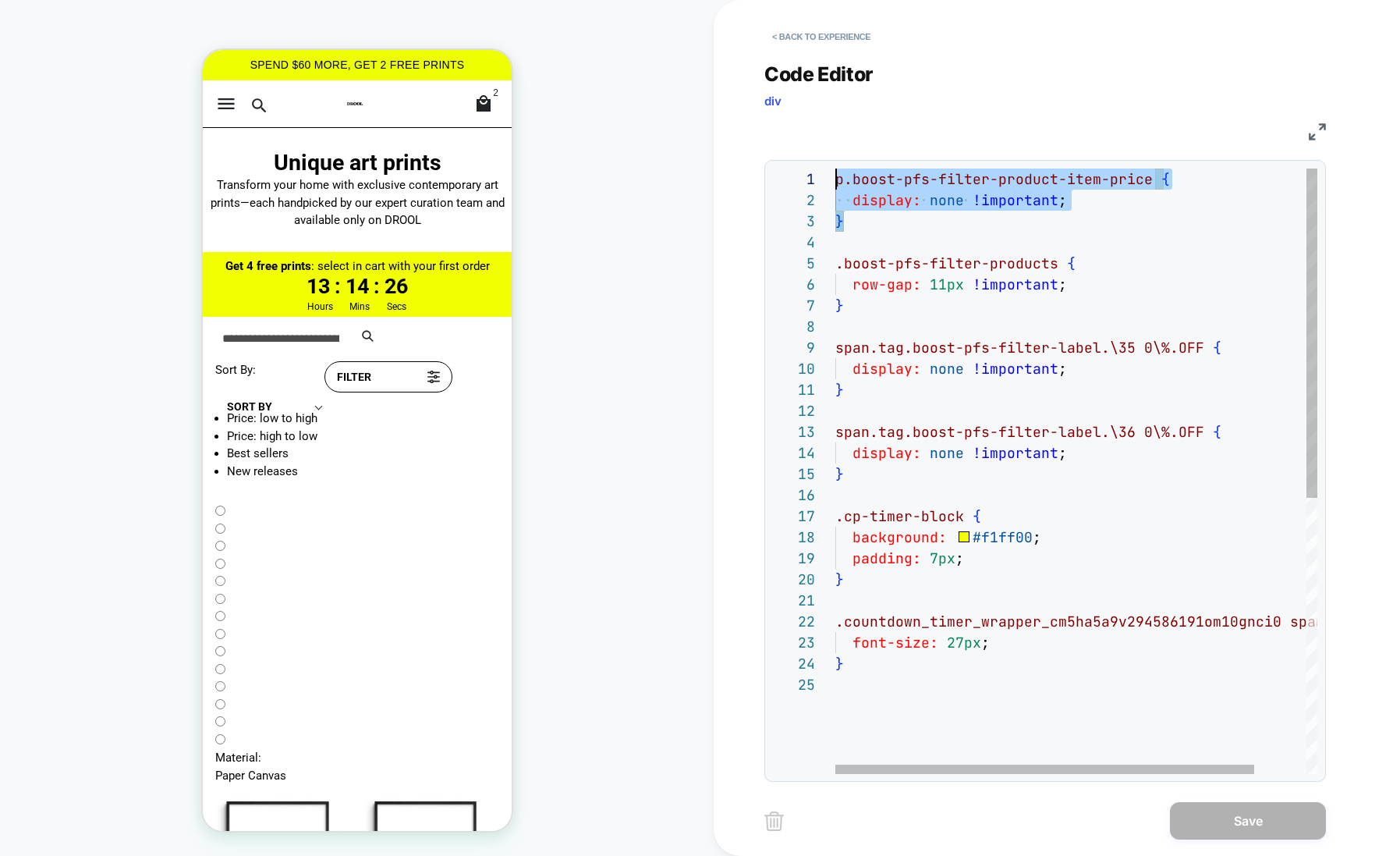
scroll to position [0, 0]
drag, startPoint x: 853, startPoint y: 218, endPoint x: 800, endPoint y: 145, distance: 90.2
click at [835, 168] on div "p.boost-pfs-filter-product-item-price { display: none !important ; } .boost-pfs…" at bounding box center [1105, 724] width 541 height 1111
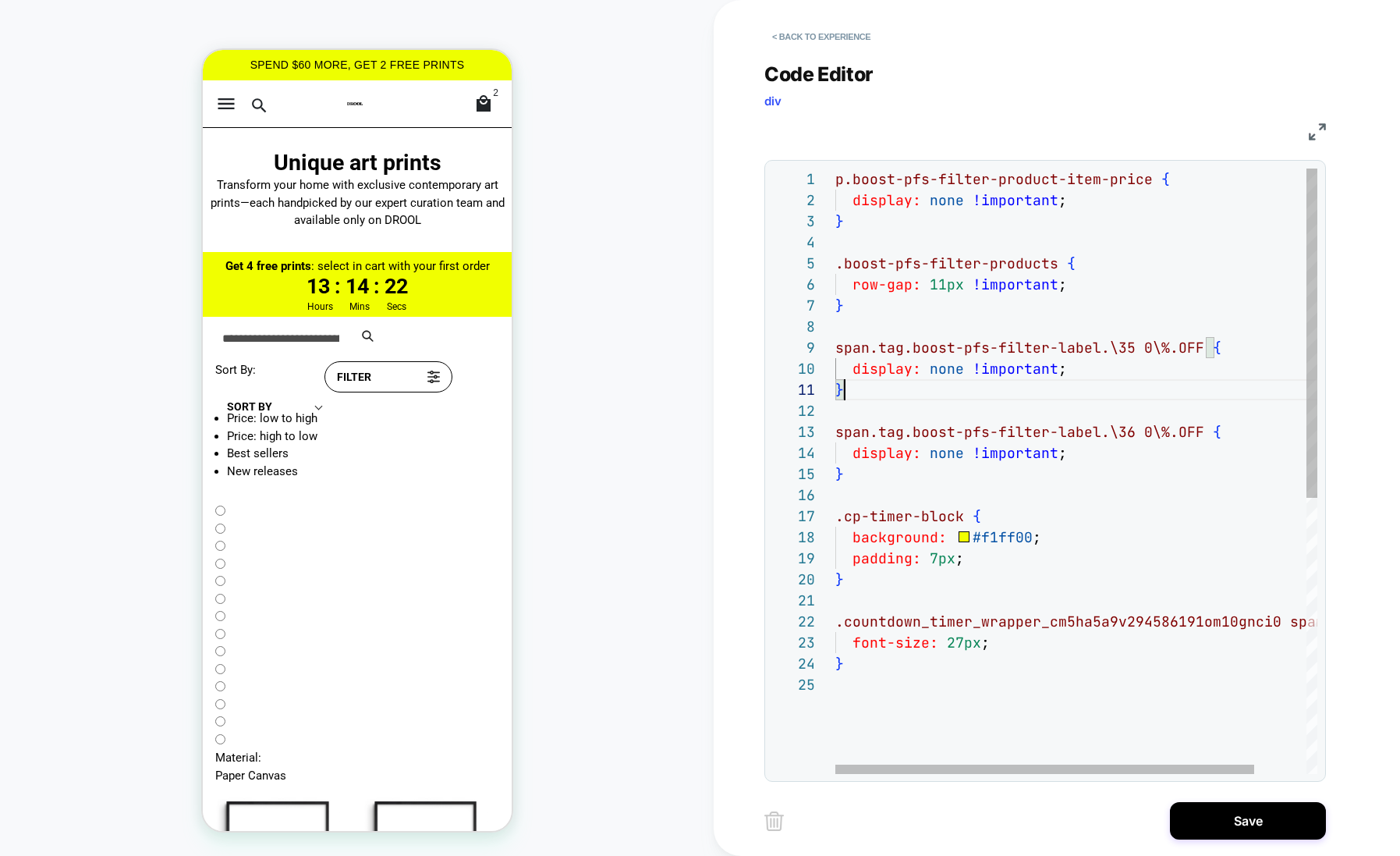
scroll to position [0, 9]
click at [845, 391] on div "p.boost-pfs-filter-product-item-price { .boost-pfs-filter-products { row-gap: 1…" at bounding box center [1105, 724] width 541 height 1111
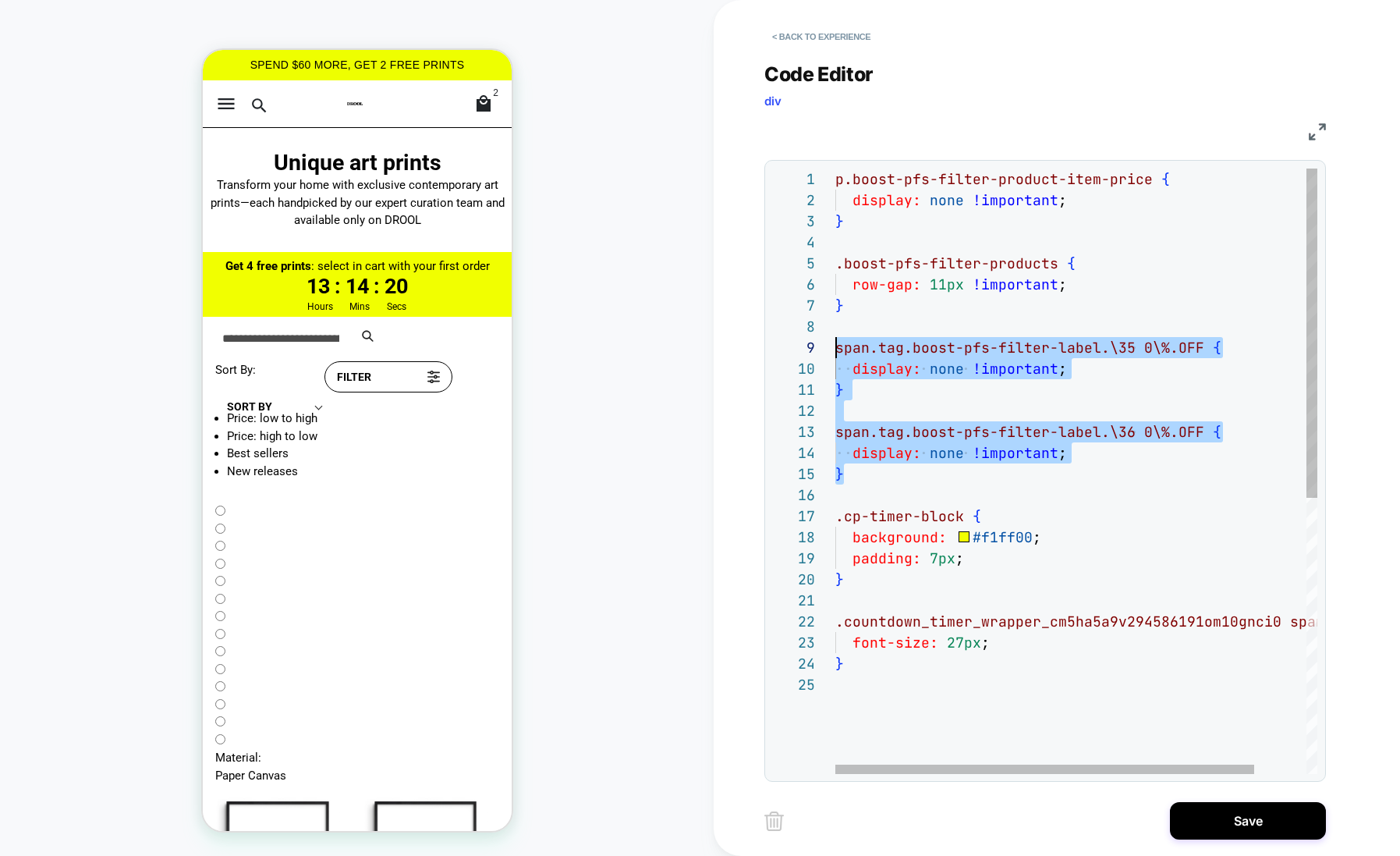
scroll to position [168, 0]
drag, startPoint x: 846, startPoint y: 470, endPoint x: 819, endPoint y: 340, distance: 132.8
click at [835, 340] on div "p.boost-pfs-filter-product-item-price { .boost-pfs-filter-products { row-gap: 1…" at bounding box center [1105, 724] width 541 height 1111
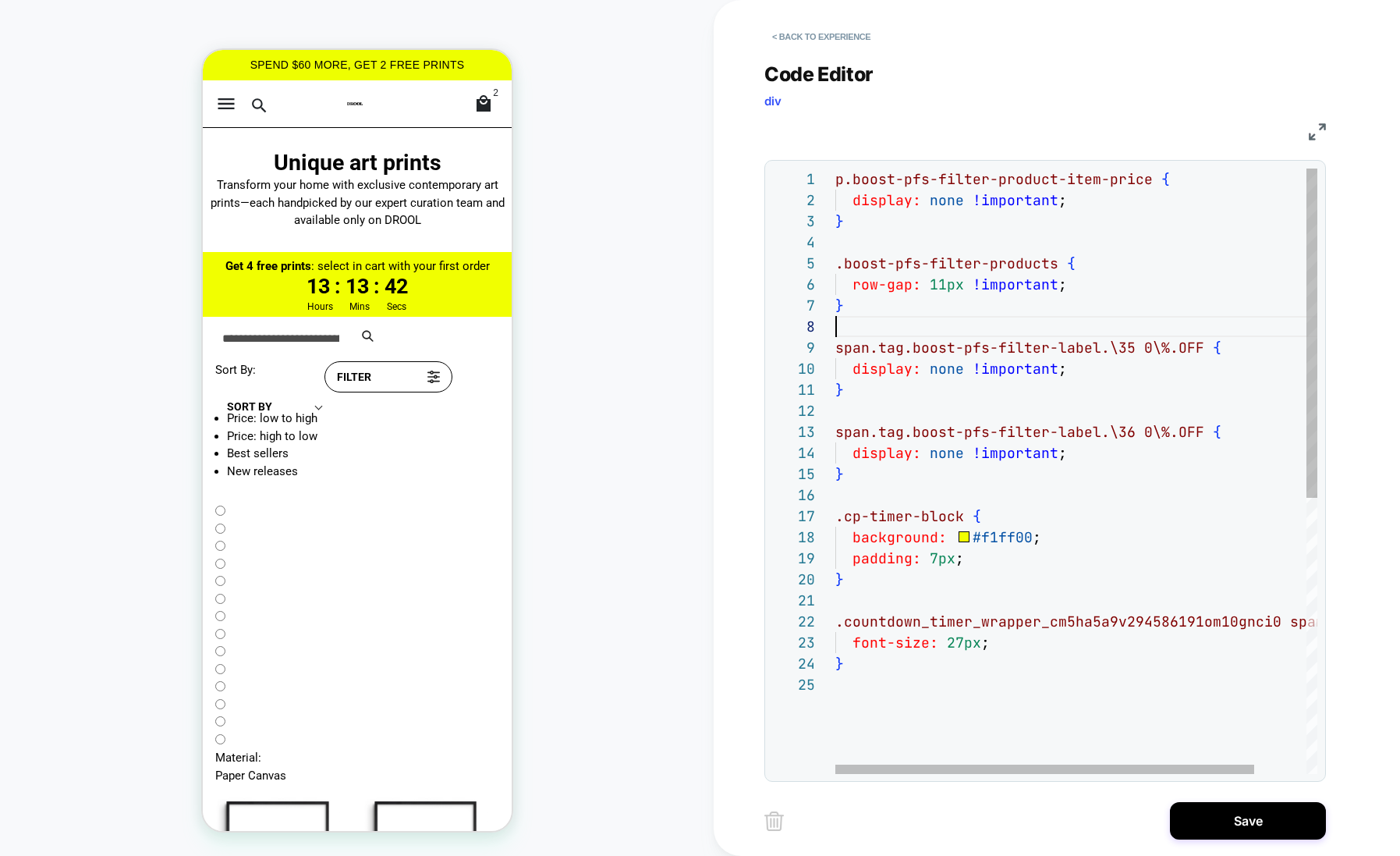
click at [863, 320] on div "p.boost-pfs-filter-product-item-price { .boost-pfs-filter-products { row-gap: 1…" at bounding box center [1105, 724] width 541 height 1111
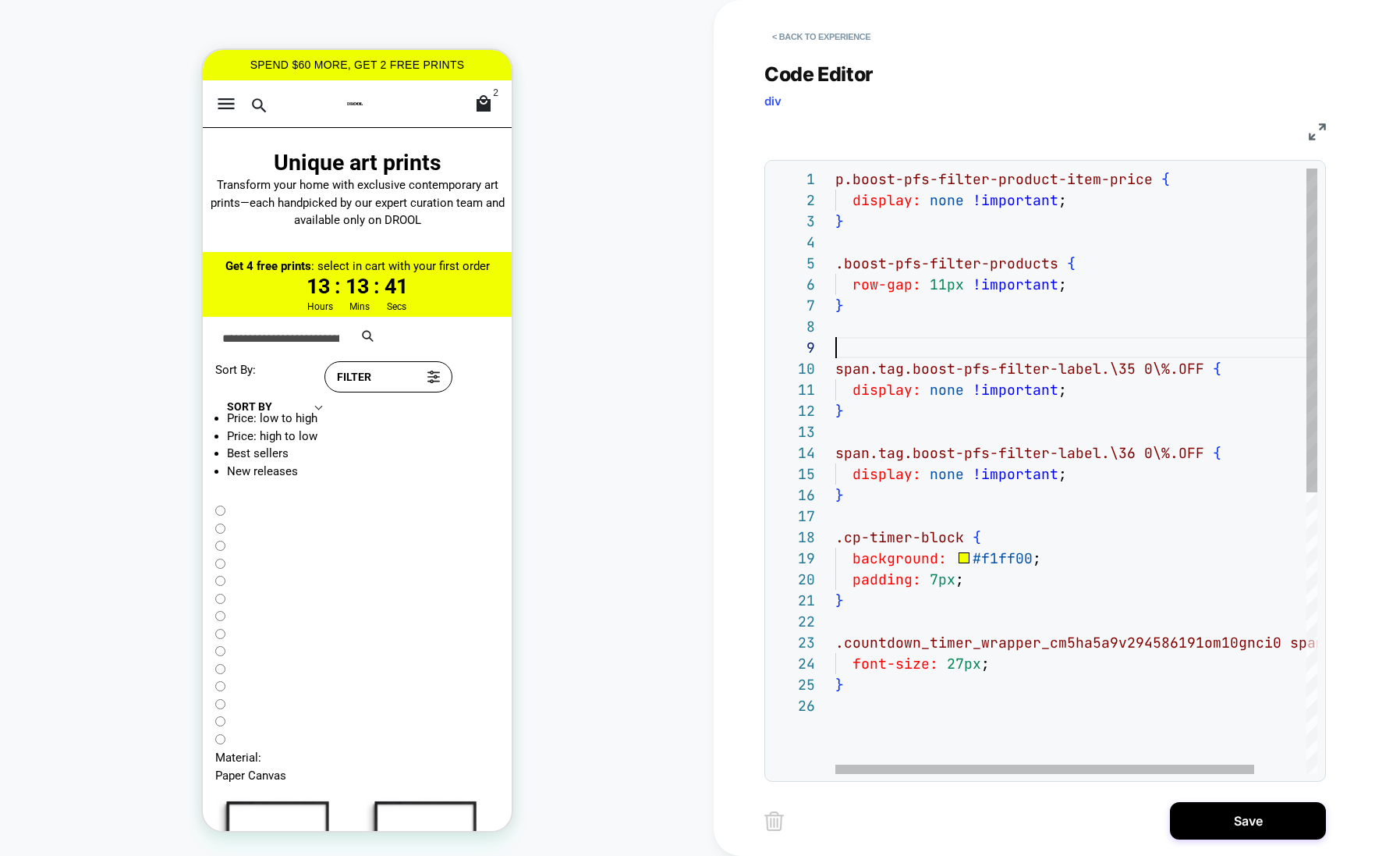
scroll to position [168, 17]
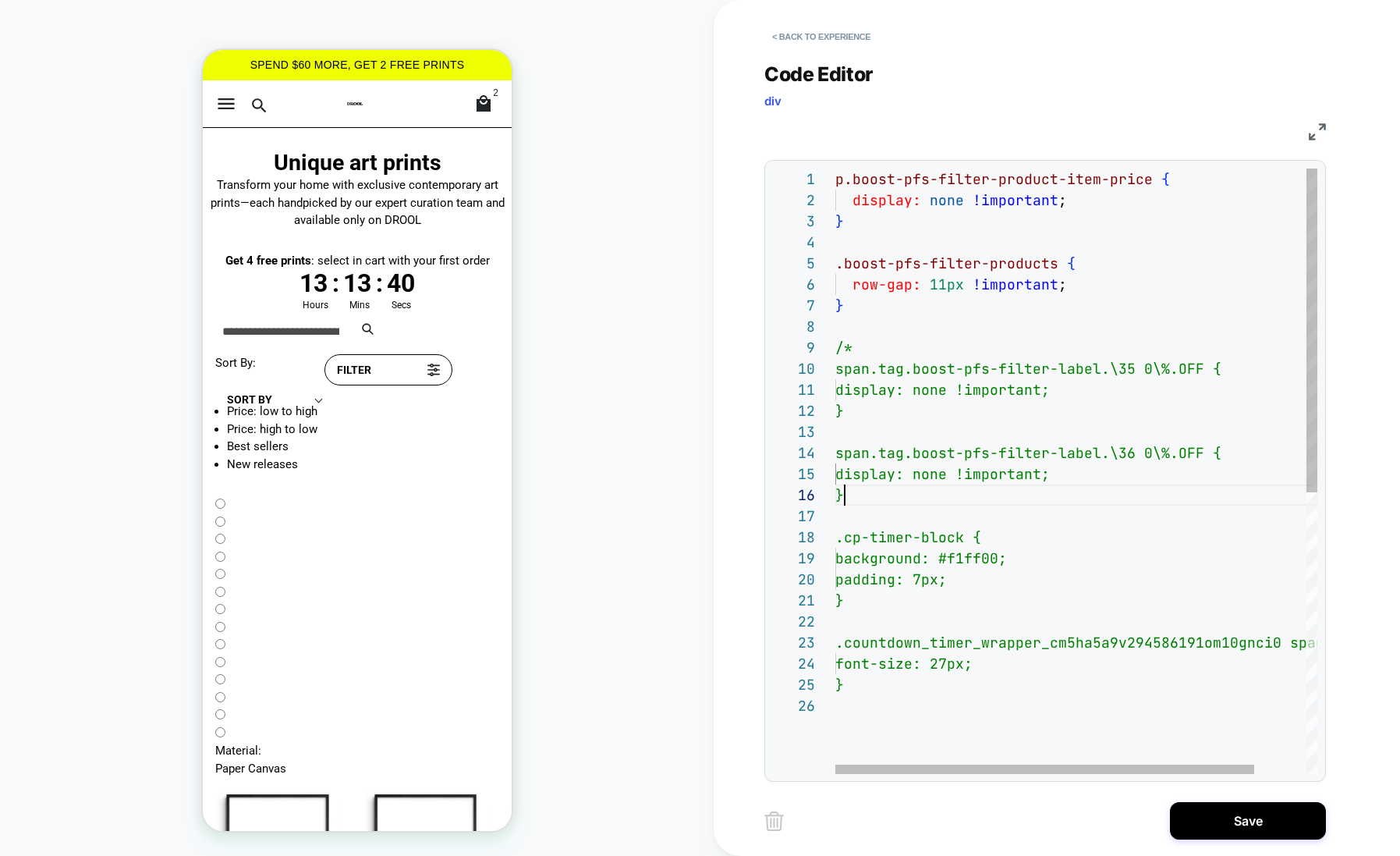
click at [861, 498] on div "p.boost-pfs-filter-product-item-price { .boost-pfs-filter-products { row-gap: 1…" at bounding box center [1105, 734] width 541 height 1132
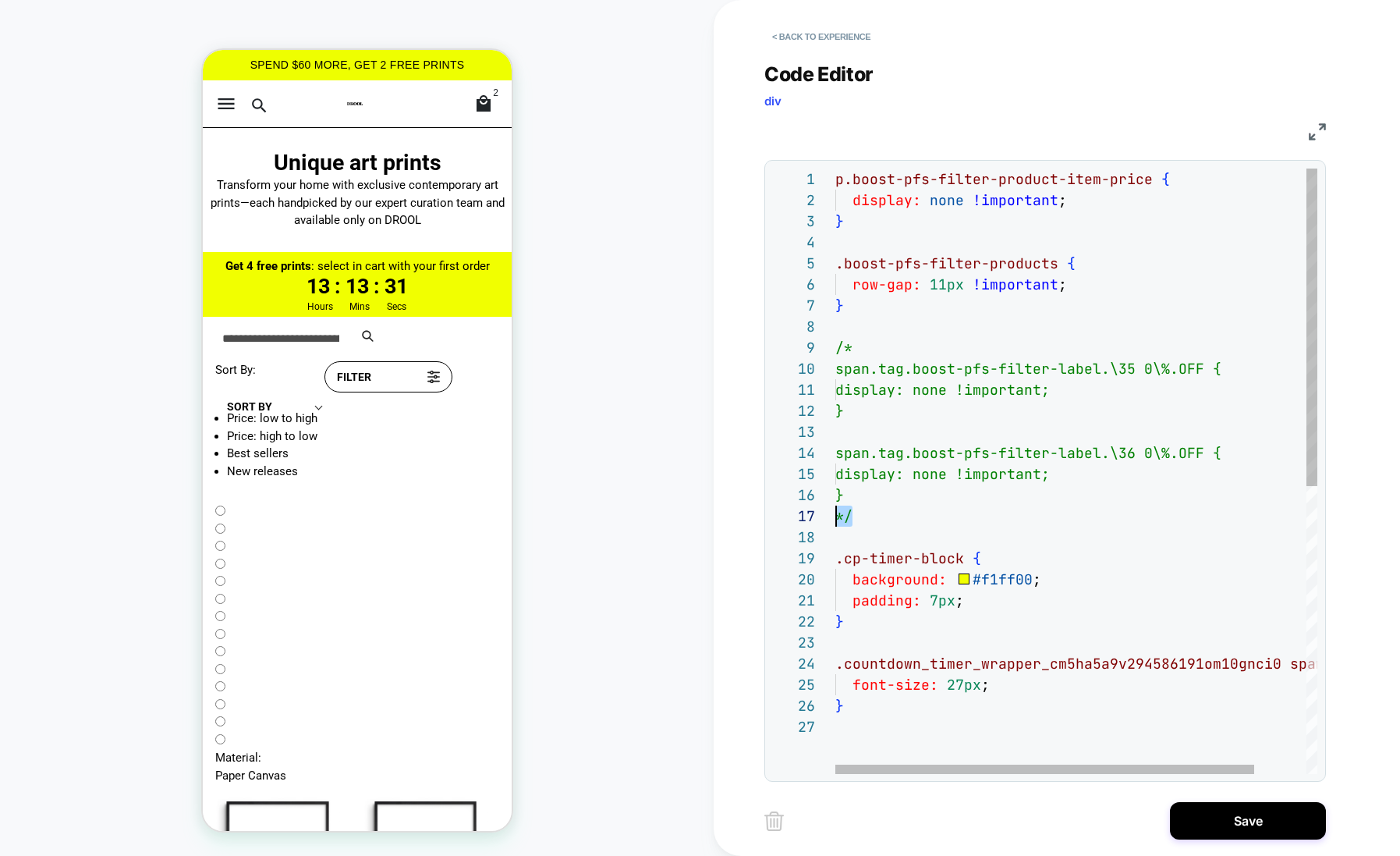
scroll to position [126, 0]
drag, startPoint x: 857, startPoint y: 516, endPoint x: 828, endPoint y: 515, distance: 29.0
click at [835, 515] on div "p.boost-pfs-filter-product-item-price { .boost-pfs-filter-products { row-gap: 1…" at bounding box center [1105, 744] width 541 height 1153
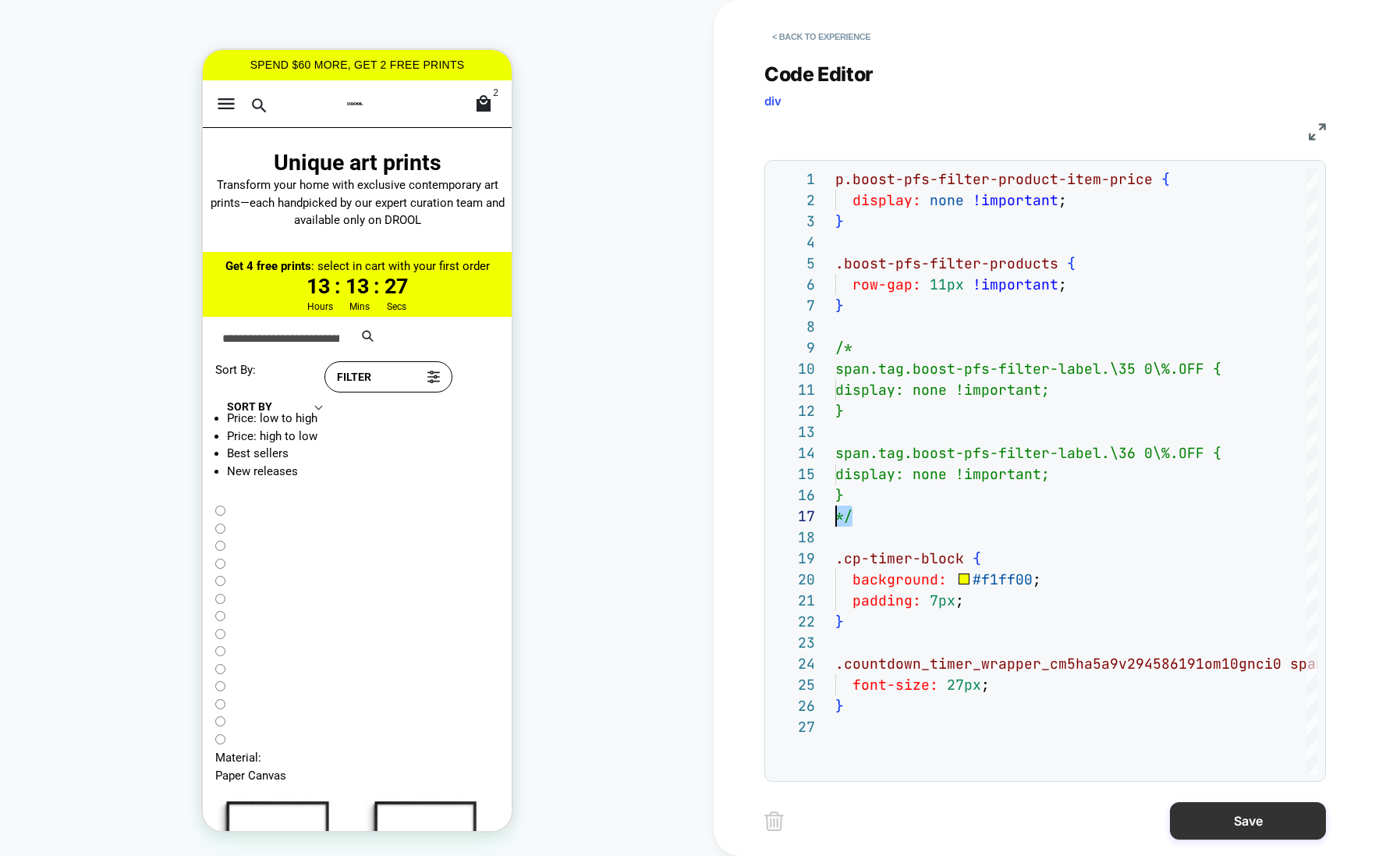
type textarea "**********"
click at [1233, 815] on button "Save" at bounding box center [1248, 820] width 156 height 37
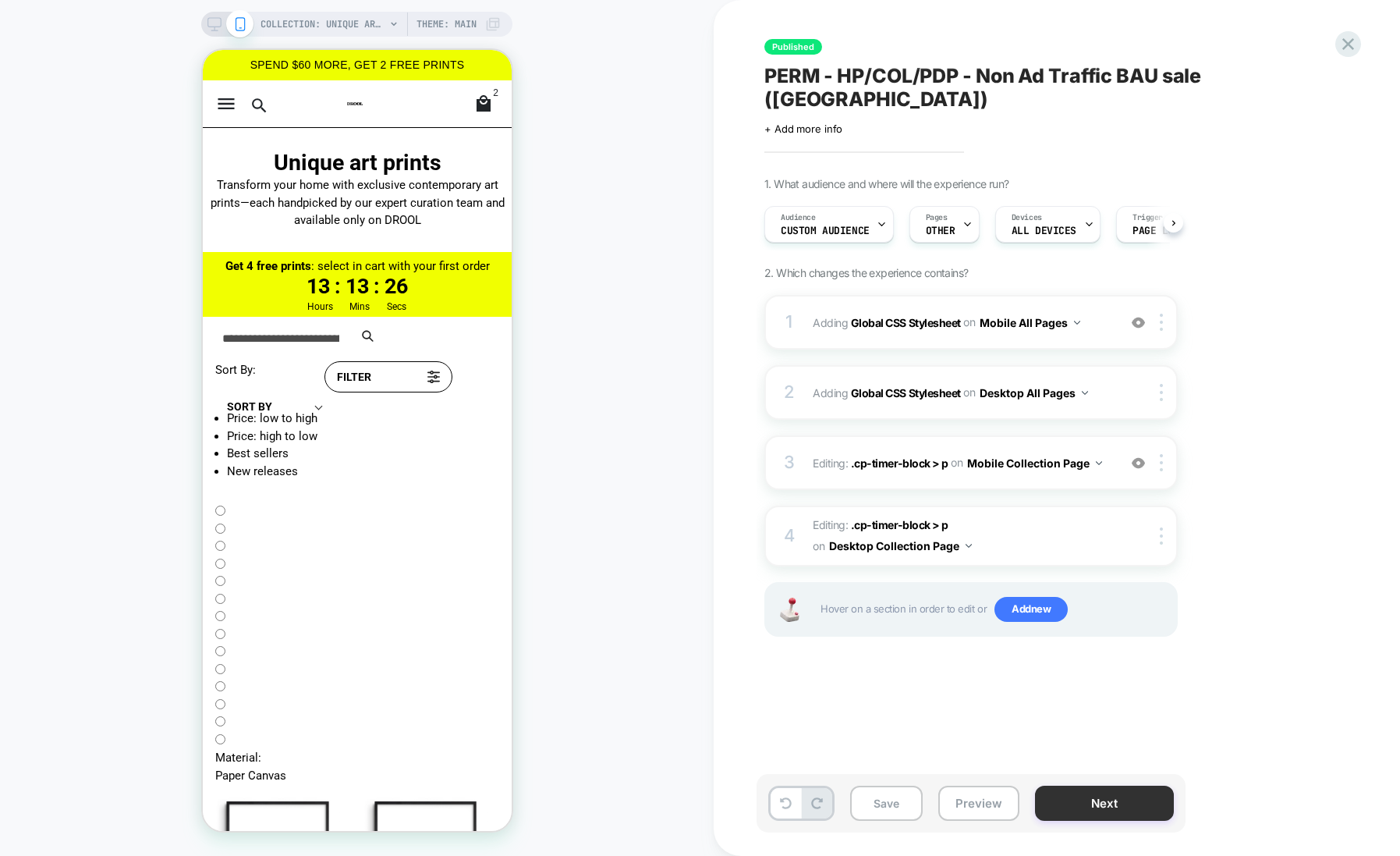
scroll to position [0, 1]
click at [1106, 803] on button "Next" at bounding box center [1104, 803] width 139 height 35
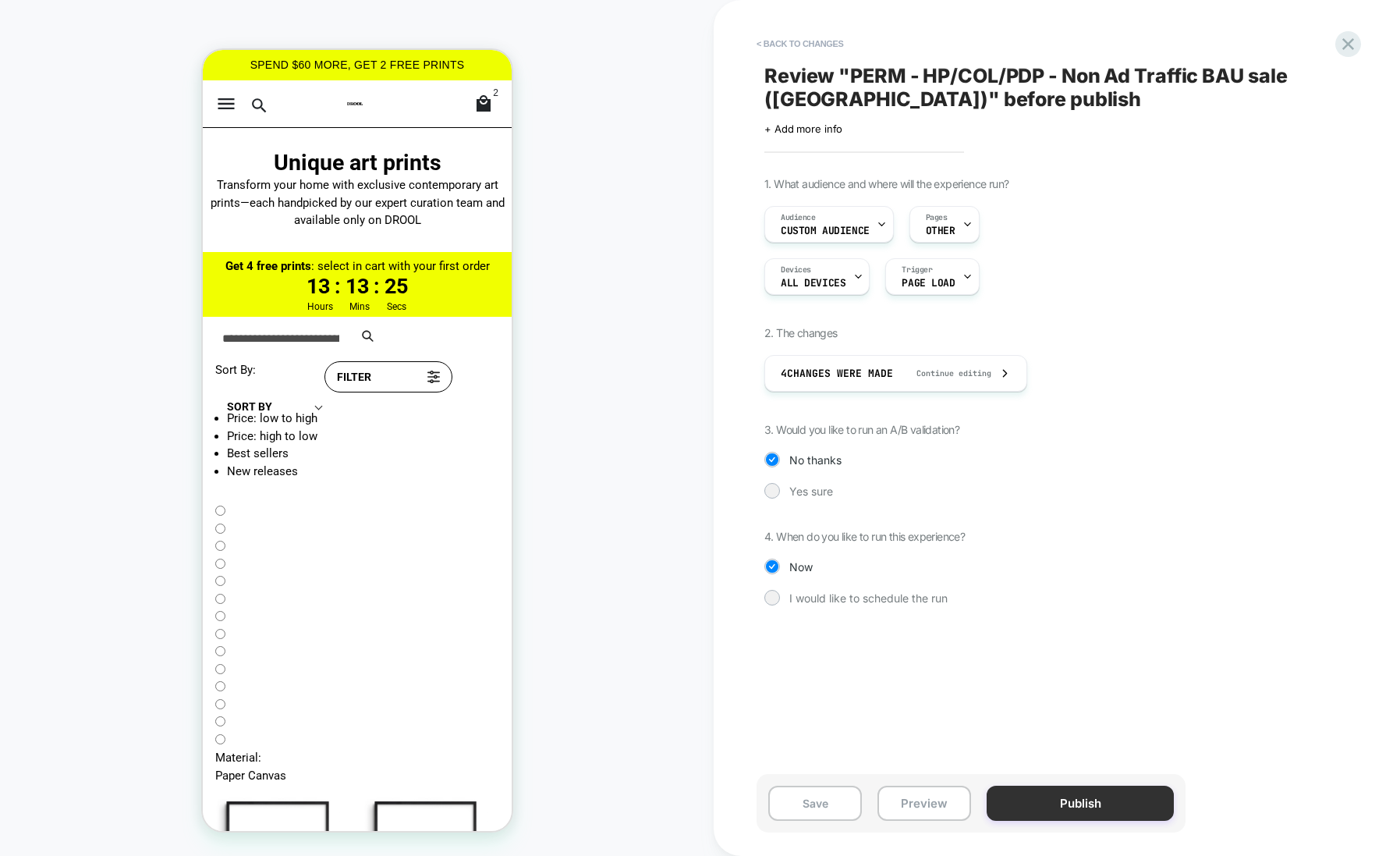
click at [1033, 797] on button "Publish" at bounding box center [1080, 803] width 187 height 35
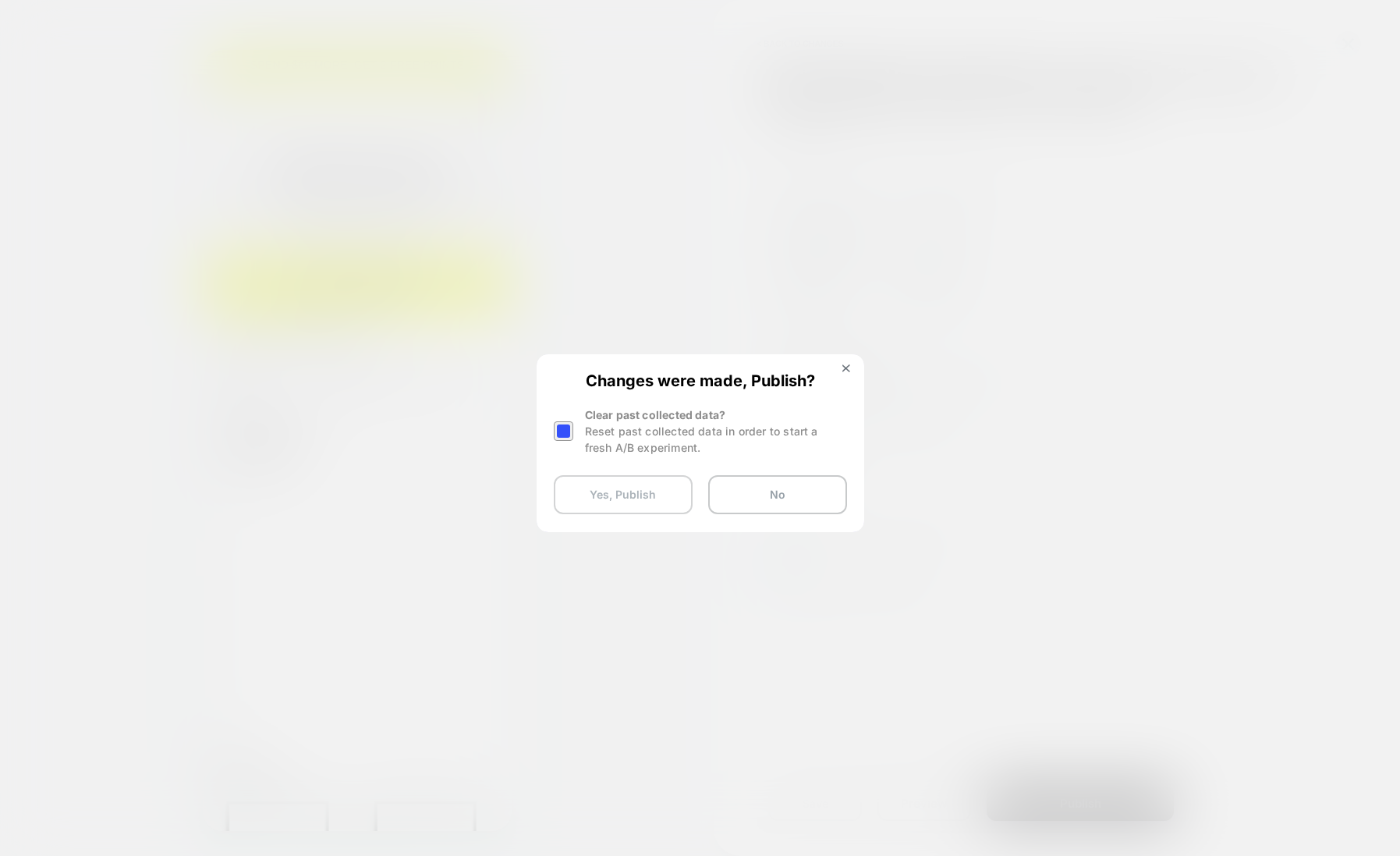
click at [610, 489] on button "Yes, Publish" at bounding box center [623, 494] width 139 height 39
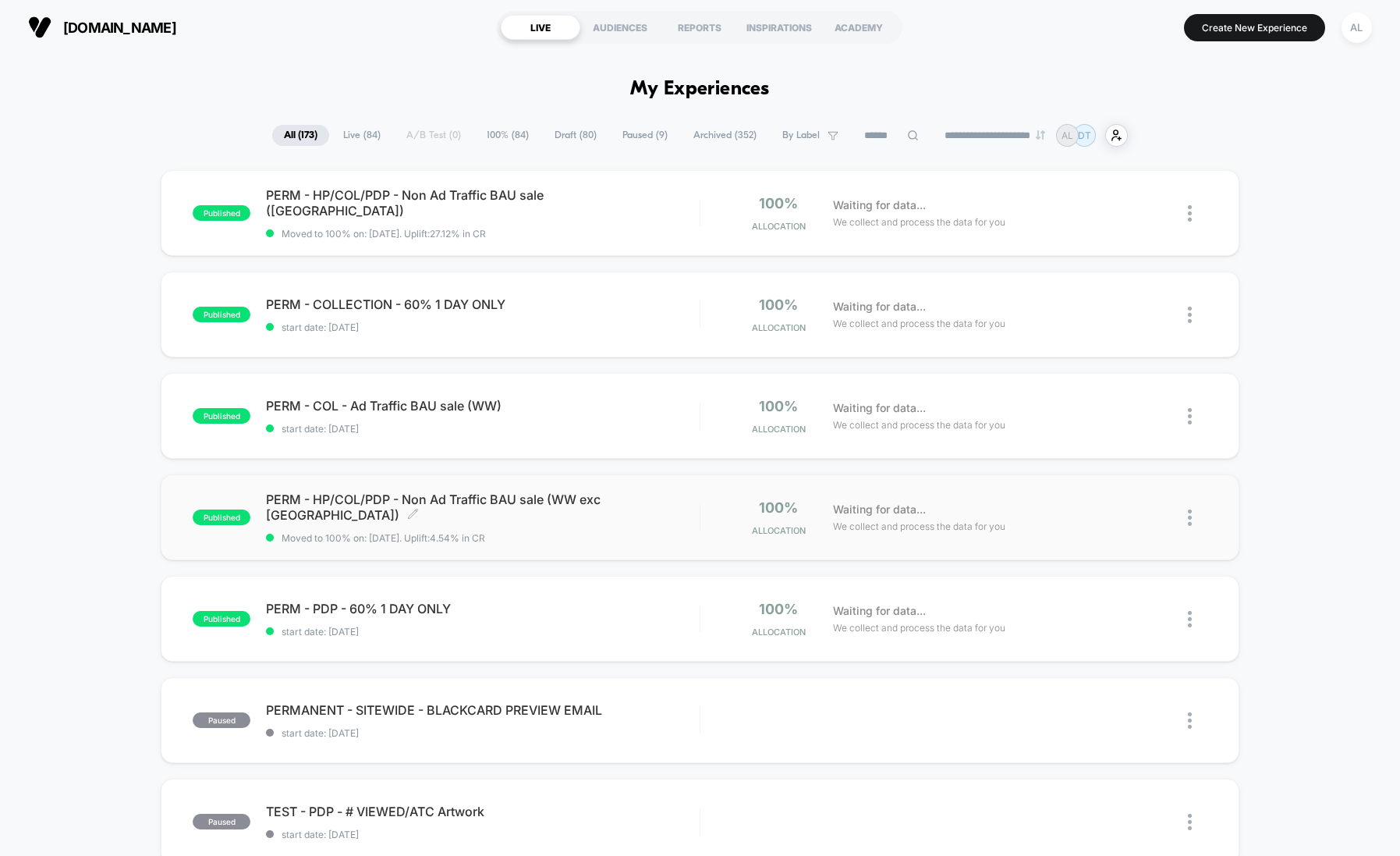
click at [575, 510] on span "PERM - HP/COL/PDP - Non Ad Traffic BAU sale (WW exc [GEOGRAPHIC_DATA]) Click to…" at bounding box center [482, 507] width 433 height 31
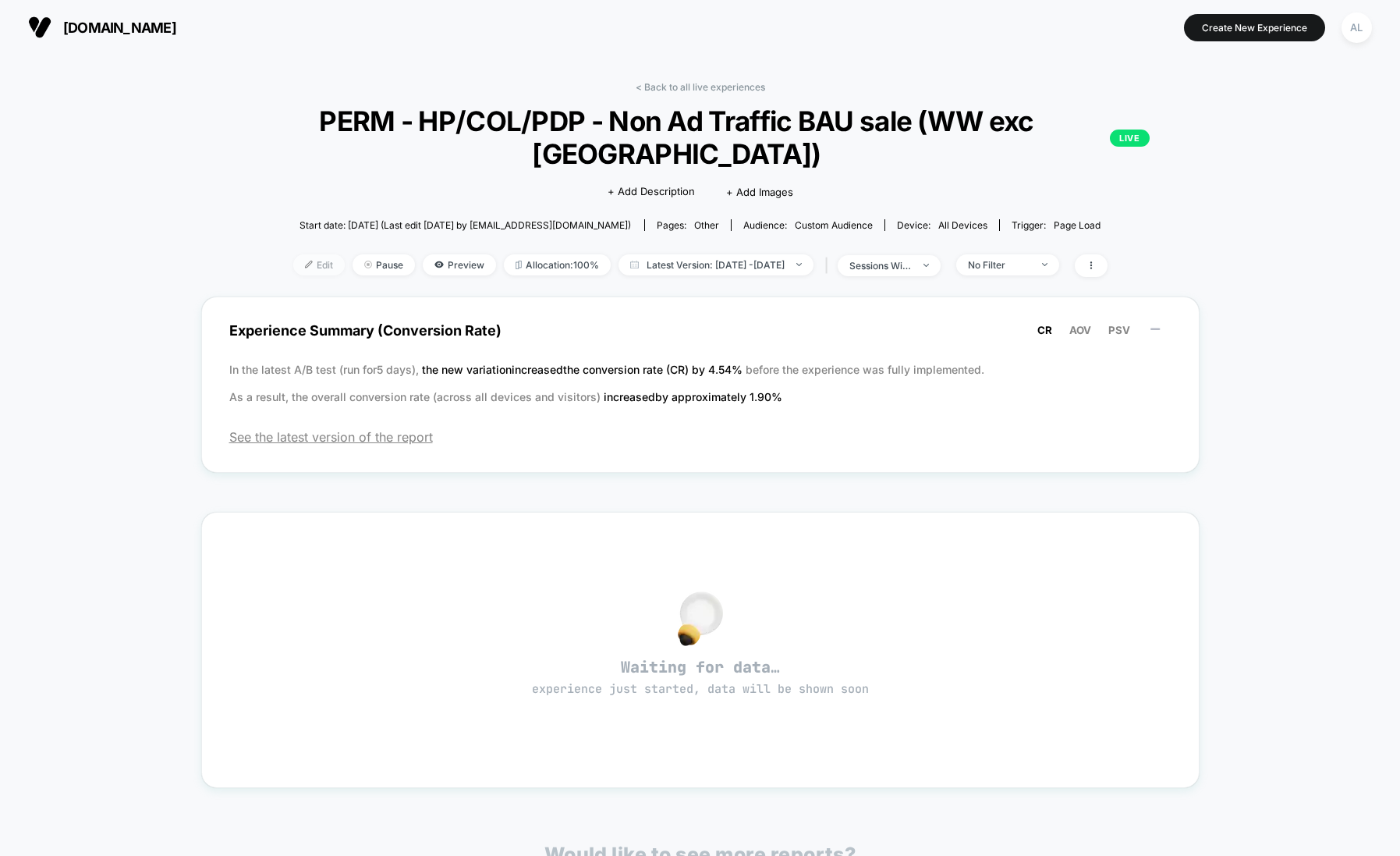
click at [293, 266] on span "Edit" at bounding box center [319, 265] width 52 height 21
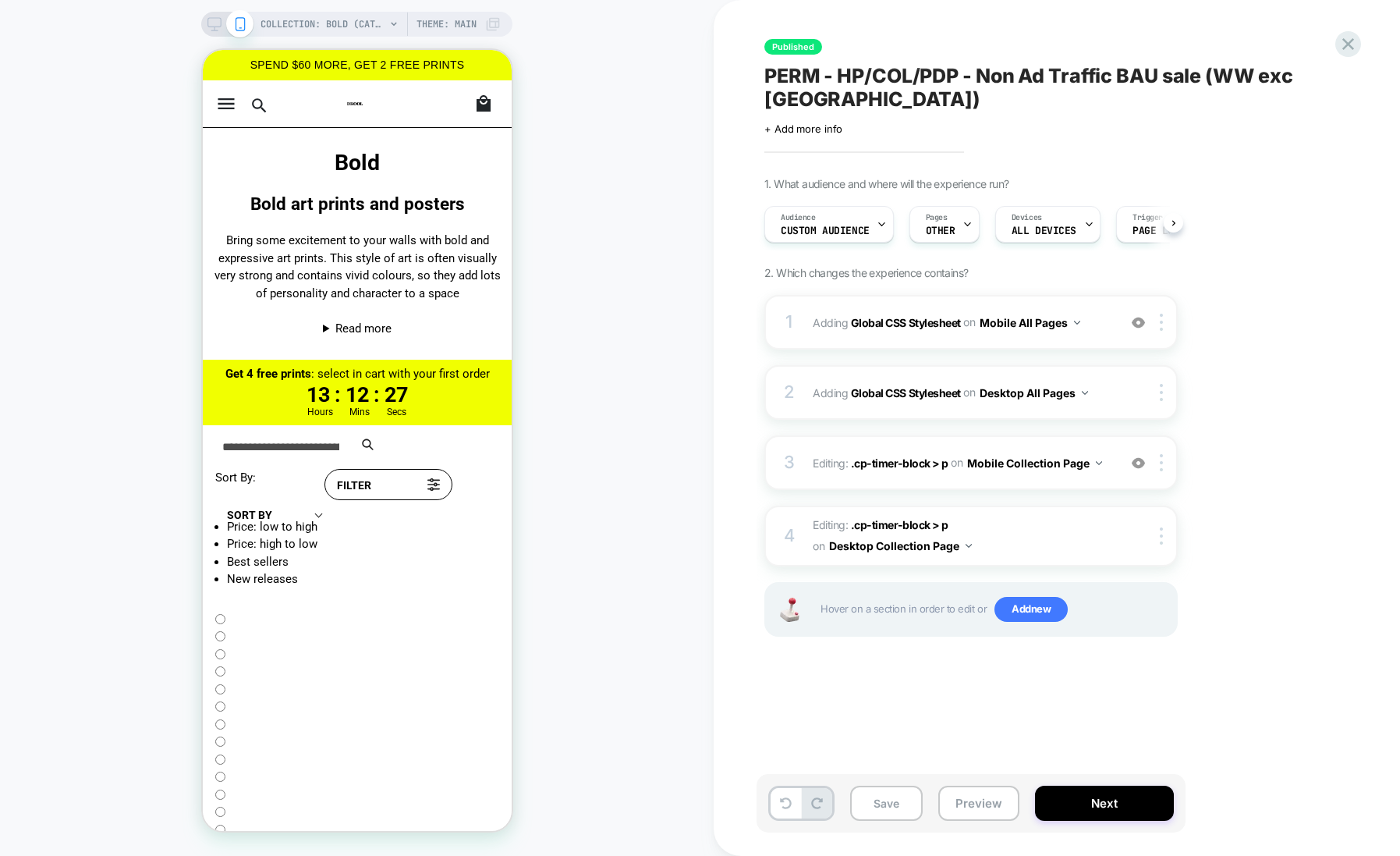
scroll to position [0, 1]
click at [878, 319] on b "Global CSS Stylesheet" at bounding box center [906, 321] width 110 height 14
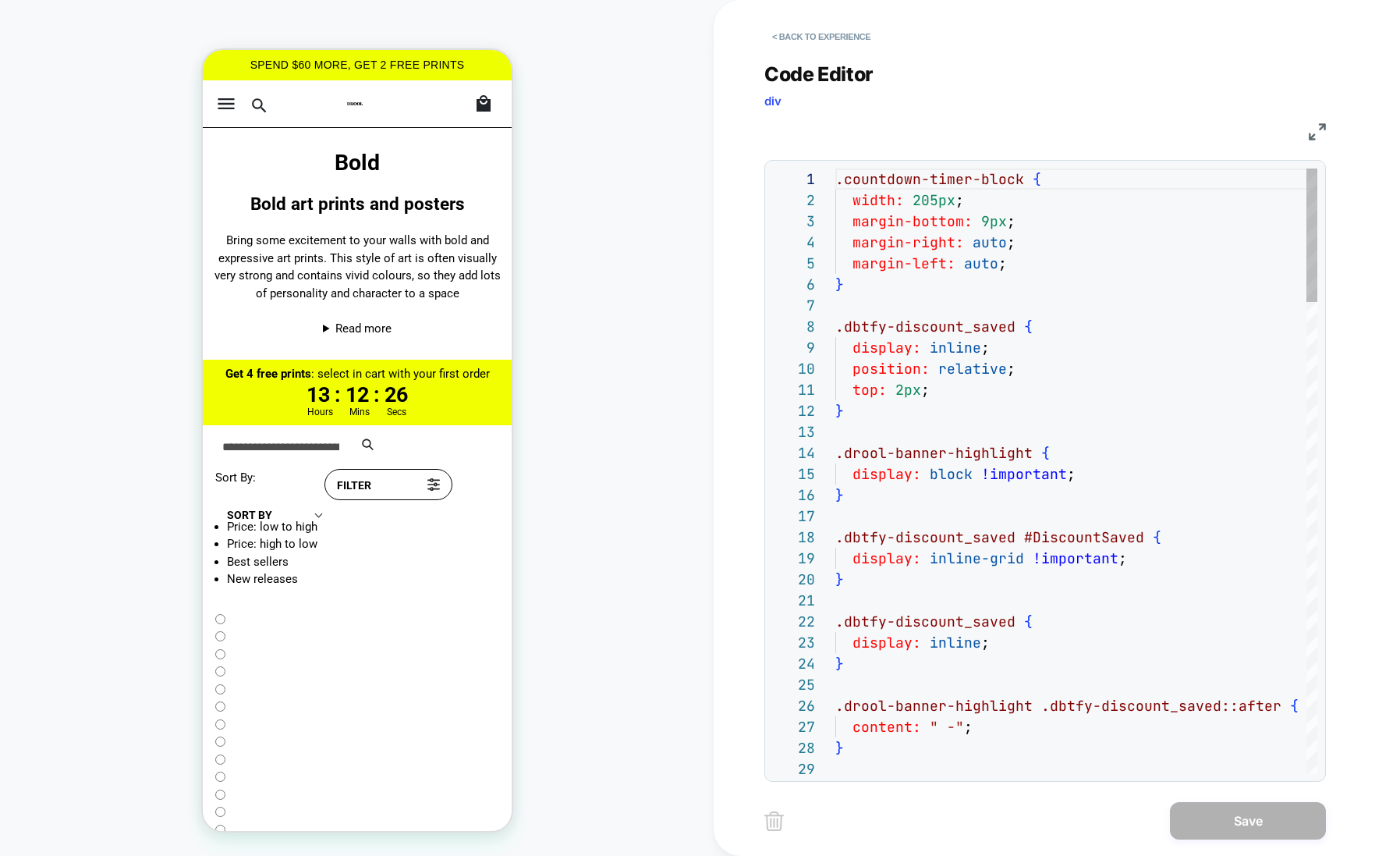
scroll to position [210, 0]
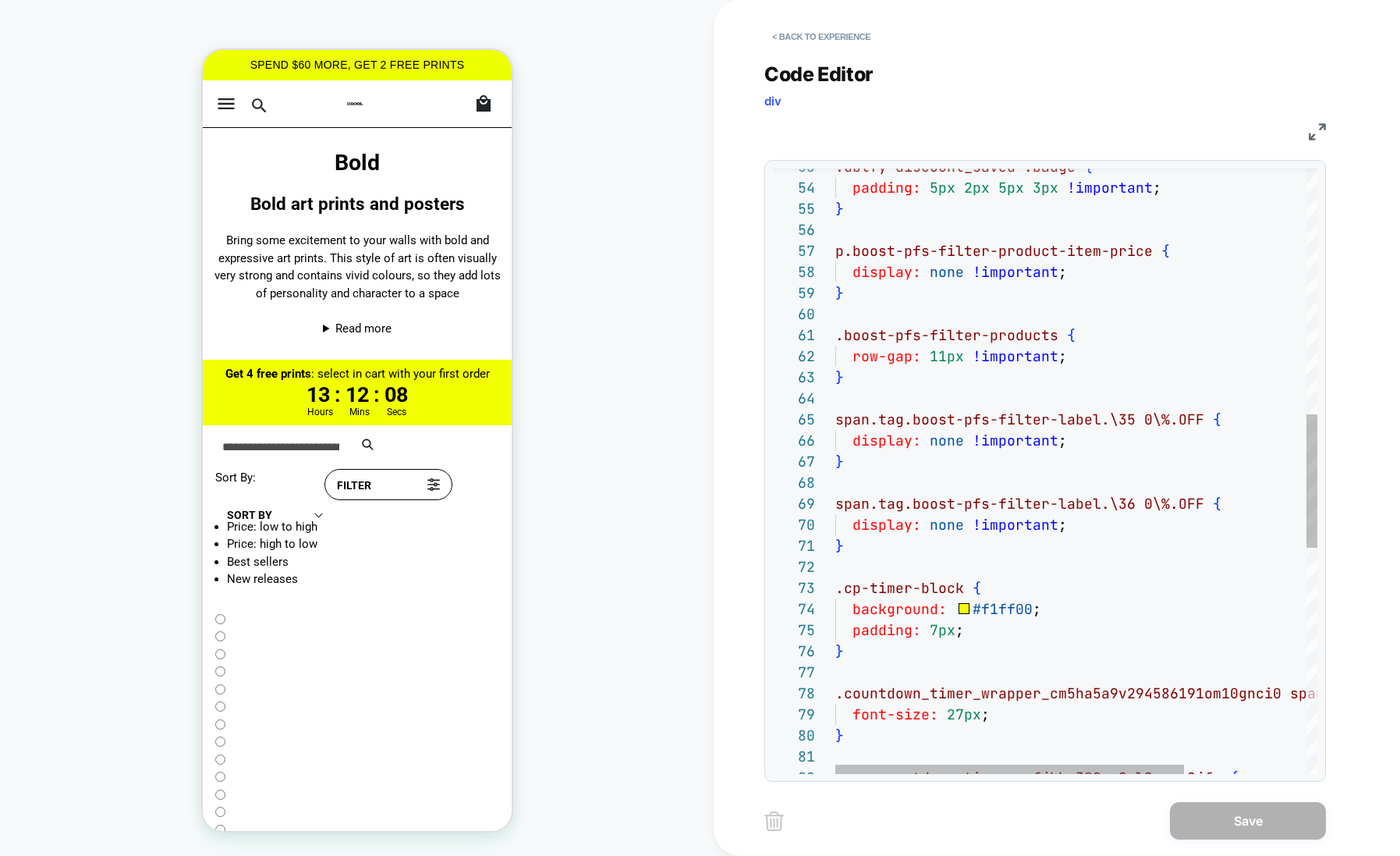
click at [912, 393] on div "padding: 7px ; } .countdown_timer_wrapper_cm5ha5a9v294586191om10gnc i0 span { f…" at bounding box center [1160, 426] width 651 height 2733
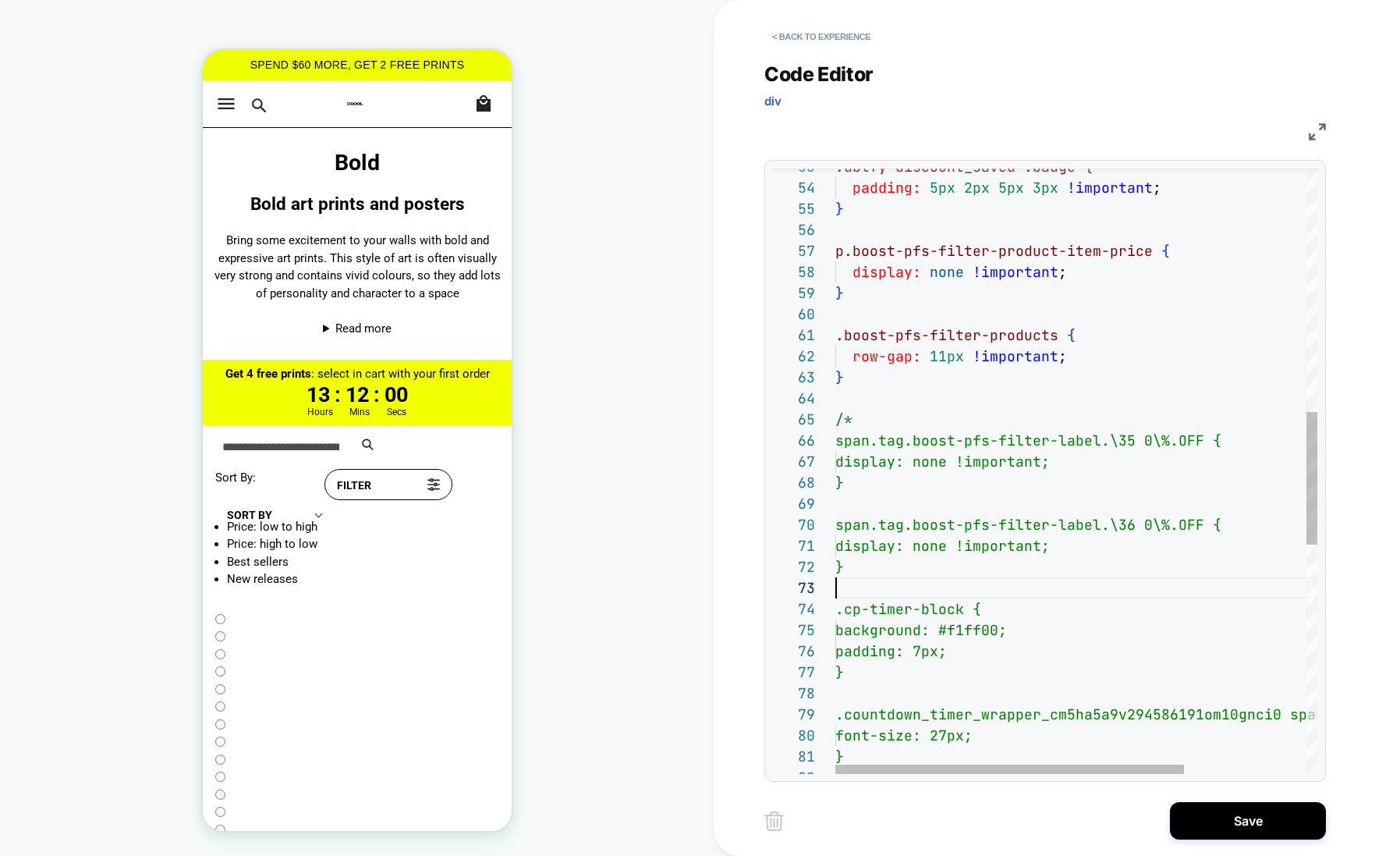
scroll to position [41, 0]
click at [855, 591] on div "padding: 7px; } .countdown_timer_wrapper_cm5ha5a9v294586191om10gnc i0 span { fo…" at bounding box center [1160, 438] width 651 height 2755
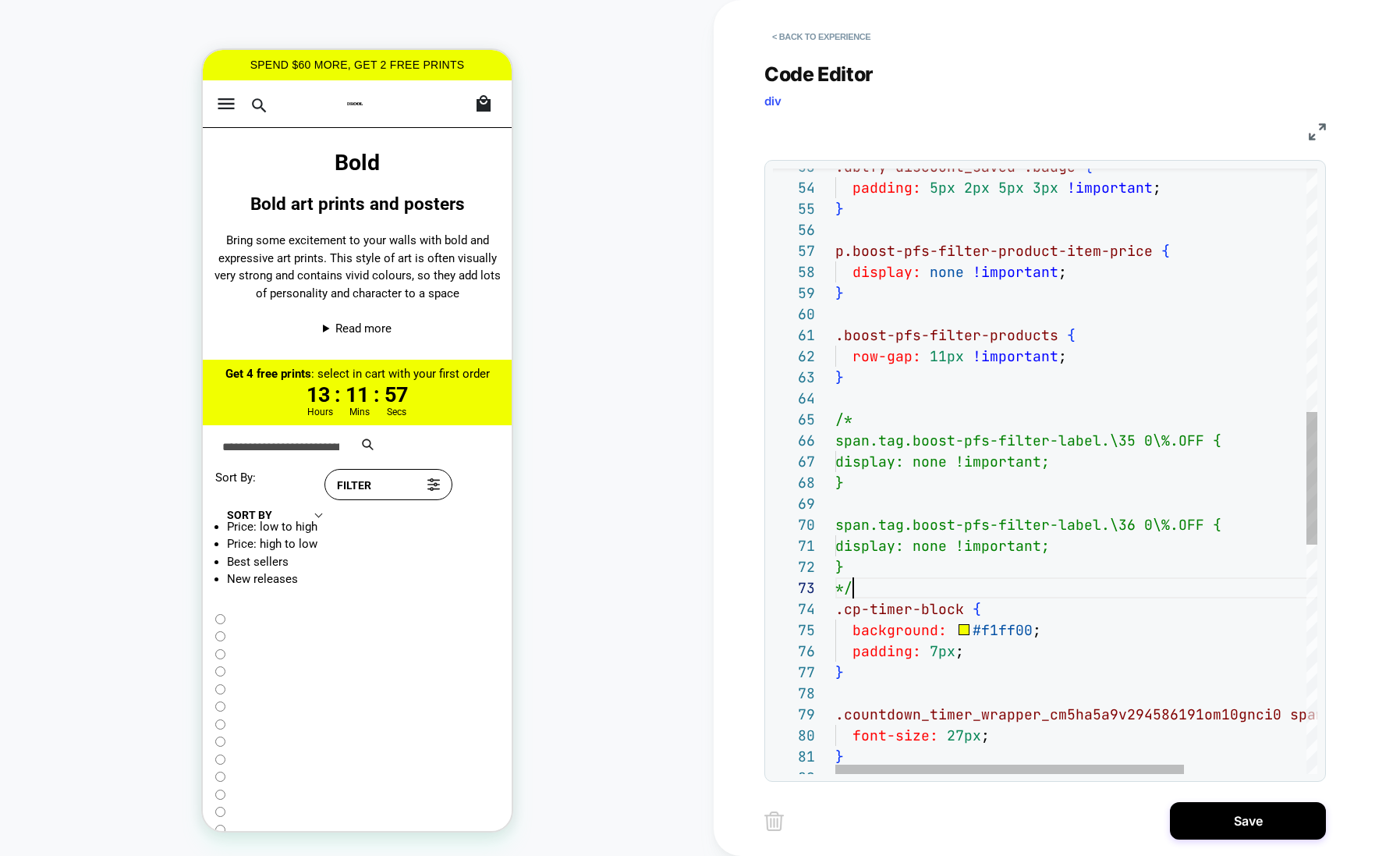
scroll to position [63, 0]
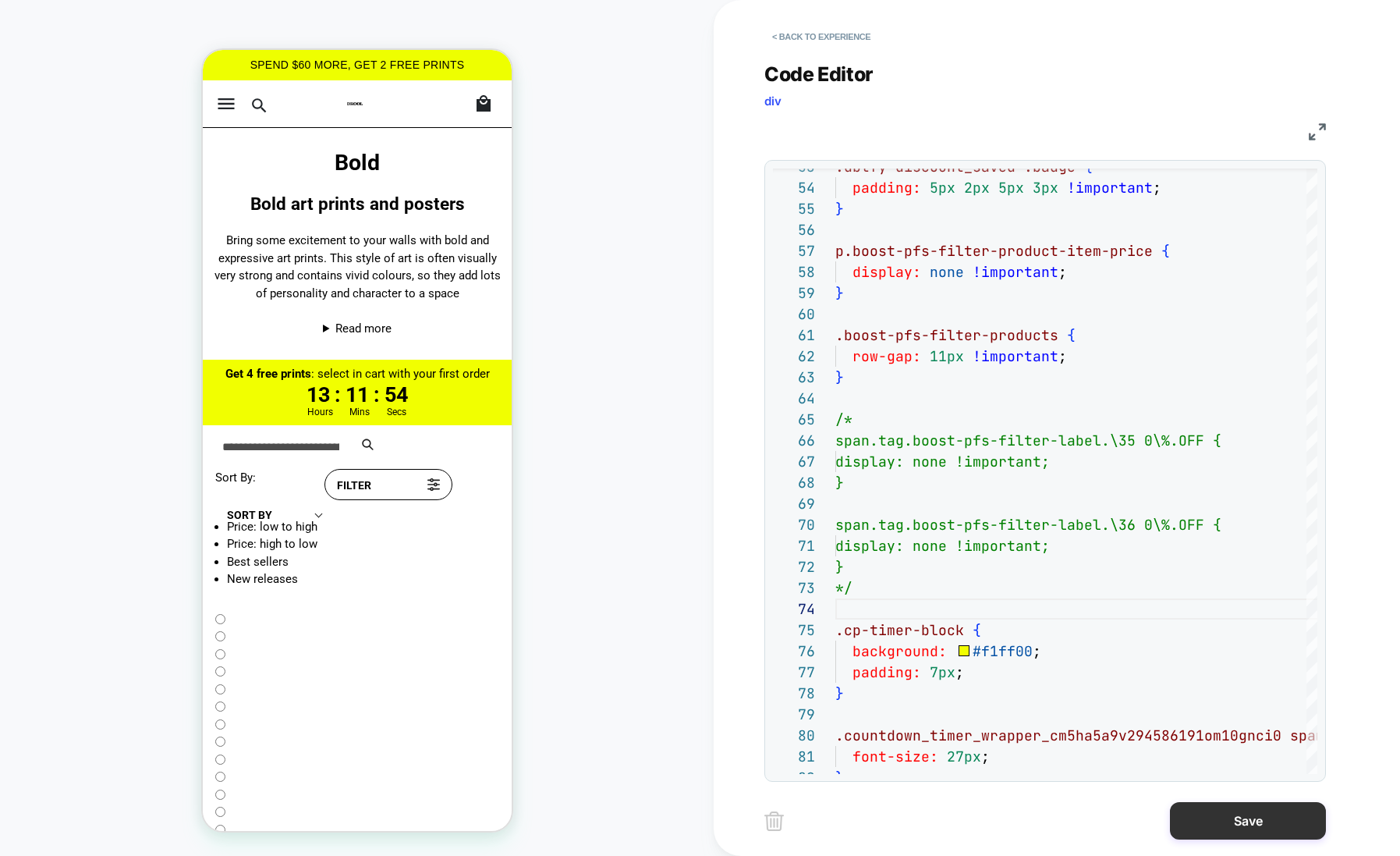
type textarea "**********"
click at [1241, 824] on button "Save" at bounding box center [1248, 820] width 156 height 37
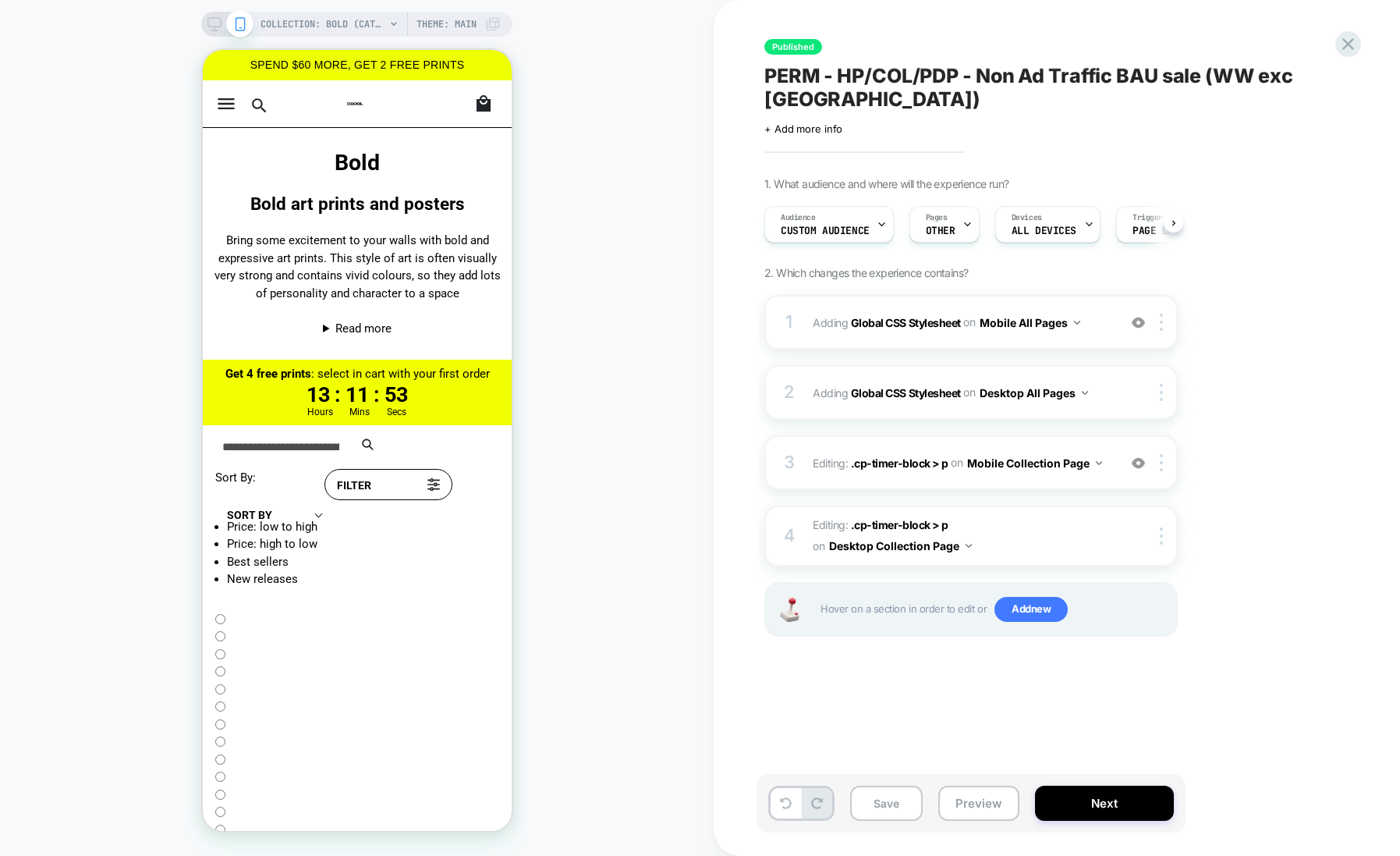
scroll to position [0, 1]
click at [214, 24] on icon at bounding box center [214, 25] width 14 height 14
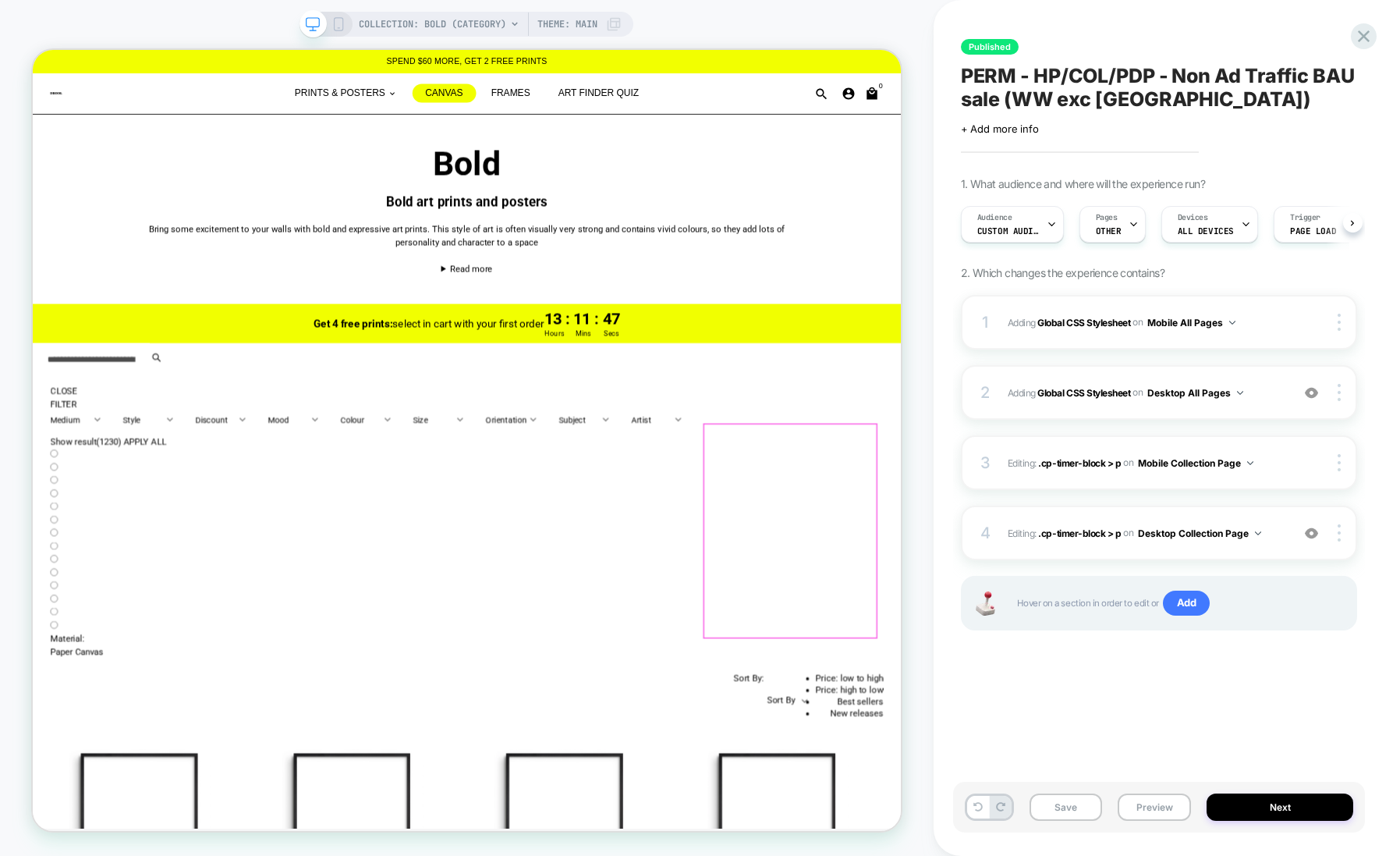
scroll to position [0, 1]
click at [1088, 391] on b "Global CSS Stylesheet" at bounding box center [1084, 392] width 92 height 12
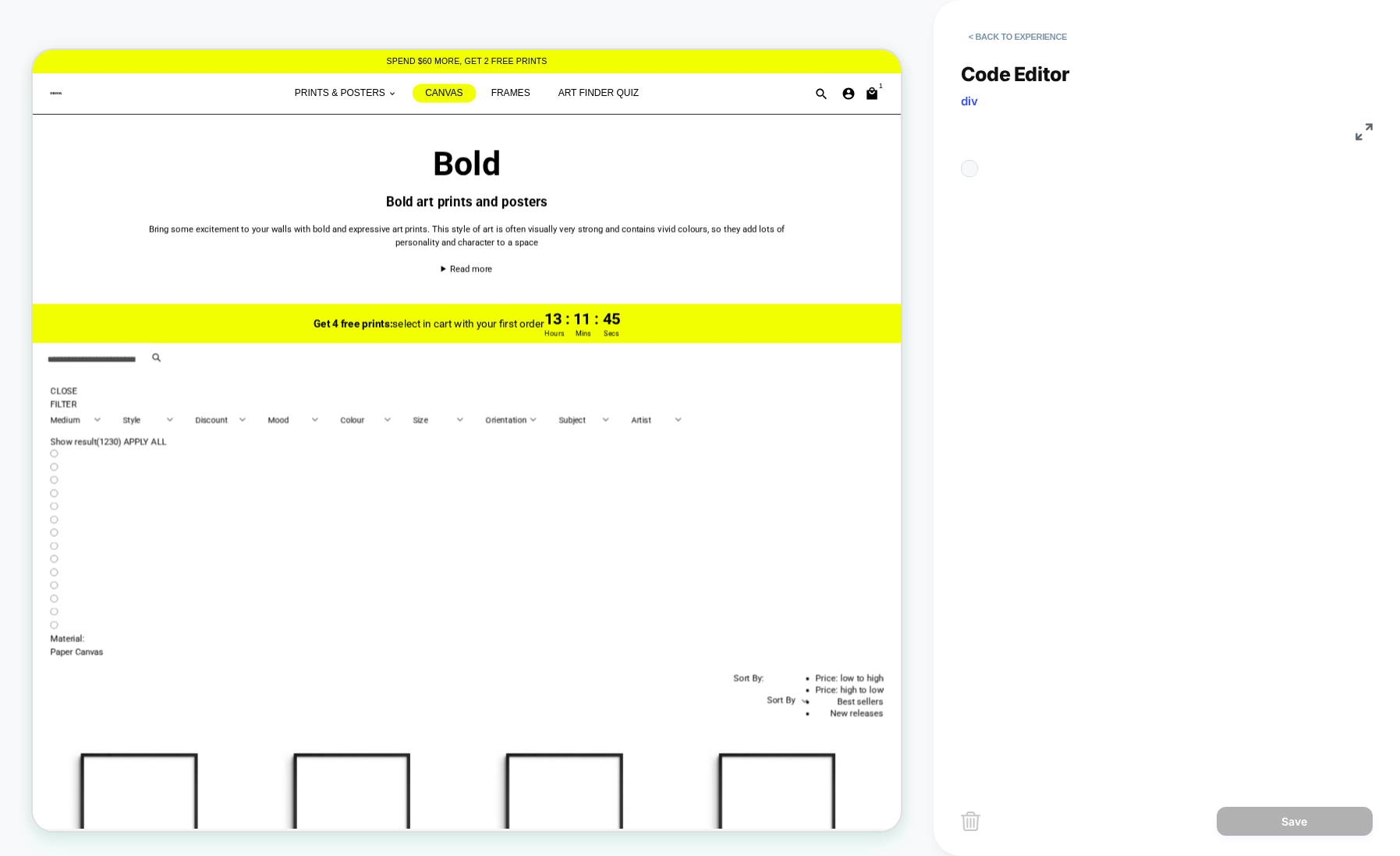
scroll to position [210, 0]
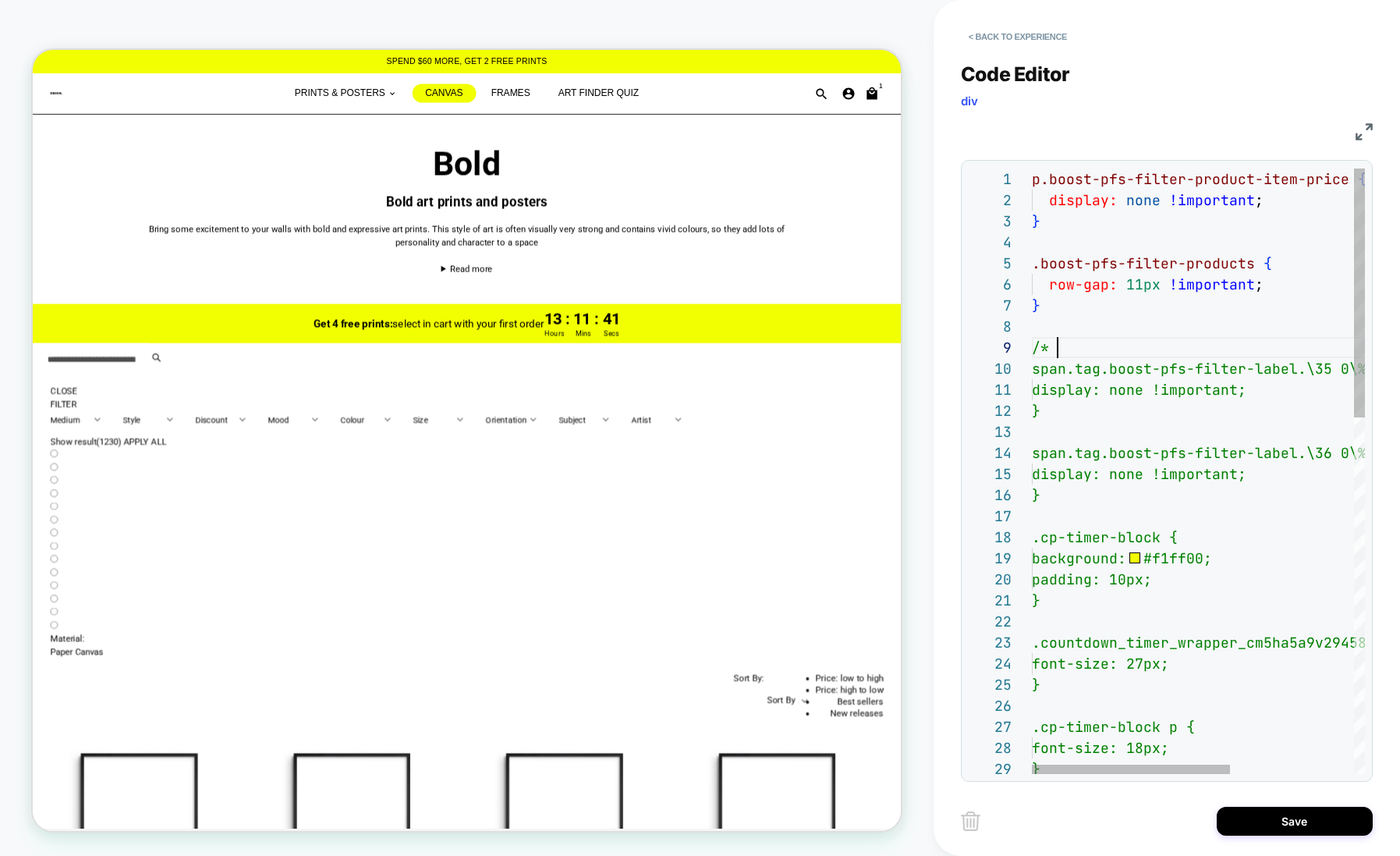
scroll to position [168, 24]
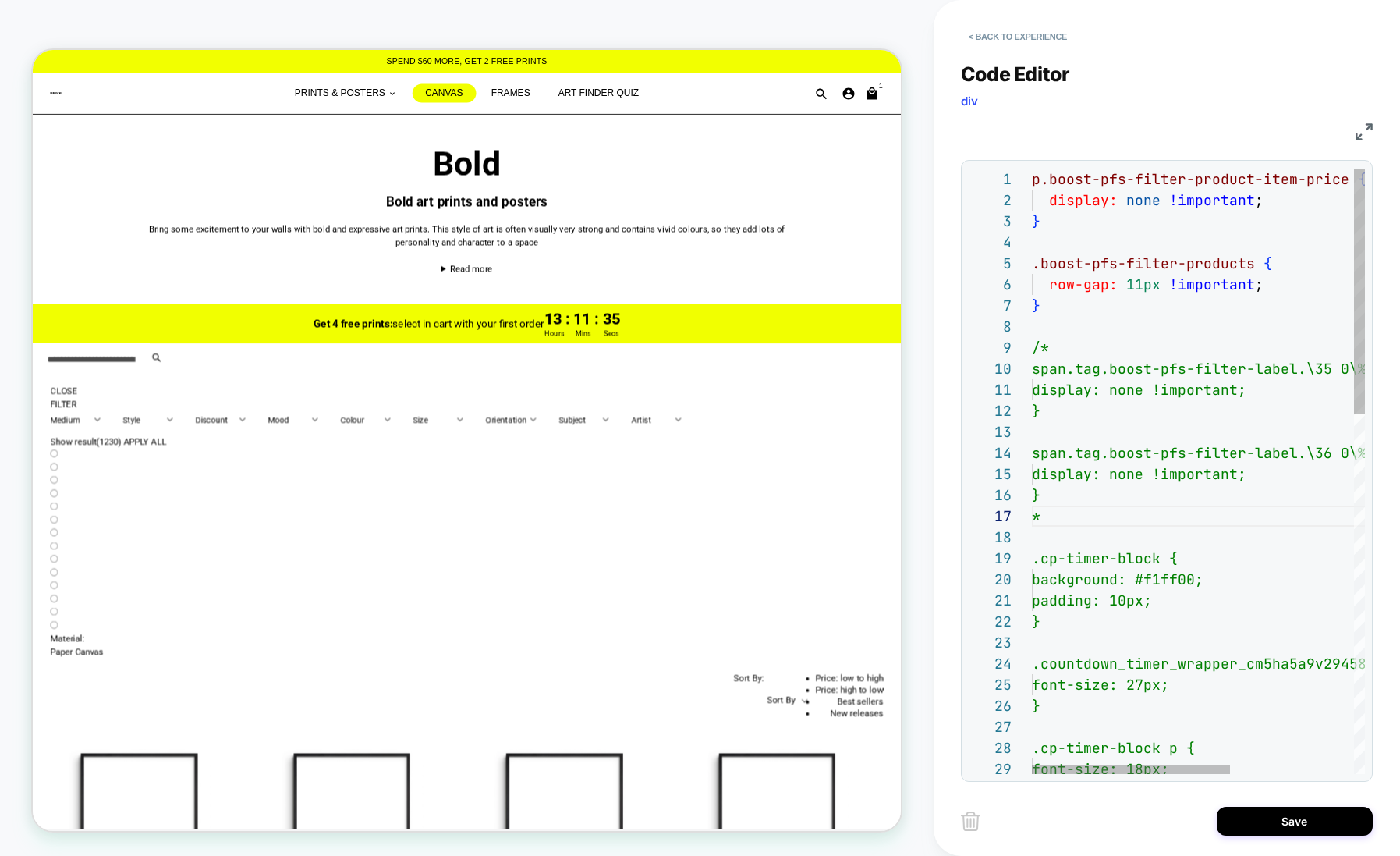
scroll to position [126, 17]
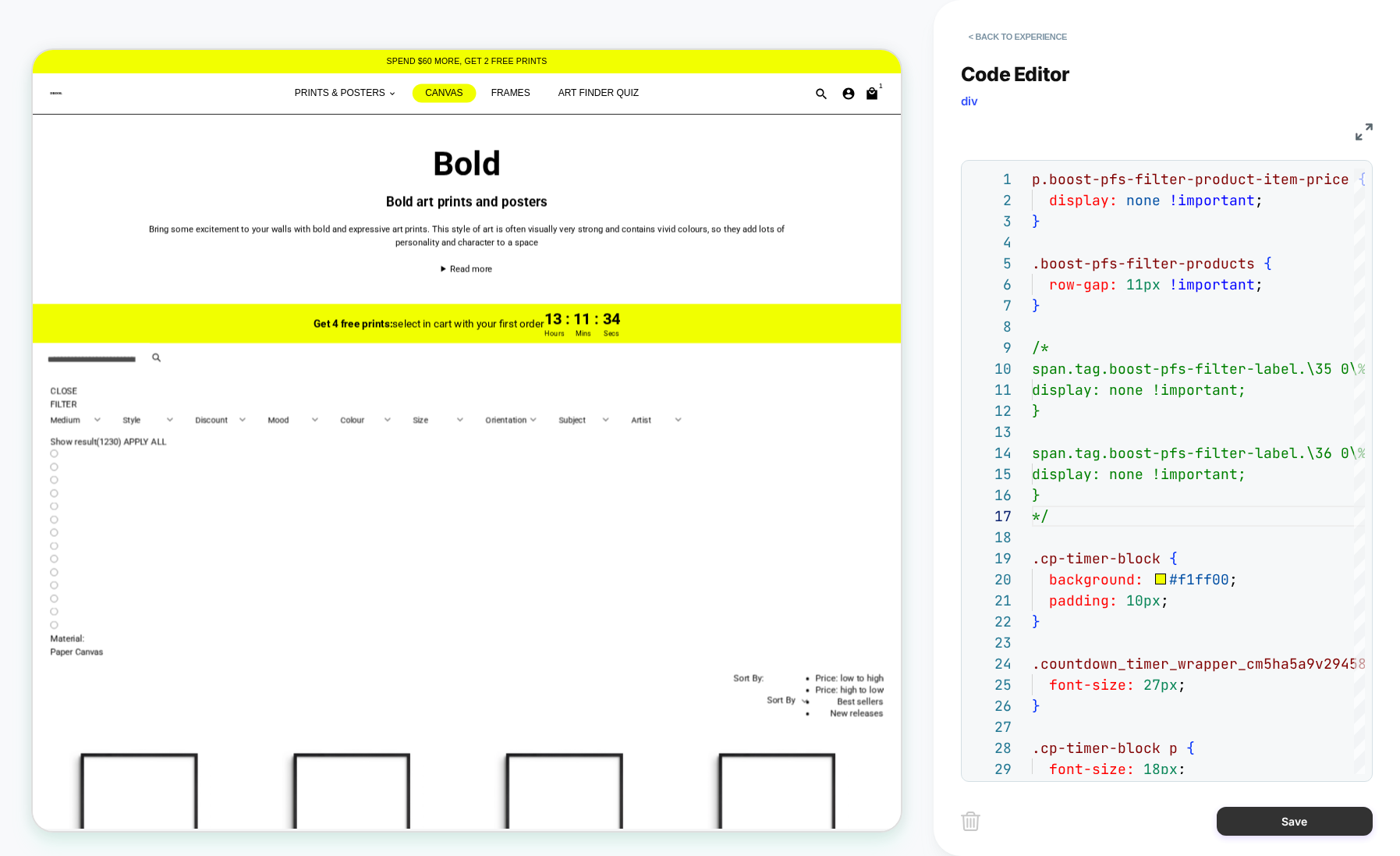
type textarea "**********"
click at [1279, 822] on button "Save" at bounding box center [1295, 821] width 156 height 29
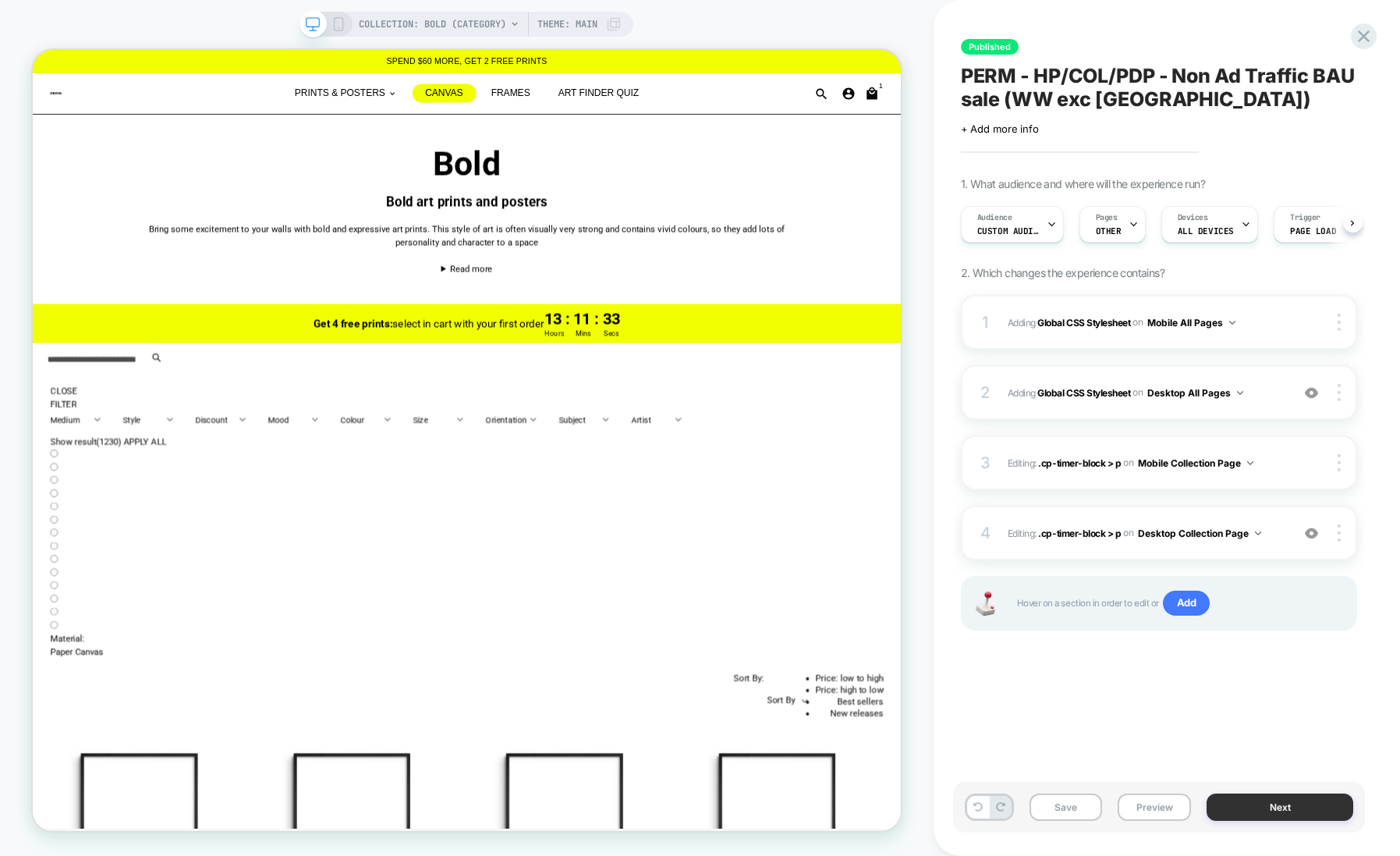
scroll to position [0, 1]
click at [1257, 808] on button "Next" at bounding box center [1280, 807] width 147 height 27
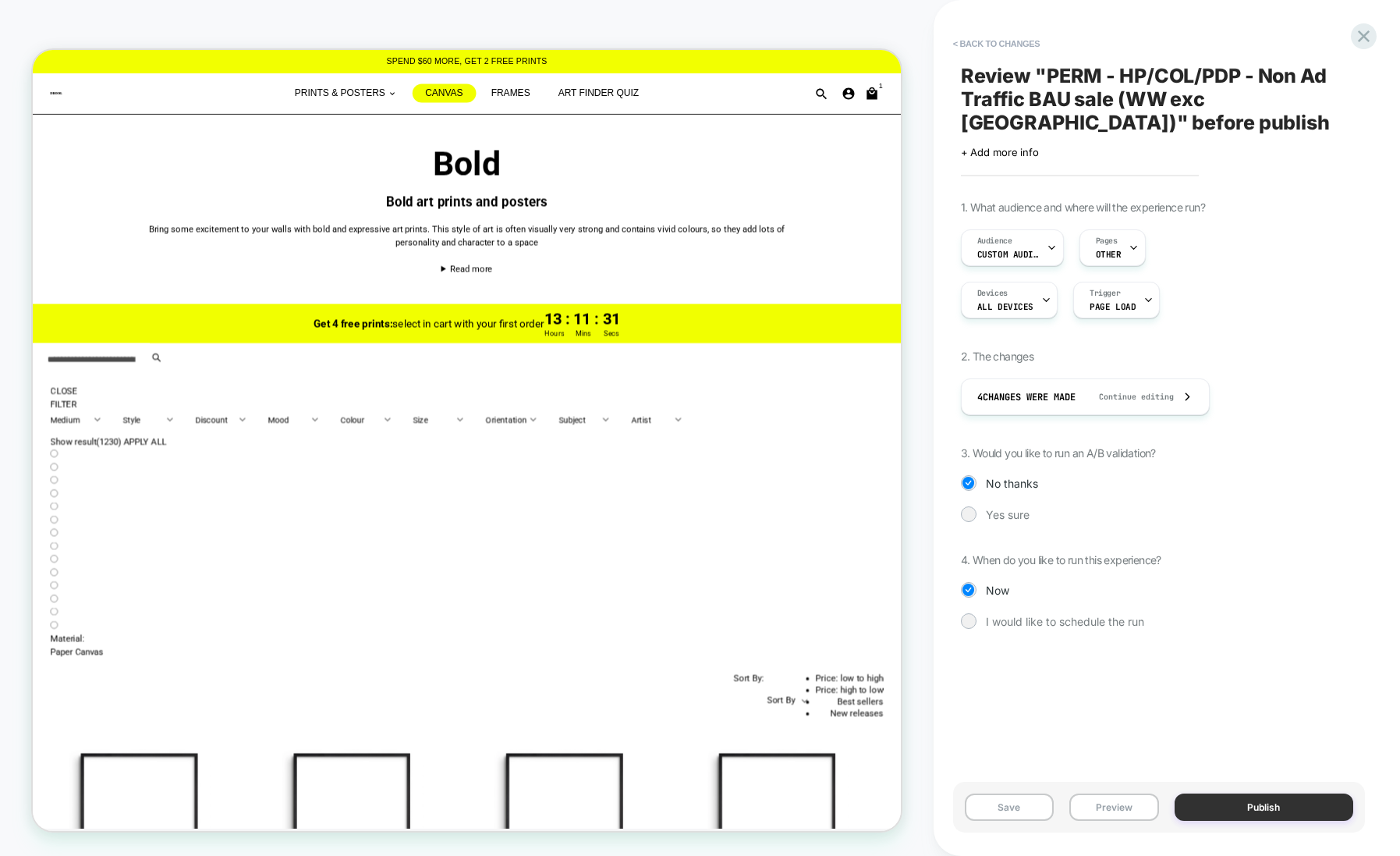
click at [1209, 795] on button "Publish" at bounding box center [1264, 807] width 178 height 27
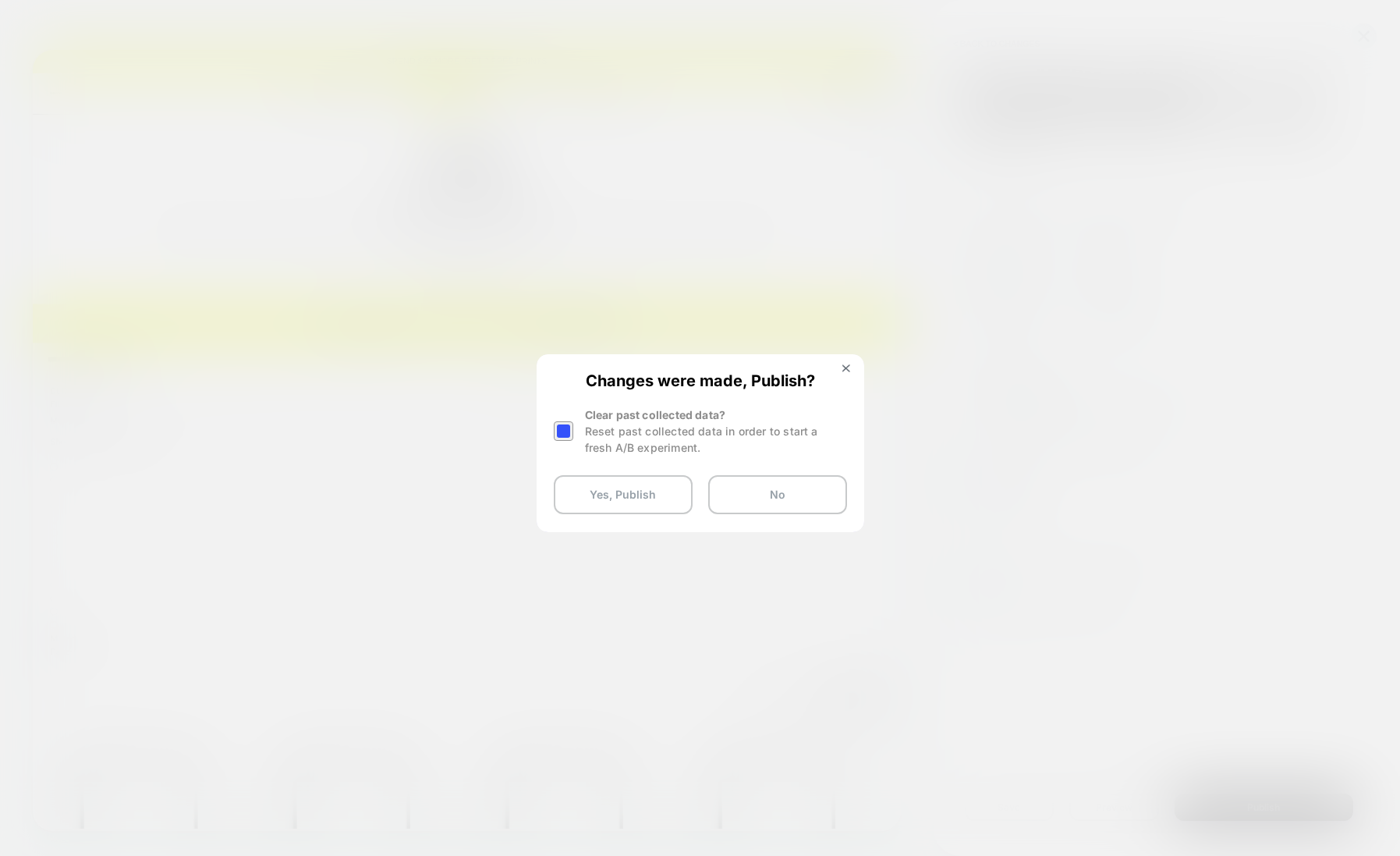
click at [559, 426] on div at bounding box center [563, 431] width 19 height 19
click at [584, 483] on button "Yes, Publish" at bounding box center [623, 494] width 139 height 39
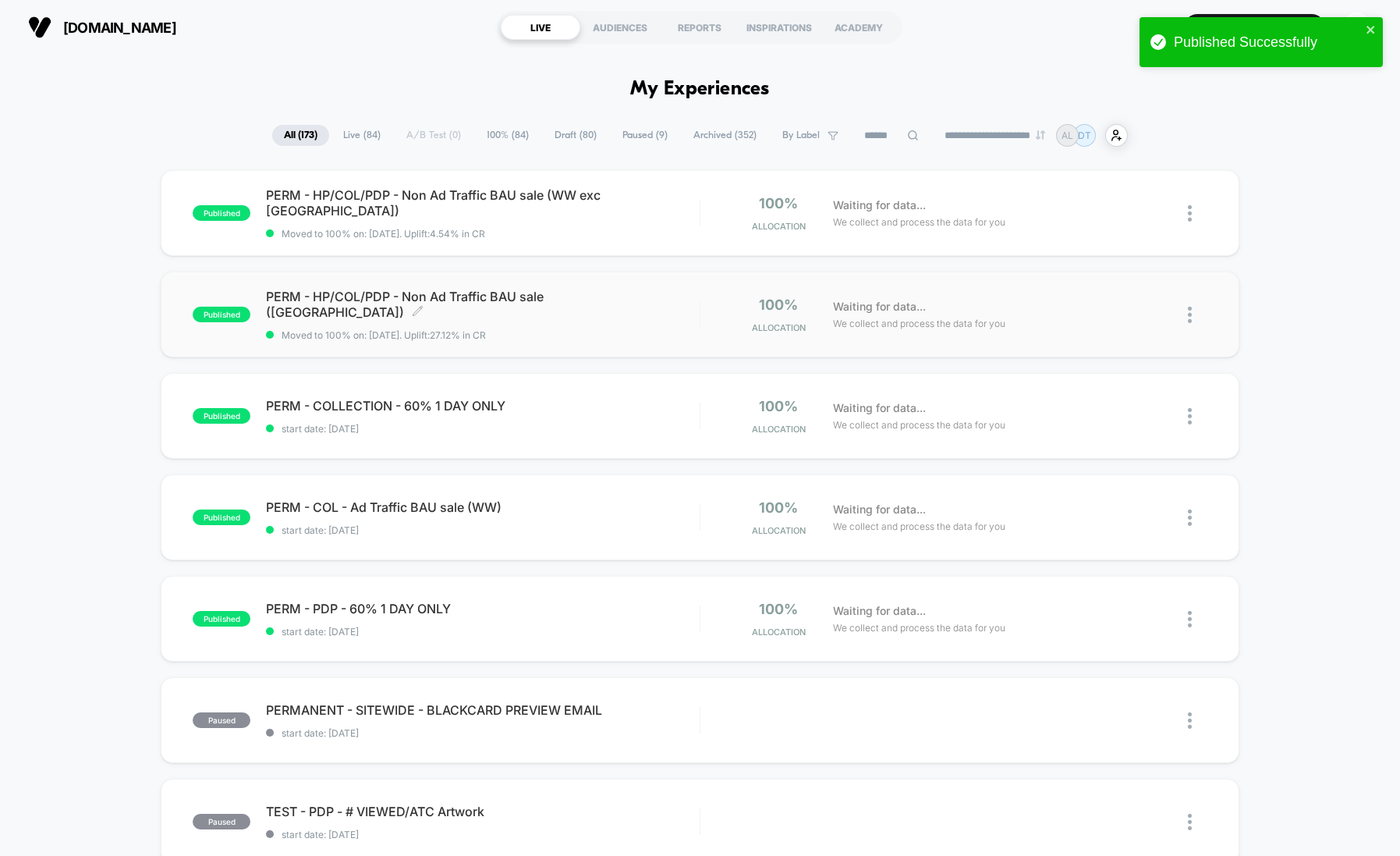
click at [625, 313] on div "PERM - HP/COL/PDP - Non Ad Traffic BAU sale ([GEOGRAPHIC_DATA]) Click to edit e…" at bounding box center [482, 315] width 433 height 53
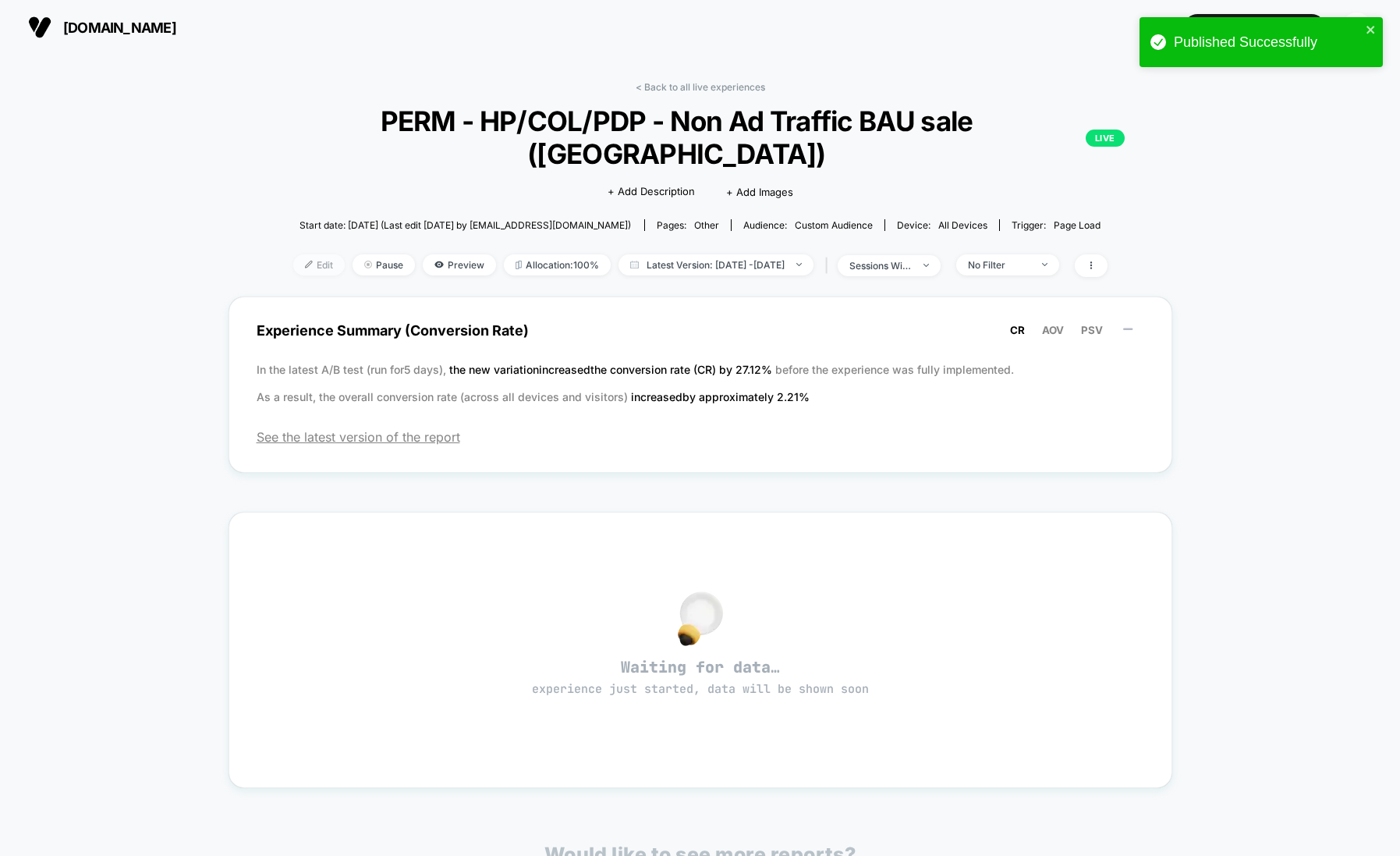
click at [293, 254] on span "Edit" at bounding box center [319, 265] width 52 height 21
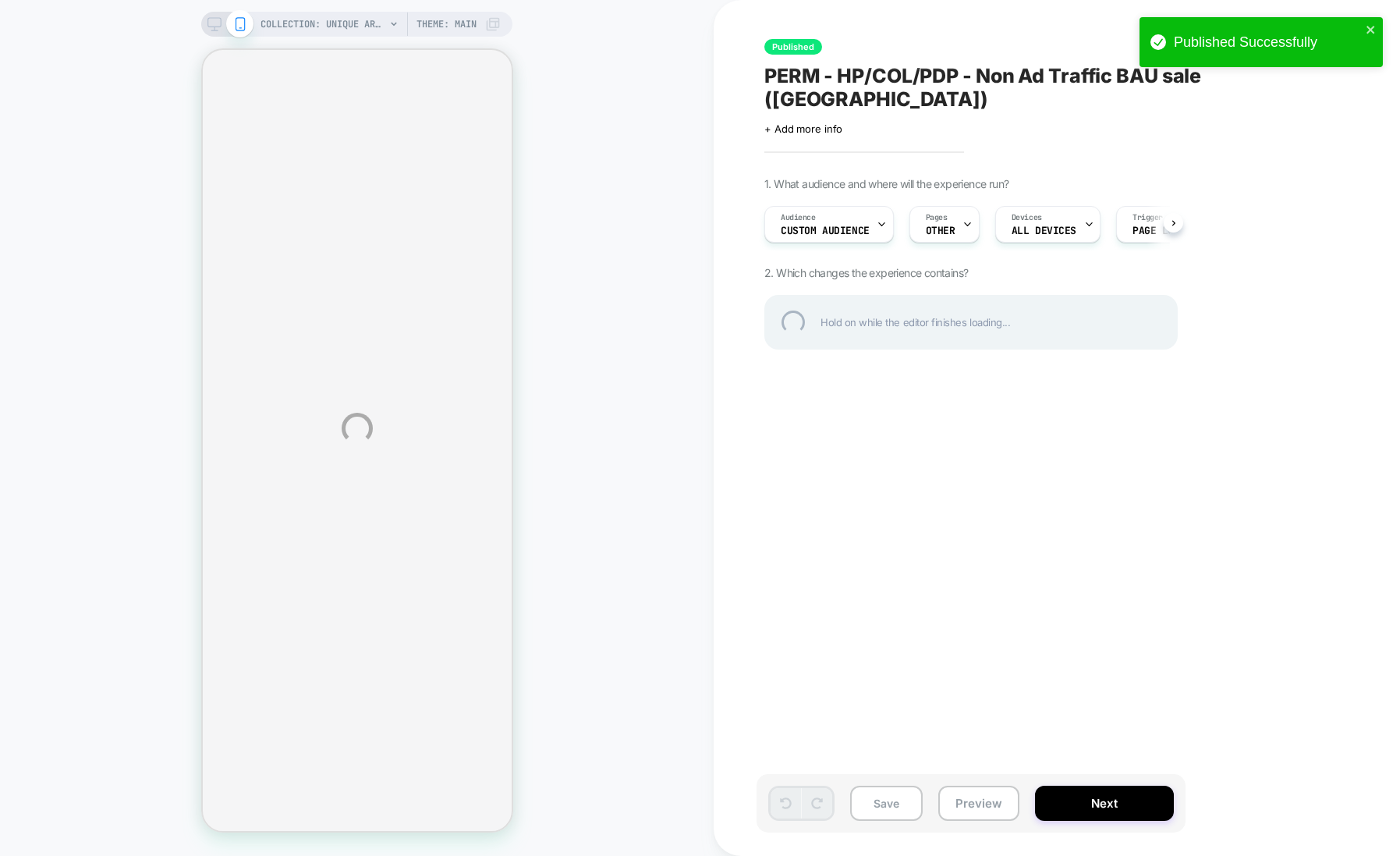
click at [214, 20] on div "COLLECTION: Unique art prints (Category) COLLECTION: Unique art prints (Categor…" at bounding box center [700, 428] width 1400 height 856
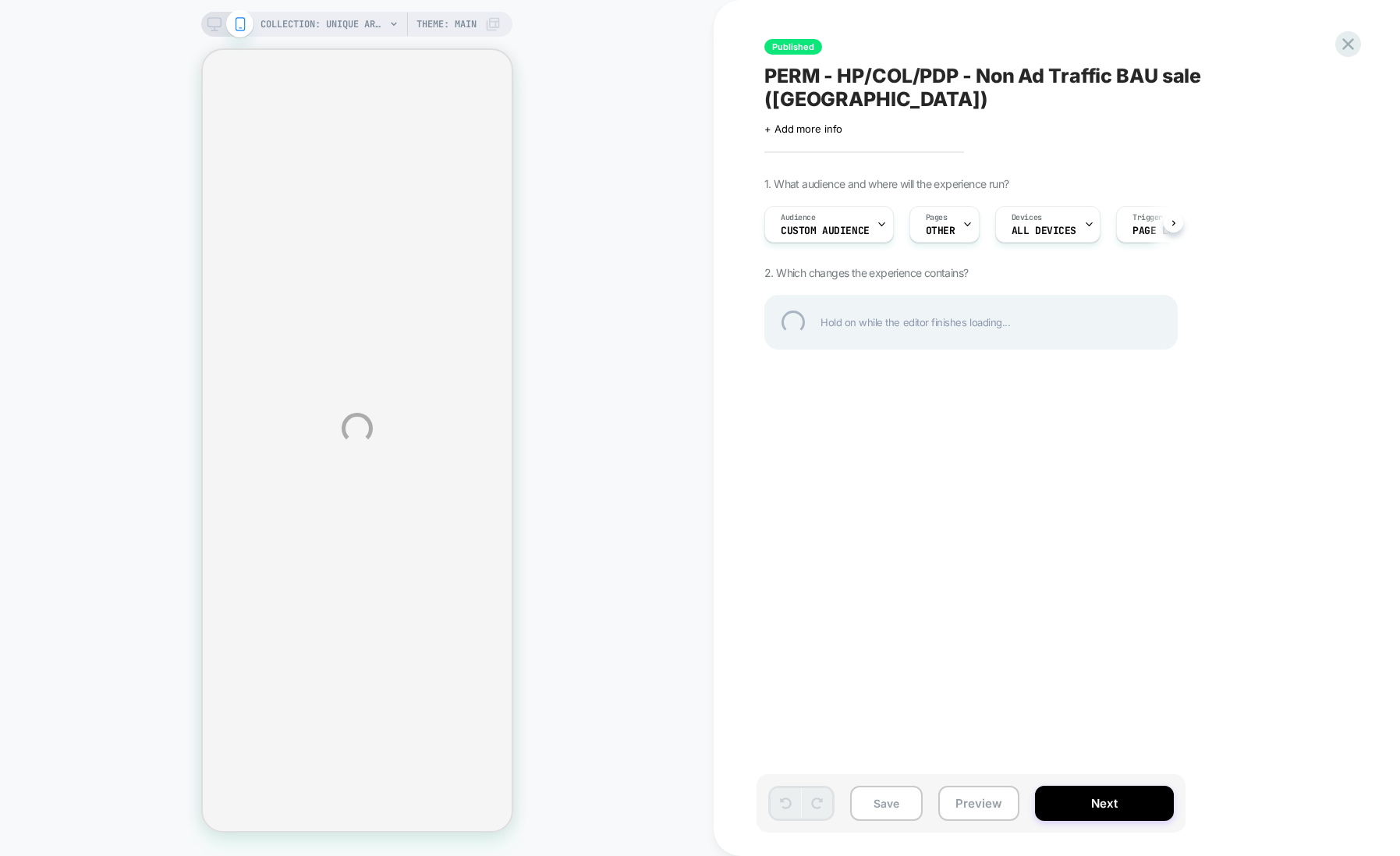
click at [214, 20] on div "COLLECTION: Unique art prints (Category) COLLECTION: Unique art prints (Categor…" at bounding box center [700, 428] width 1400 height 856
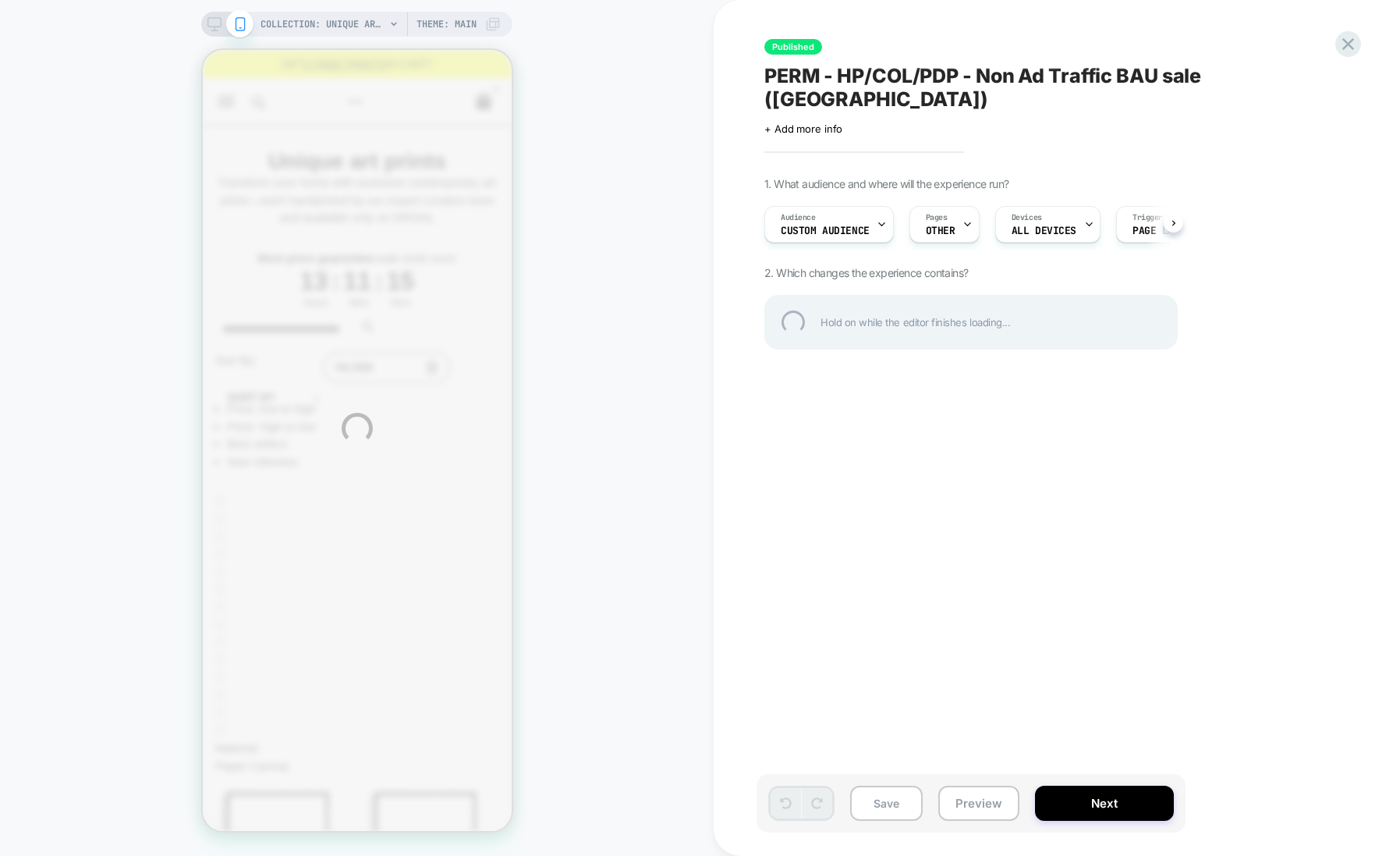
click at [214, 20] on div "COLLECTION: Unique art prints (Category) COLLECTION: Unique art prints (Categor…" at bounding box center [700, 428] width 1400 height 856
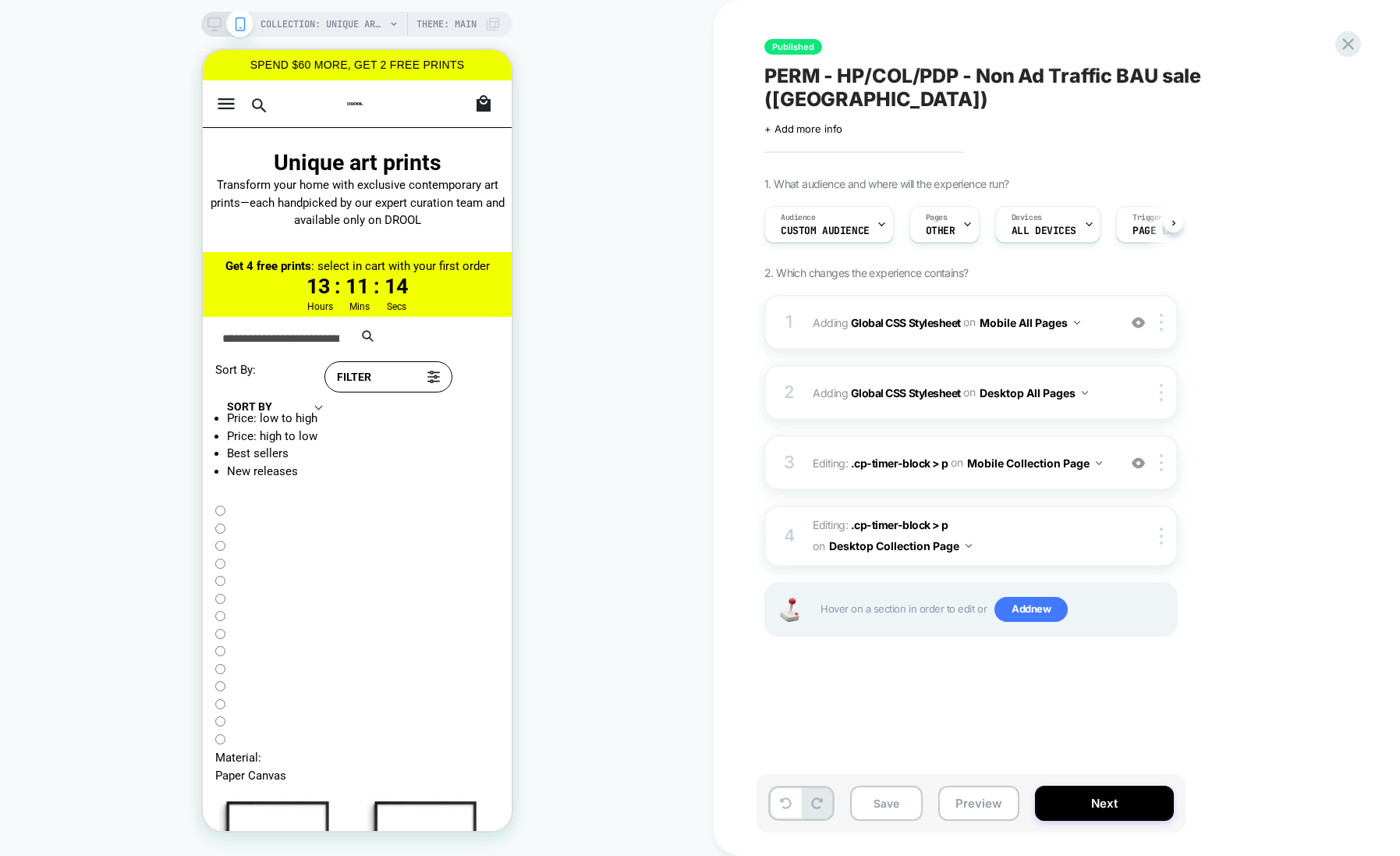
click at [214, 20] on icon at bounding box center [214, 25] width 14 height 14
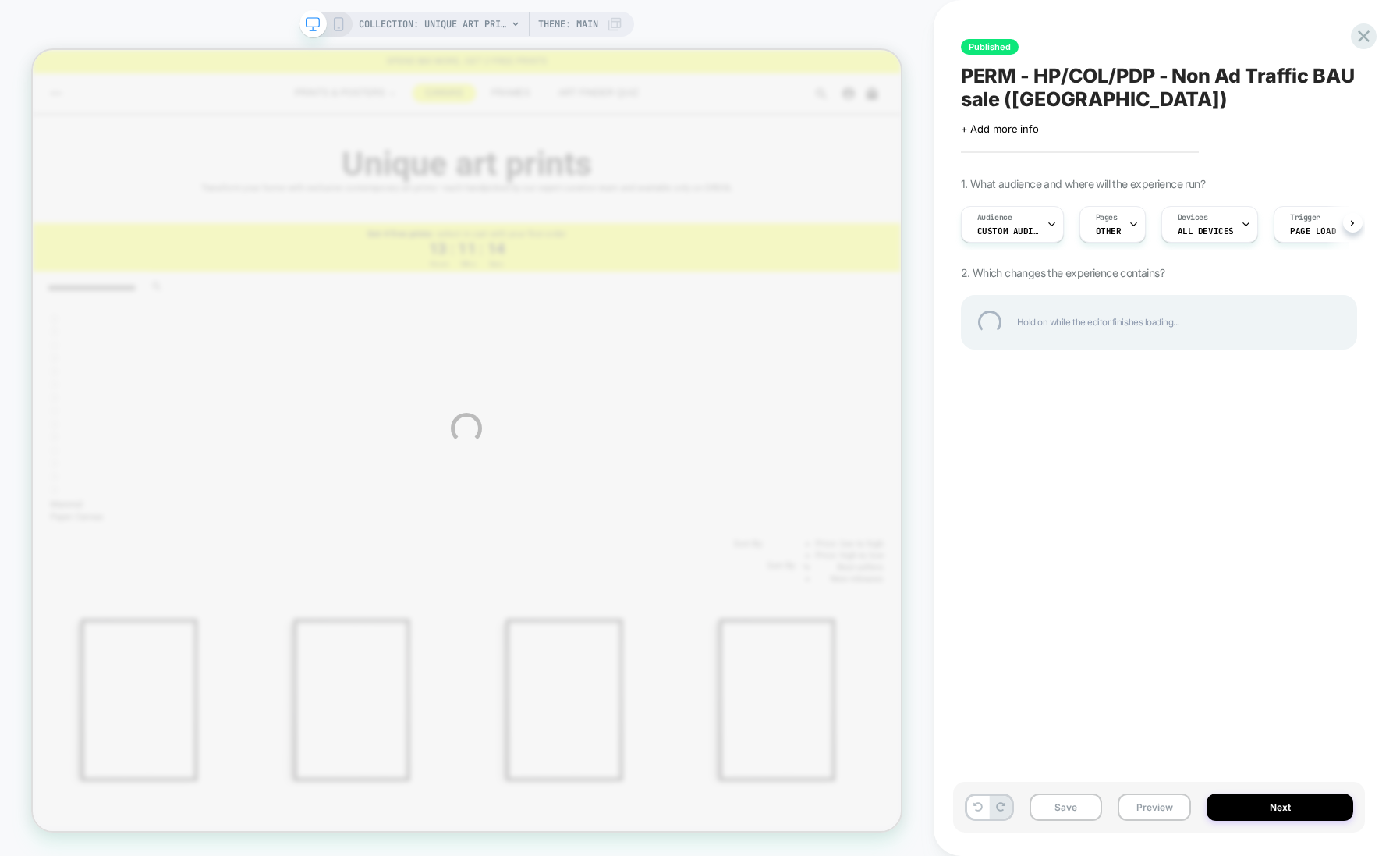
scroll to position [0, 1]
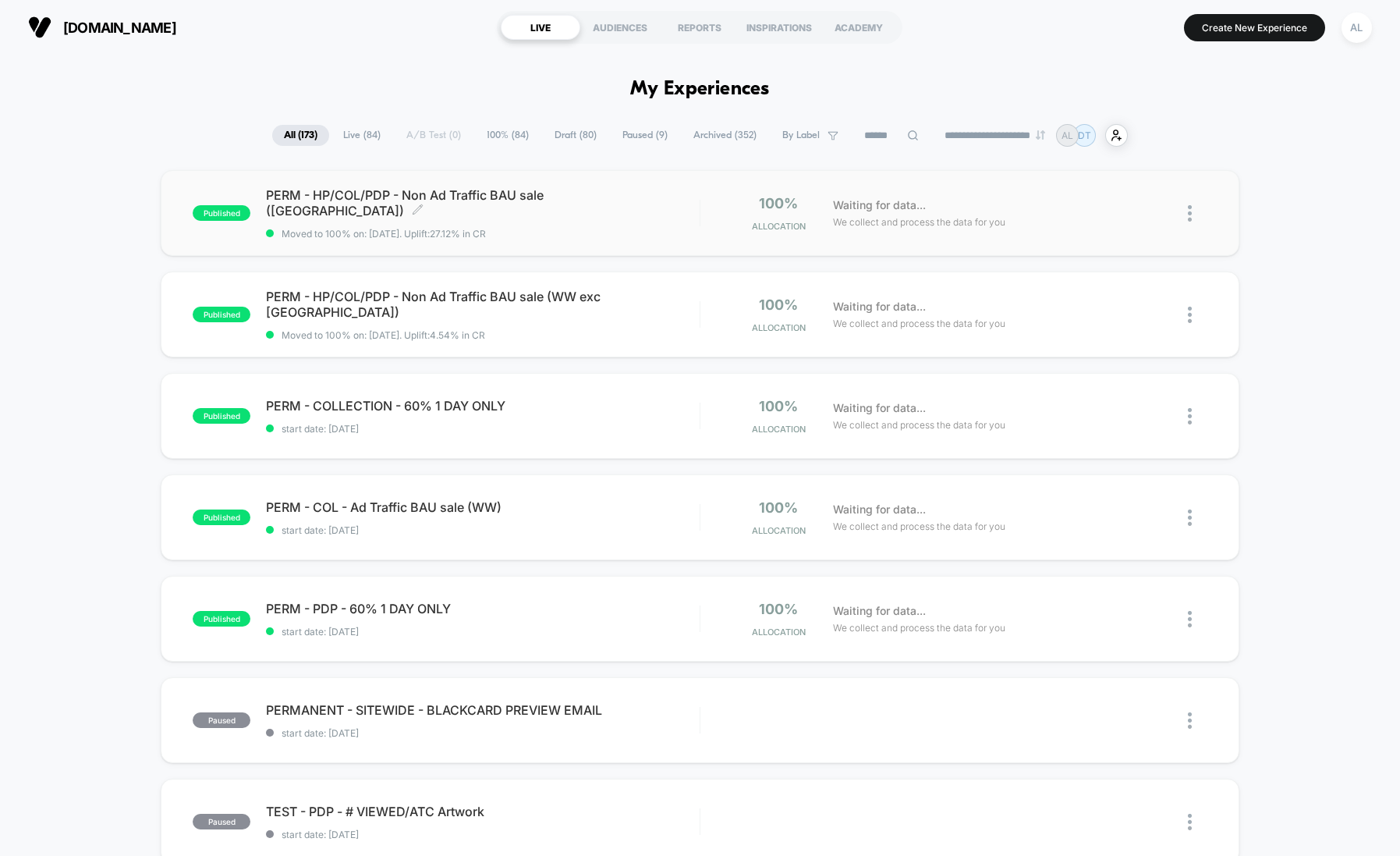
click at [465, 210] on div "PERM - HP/COL/PDP - Non Ad Traffic BAU sale ([GEOGRAPHIC_DATA]) Click to edit e…" at bounding box center [482, 214] width 433 height 53
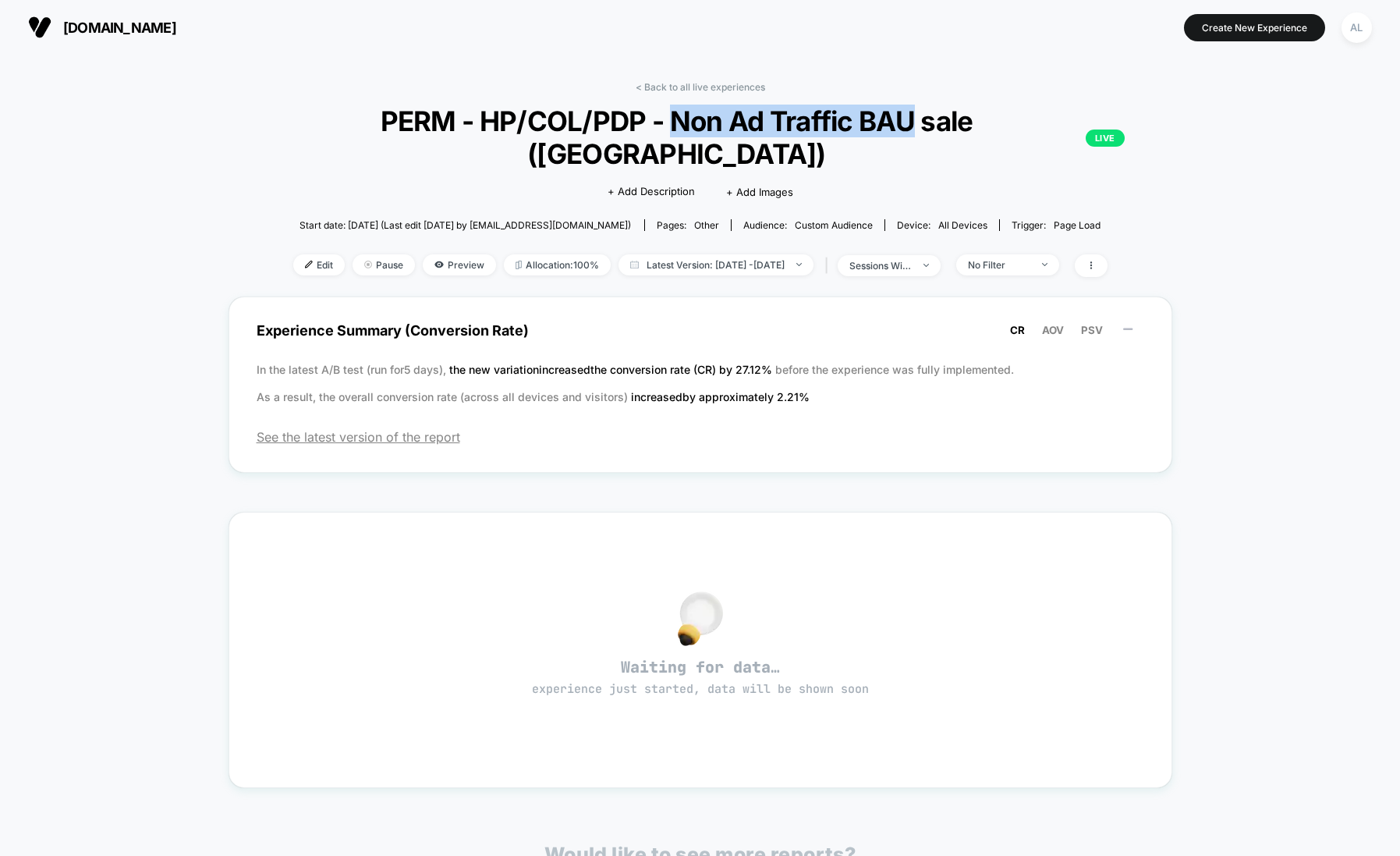
drag, startPoint x: 640, startPoint y: 121, endPoint x: 884, endPoint y: 118, distance: 244.0
click at [884, 118] on span "PERM - HP/COL/PDP - Non Ad Traffic BAU sale (UK) LIVE" at bounding box center [700, 137] width 849 height 65
copy span "Non Ad Traffic BAU"
click at [721, 81] on link "< Back to all live experiences" at bounding box center [700, 87] width 130 height 12
